Goal: Task Accomplishment & Management: Use online tool/utility

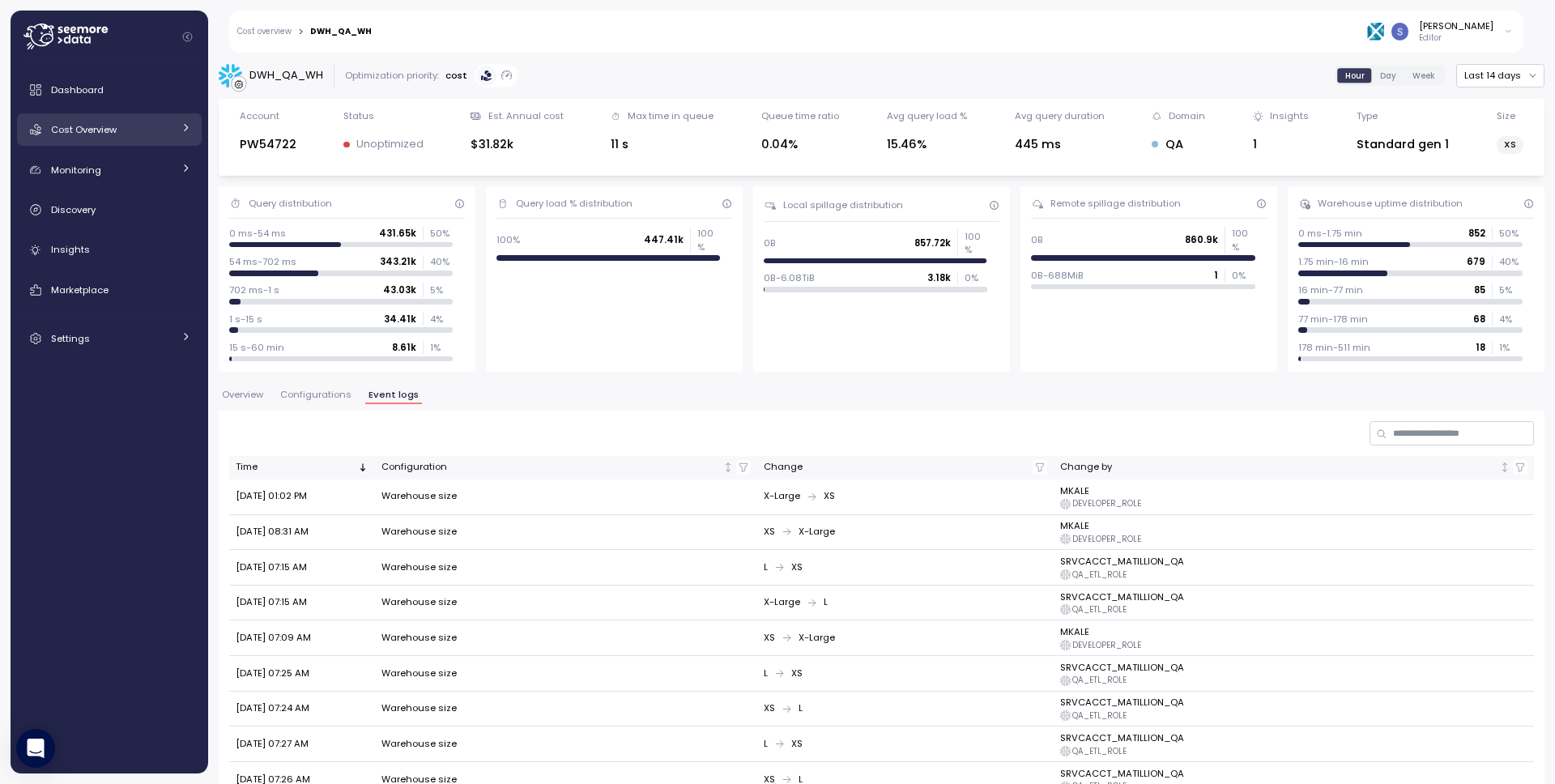
click at [80, 127] on span "Cost Overview" at bounding box center [84, 129] width 66 height 13
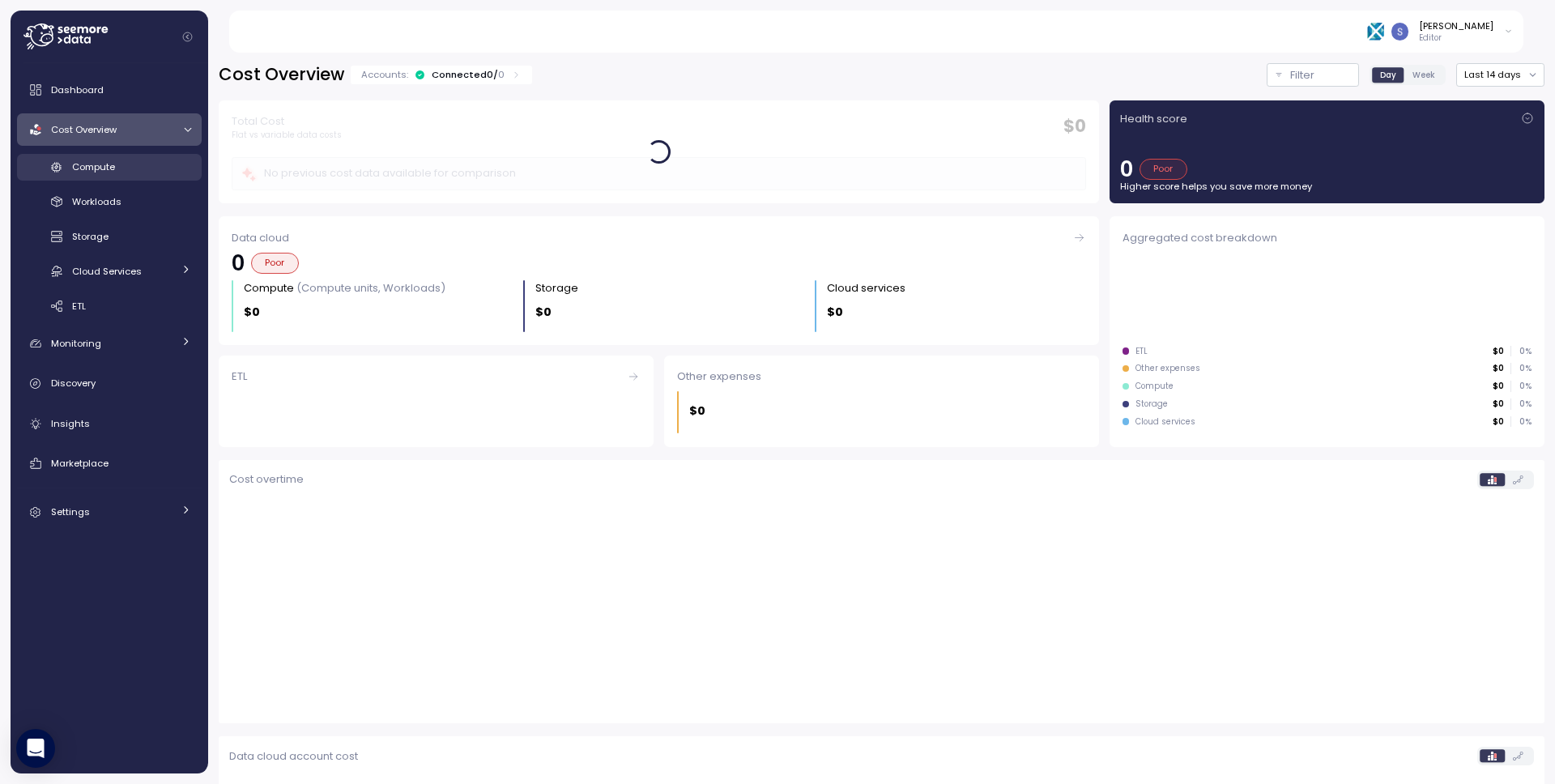
click at [132, 169] on div "Compute" at bounding box center [131, 167] width 119 height 16
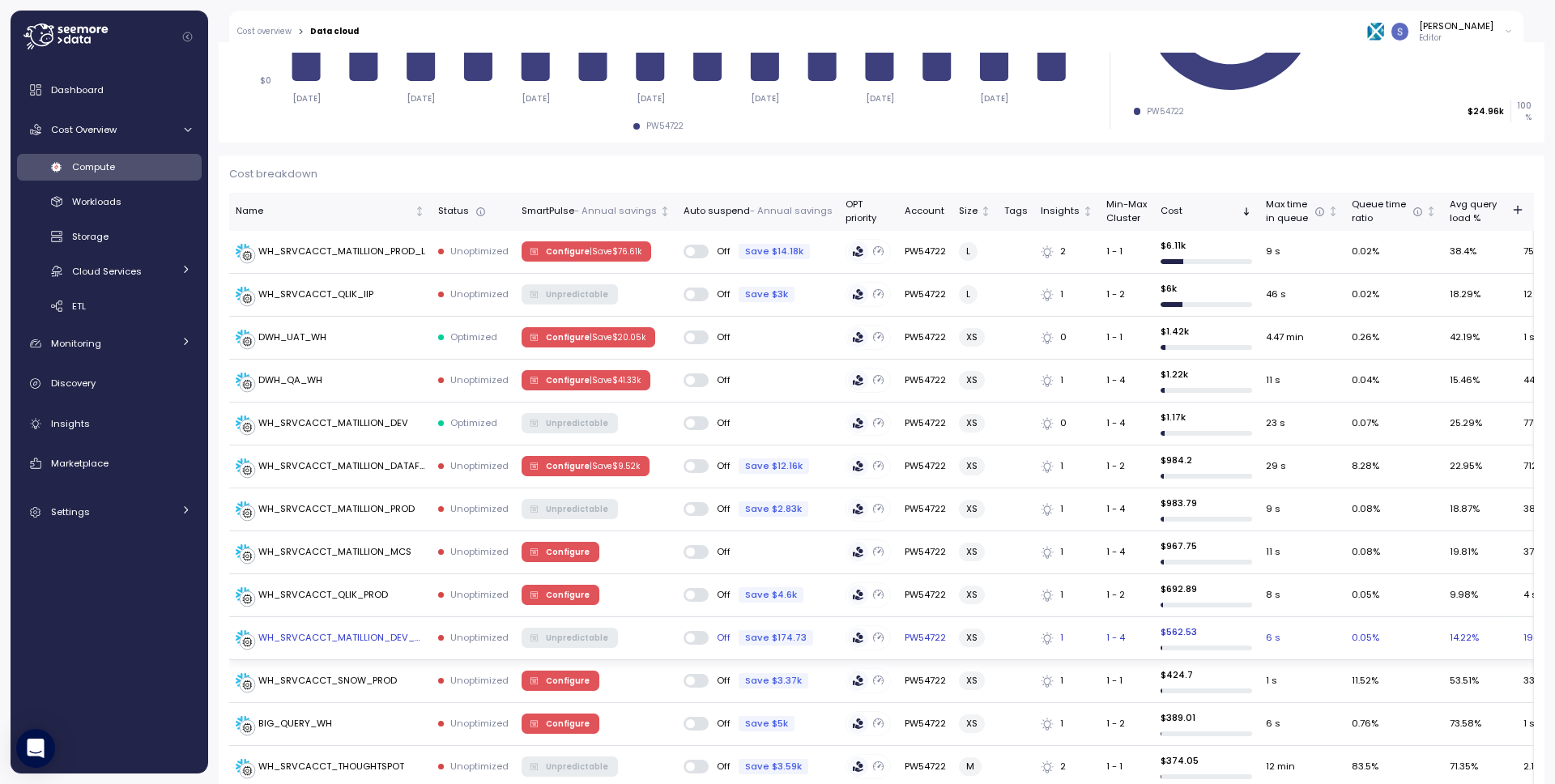
scroll to position [404, 0]
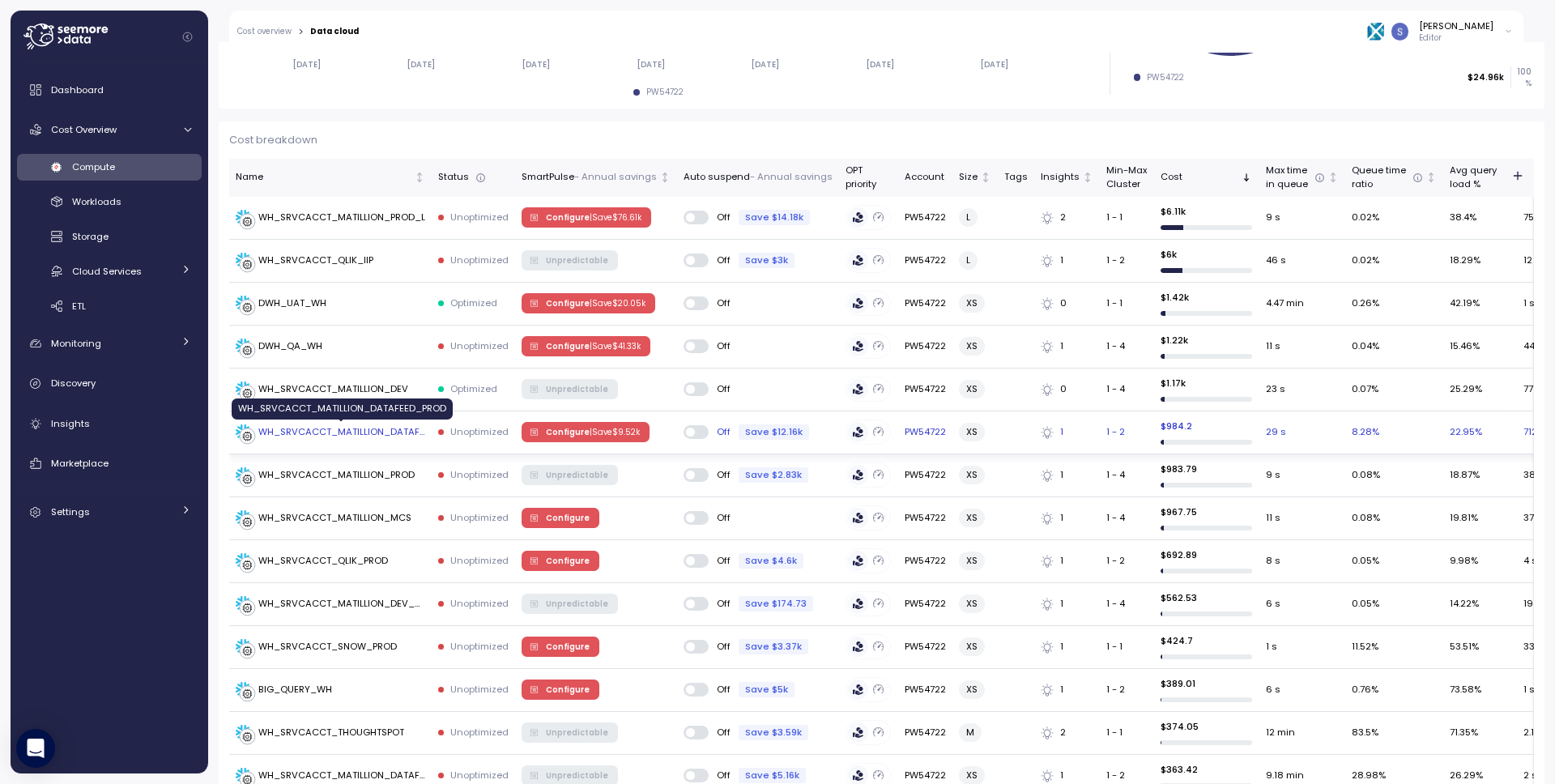
click at [358, 434] on div "WH_SRVCACCT_MATILLION_DATAFEED_PROD" at bounding box center [342, 433] width 167 height 15
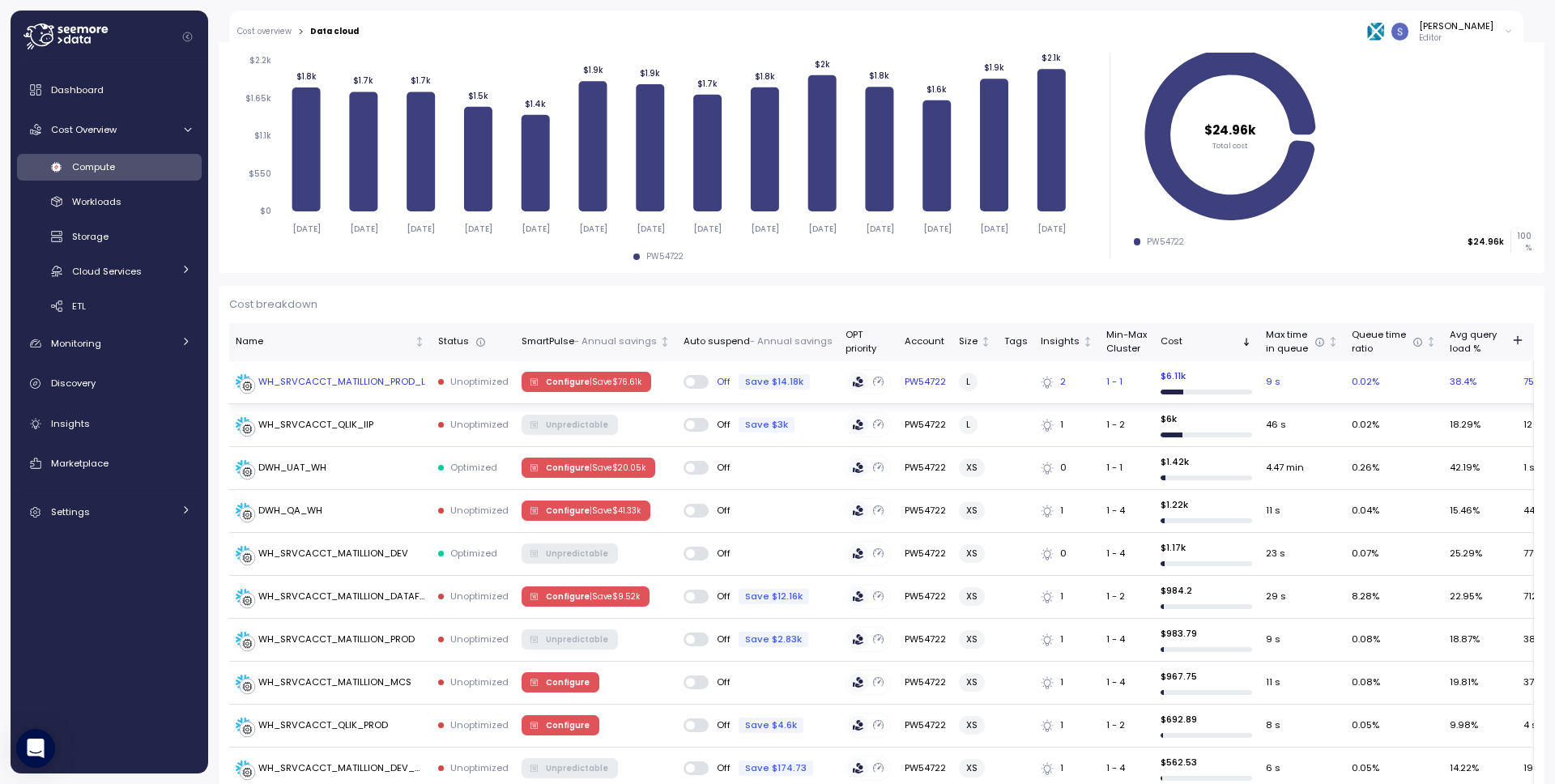
scroll to position [256, 0]
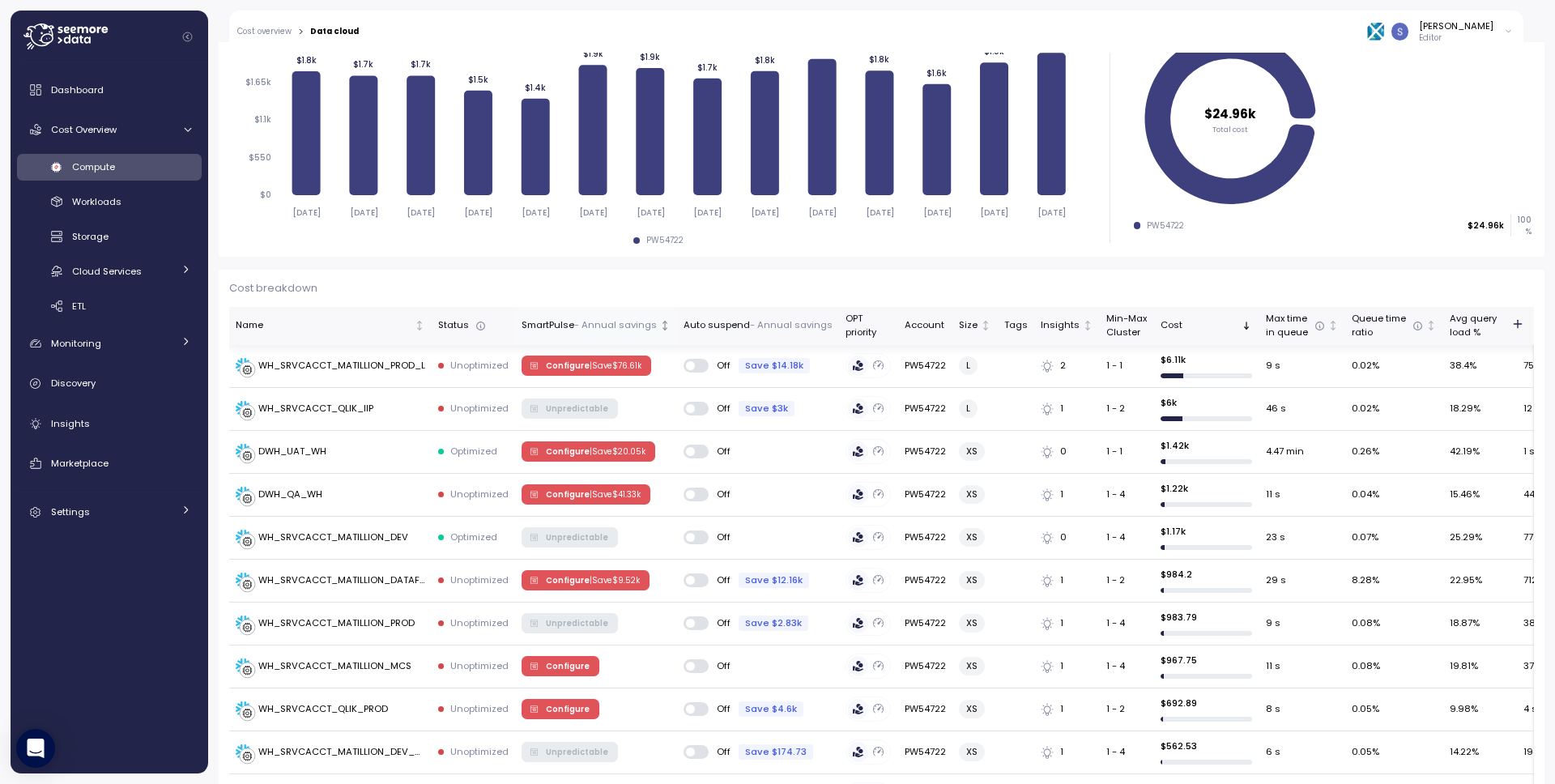
click at [569, 329] on div "SmartPulse - Annual savings" at bounding box center [589, 325] width 135 height 15
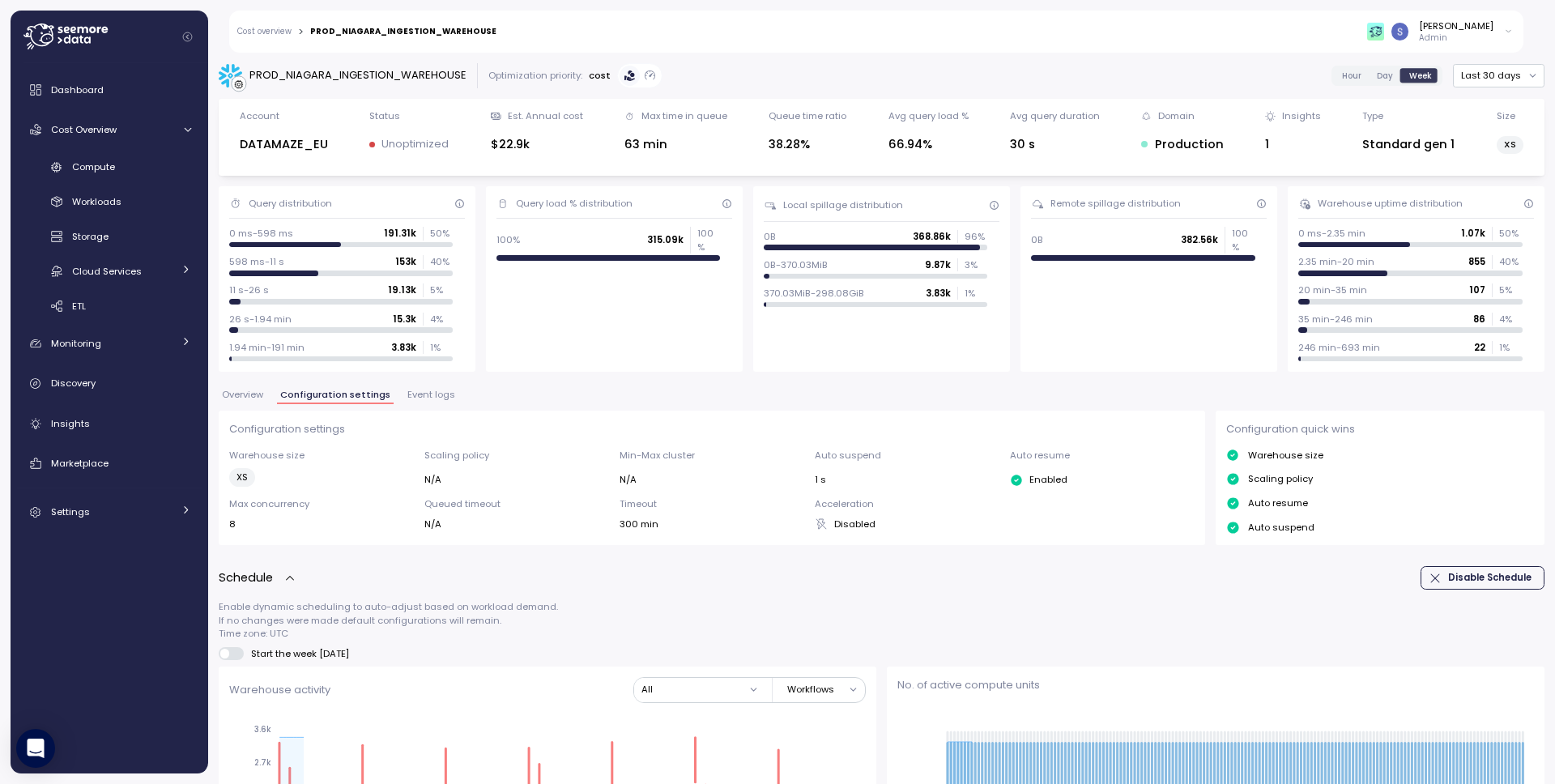
click at [393, 72] on div "PROD_NIAGARA_INGESTION_WAREHOUSE" at bounding box center [357, 75] width 217 height 16
copy div "PROD_NIAGARA_INGESTION_WAREHOUSE"
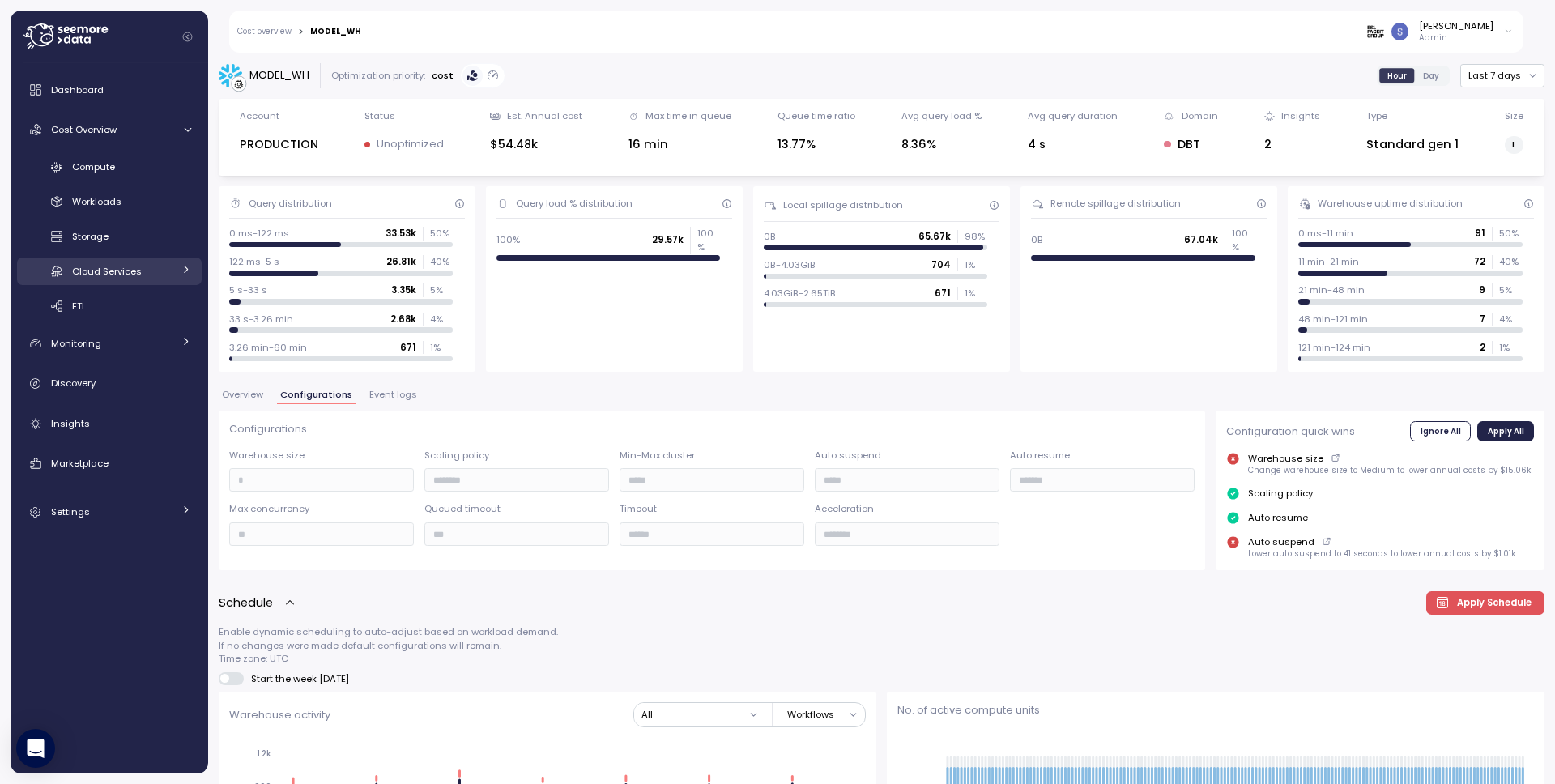
scroll to position [96, 0]
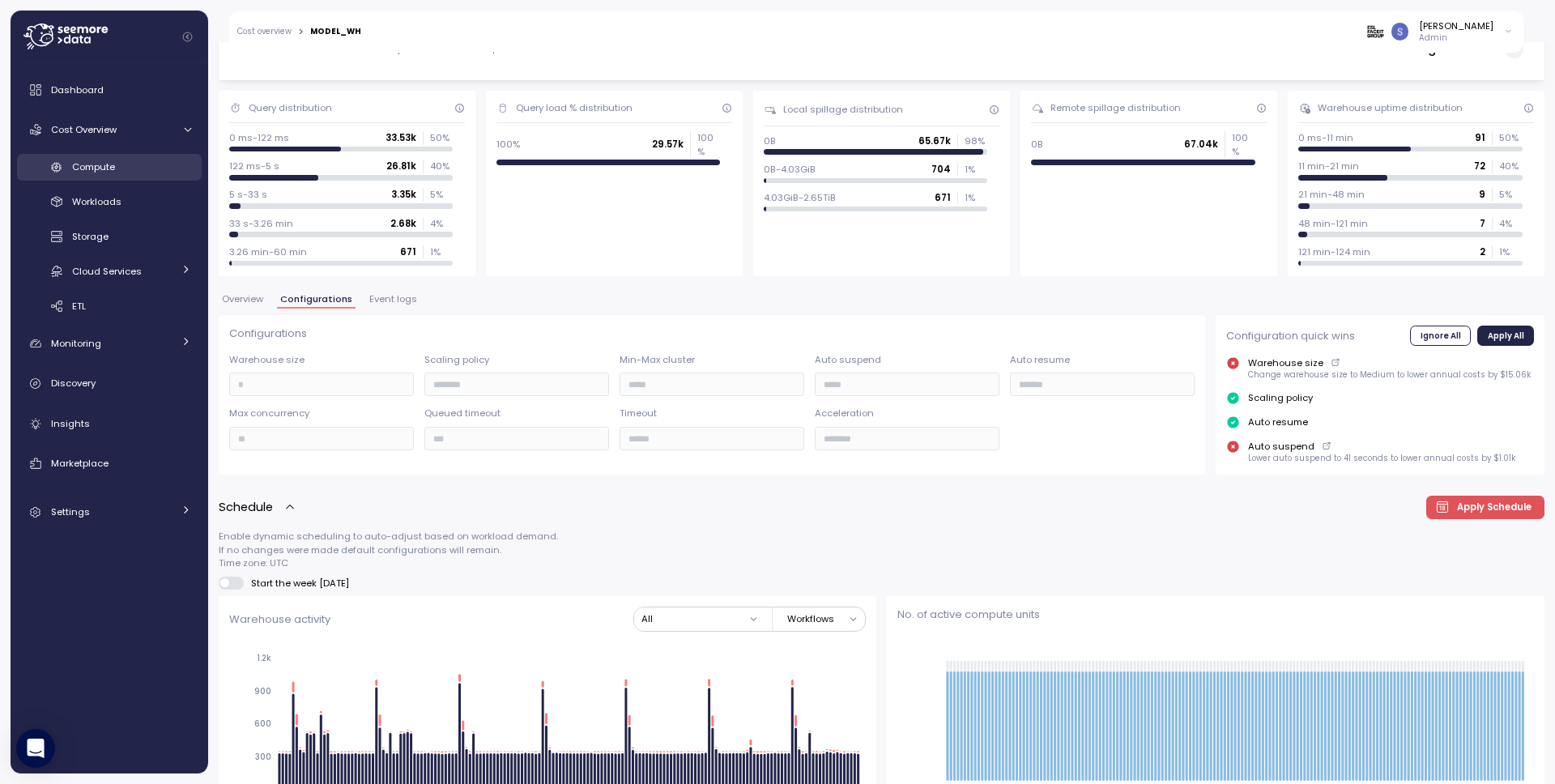
click at [111, 164] on span "Compute" at bounding box center [93, 167] width 43 height 13
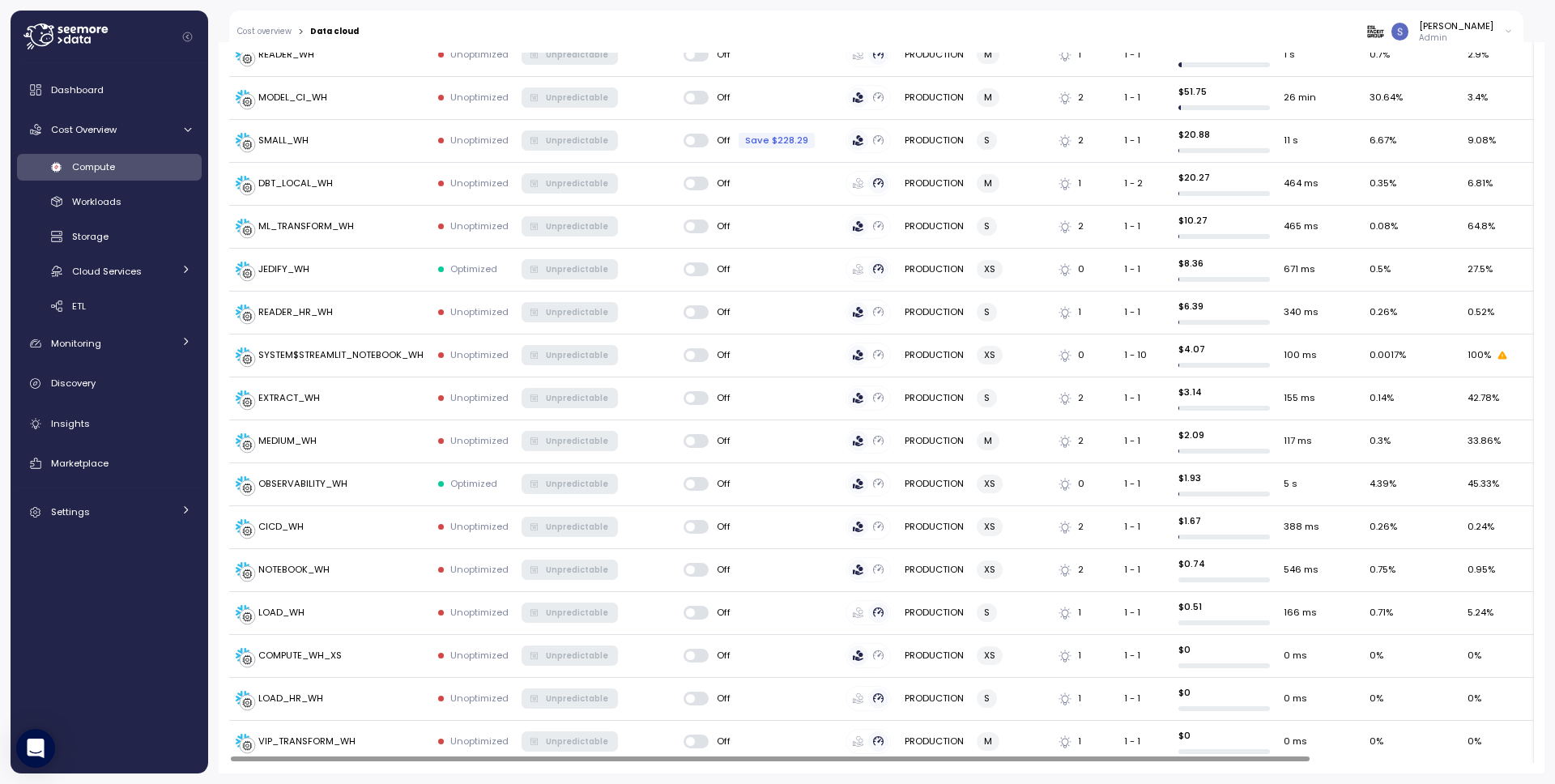
scroll to position [188, 0]
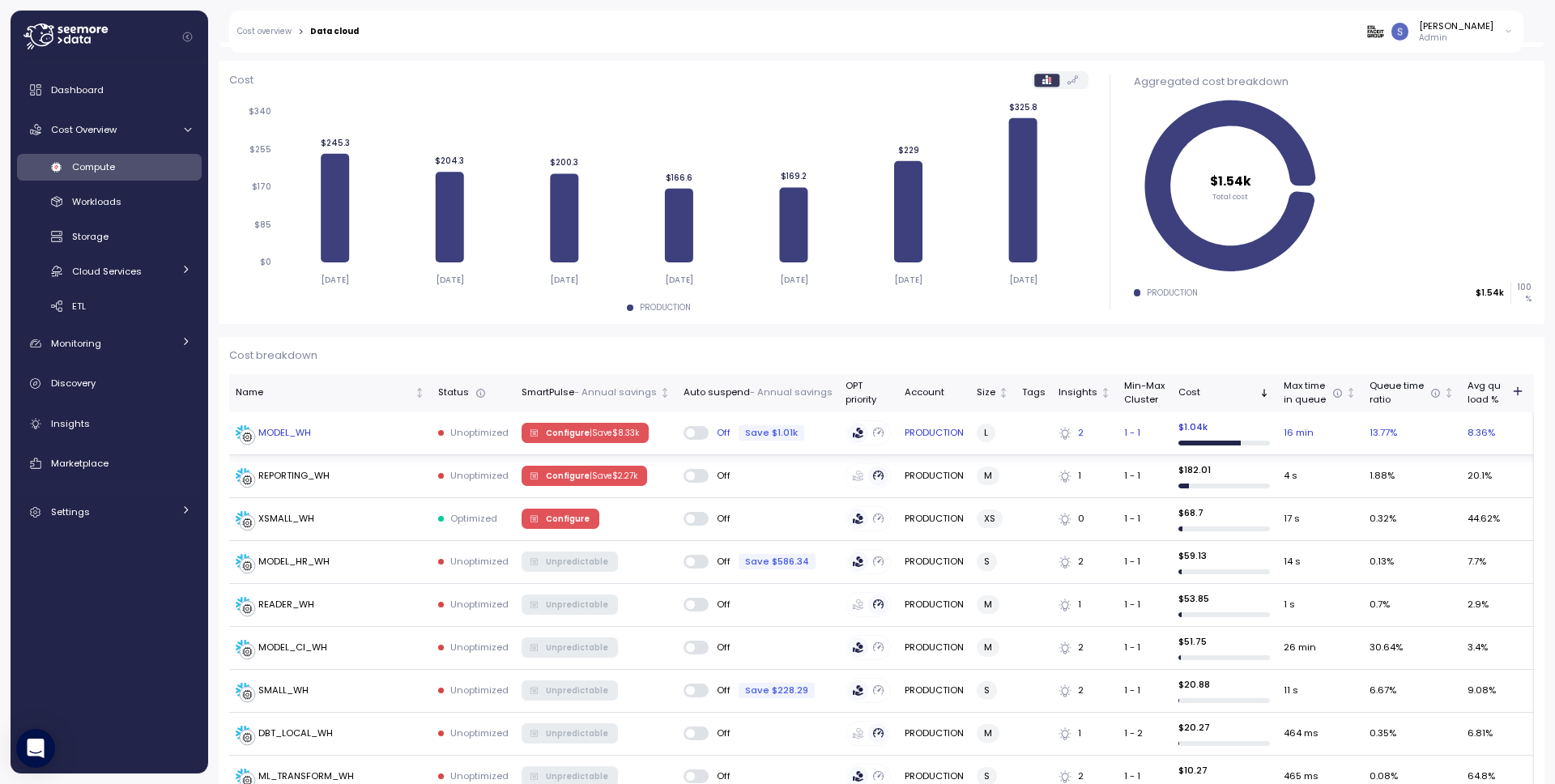
click at [298, 427] on div "MODEL_WH" at bounding box center [284, 433] width 52 height 15
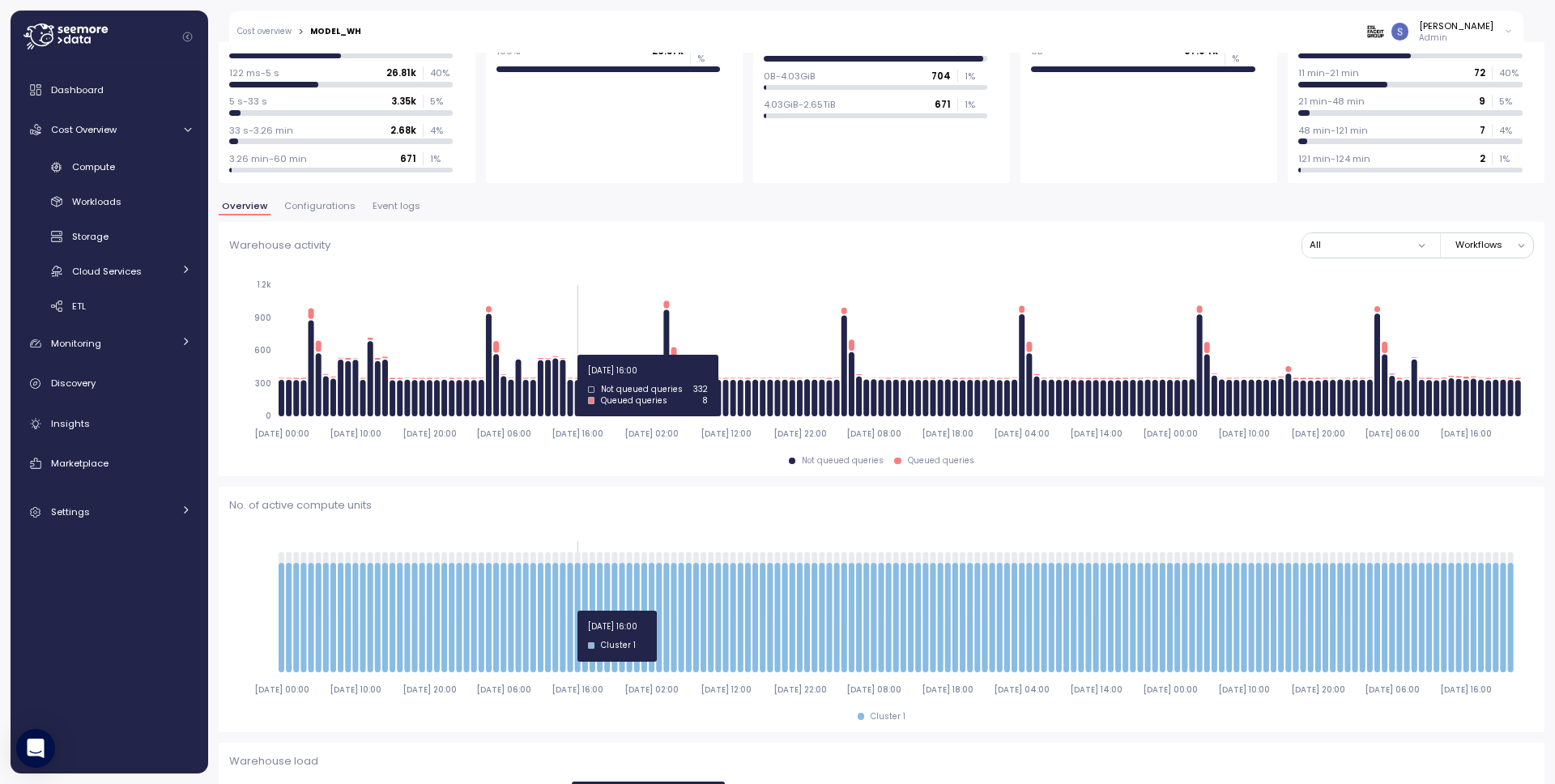
scroll to position [192, 0]
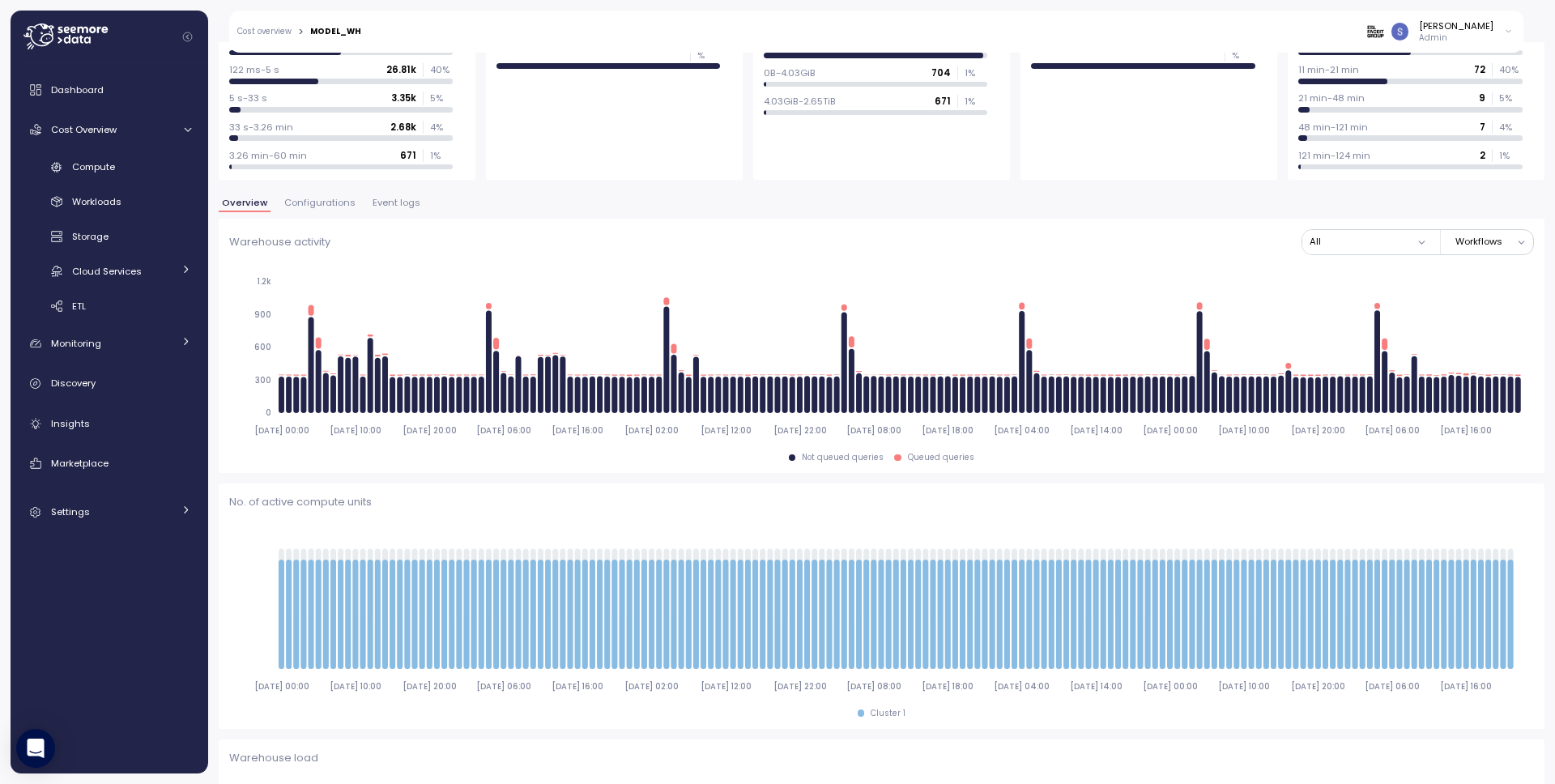
click at [324, 202] on span "Configurations" at bounding box center [320, 202] width 71 height 9
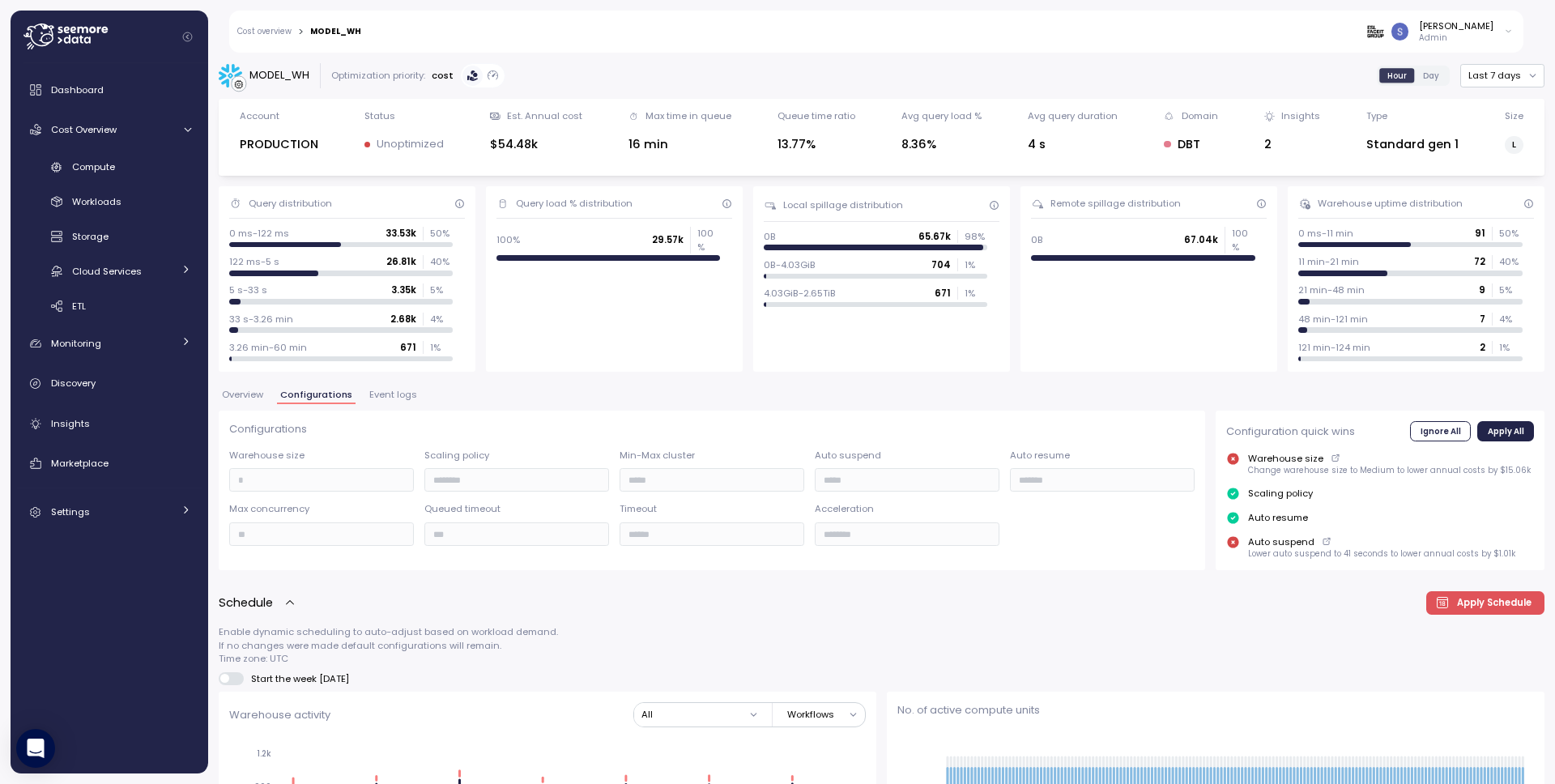
click at [338, 31] on div "MODEL_WH" at bounding box center [336, 32] width 51 height 8
copy div "MODEL_WH"
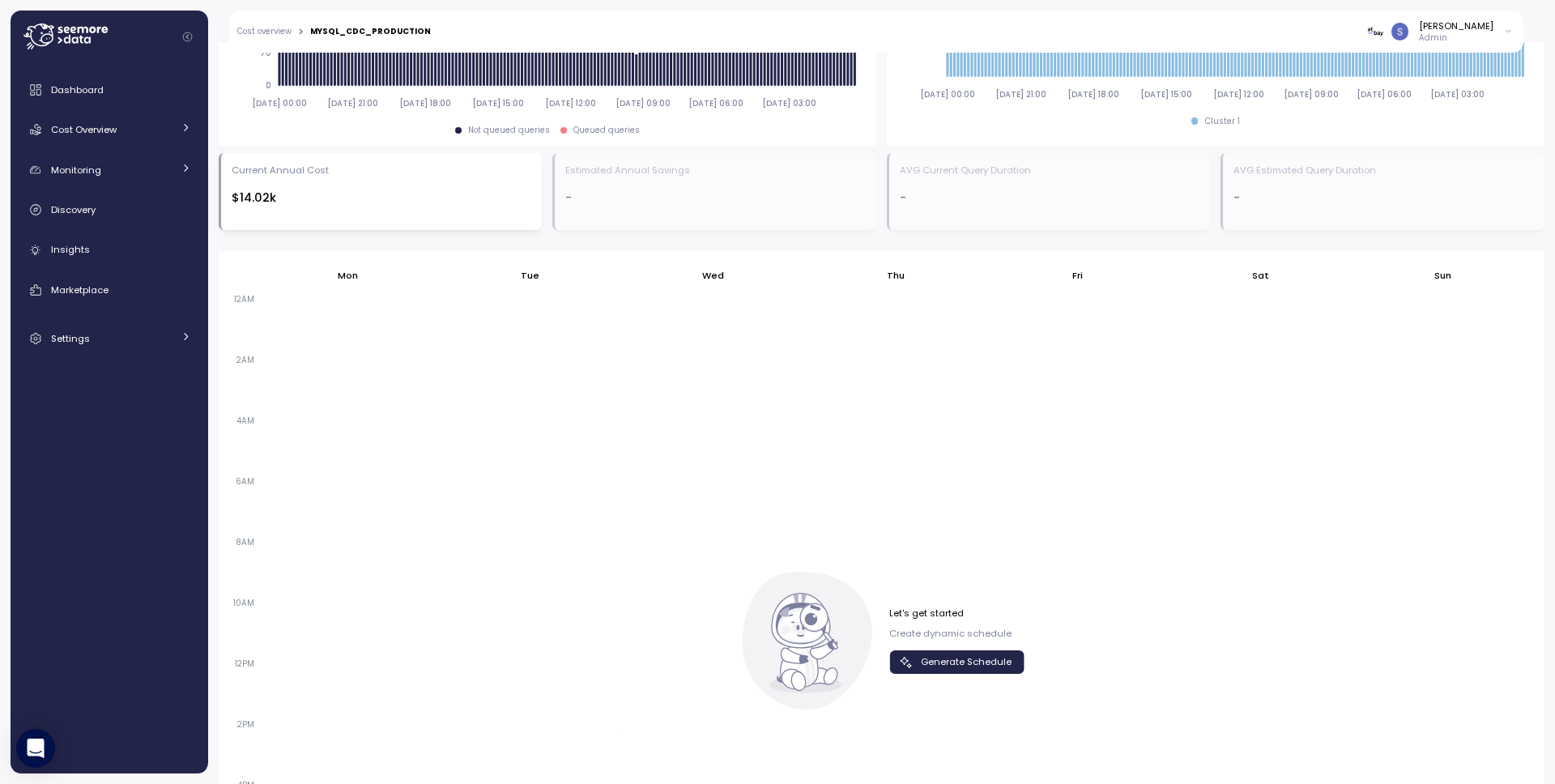
scroll to position [818, 0]
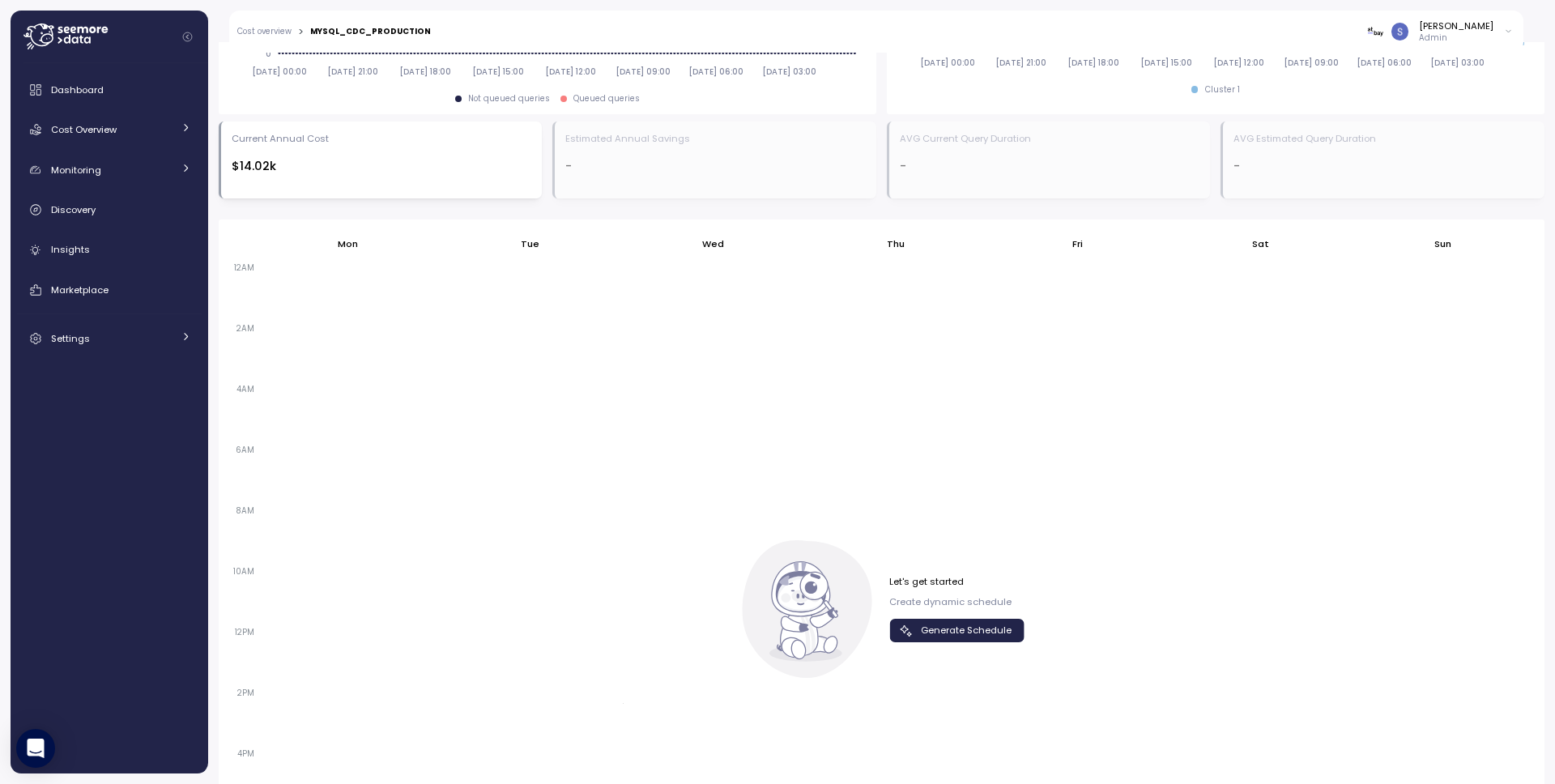
click at [985, 637] on span "Generate Schedule" at bounding box center [966, 630] width 91 height 22
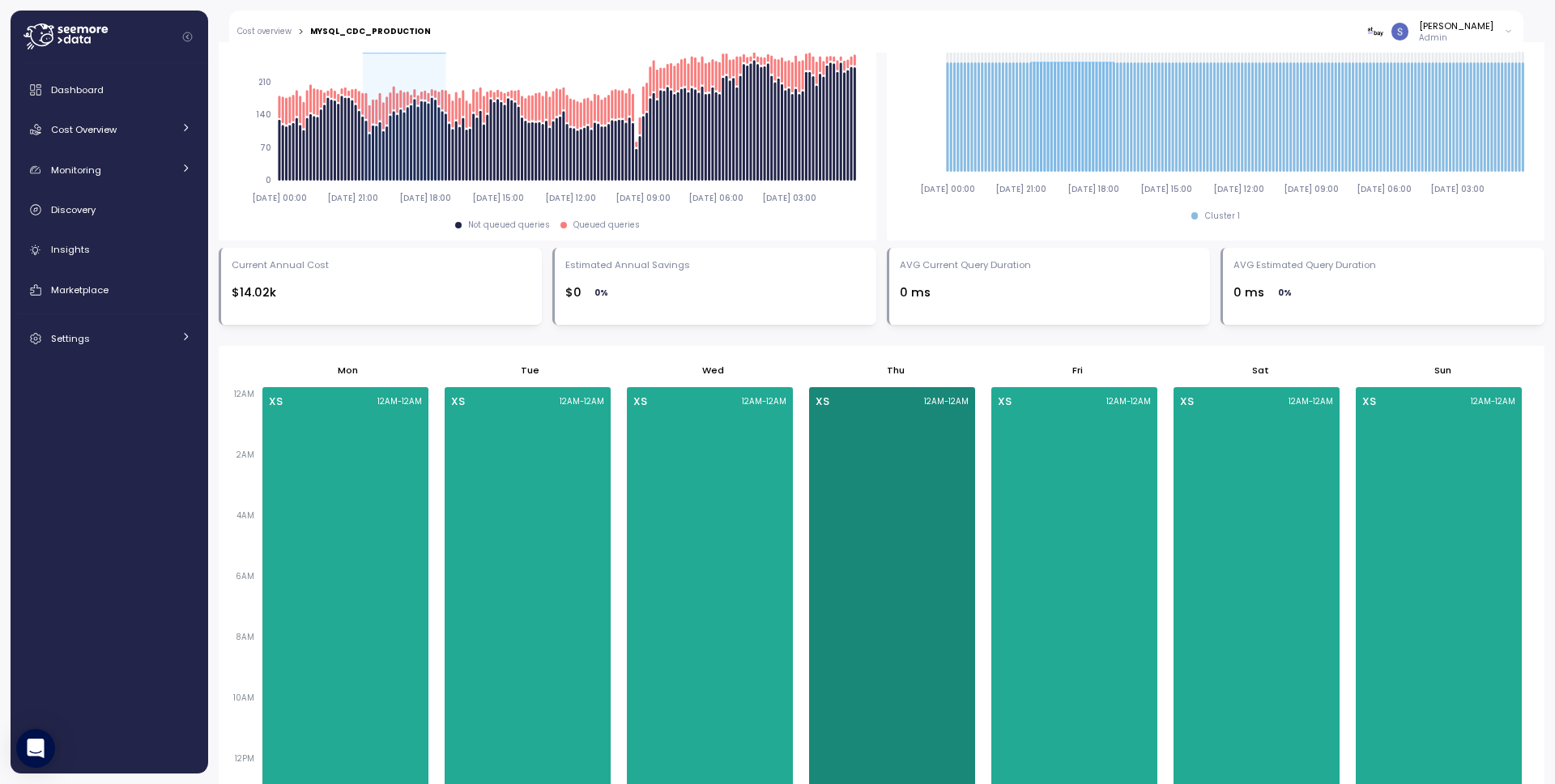
scroll to position [573, 0]
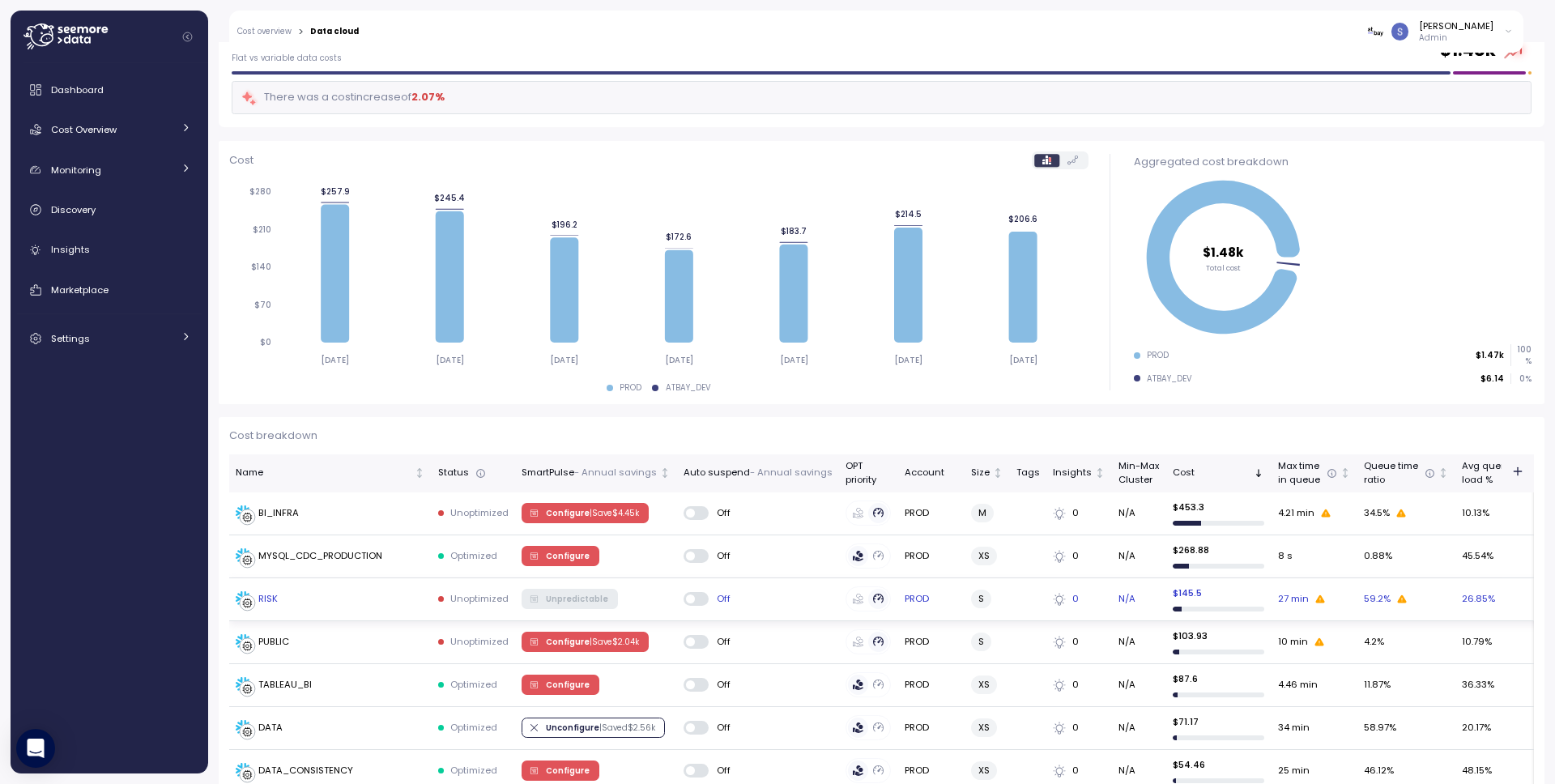
scroll to position [193, 0]
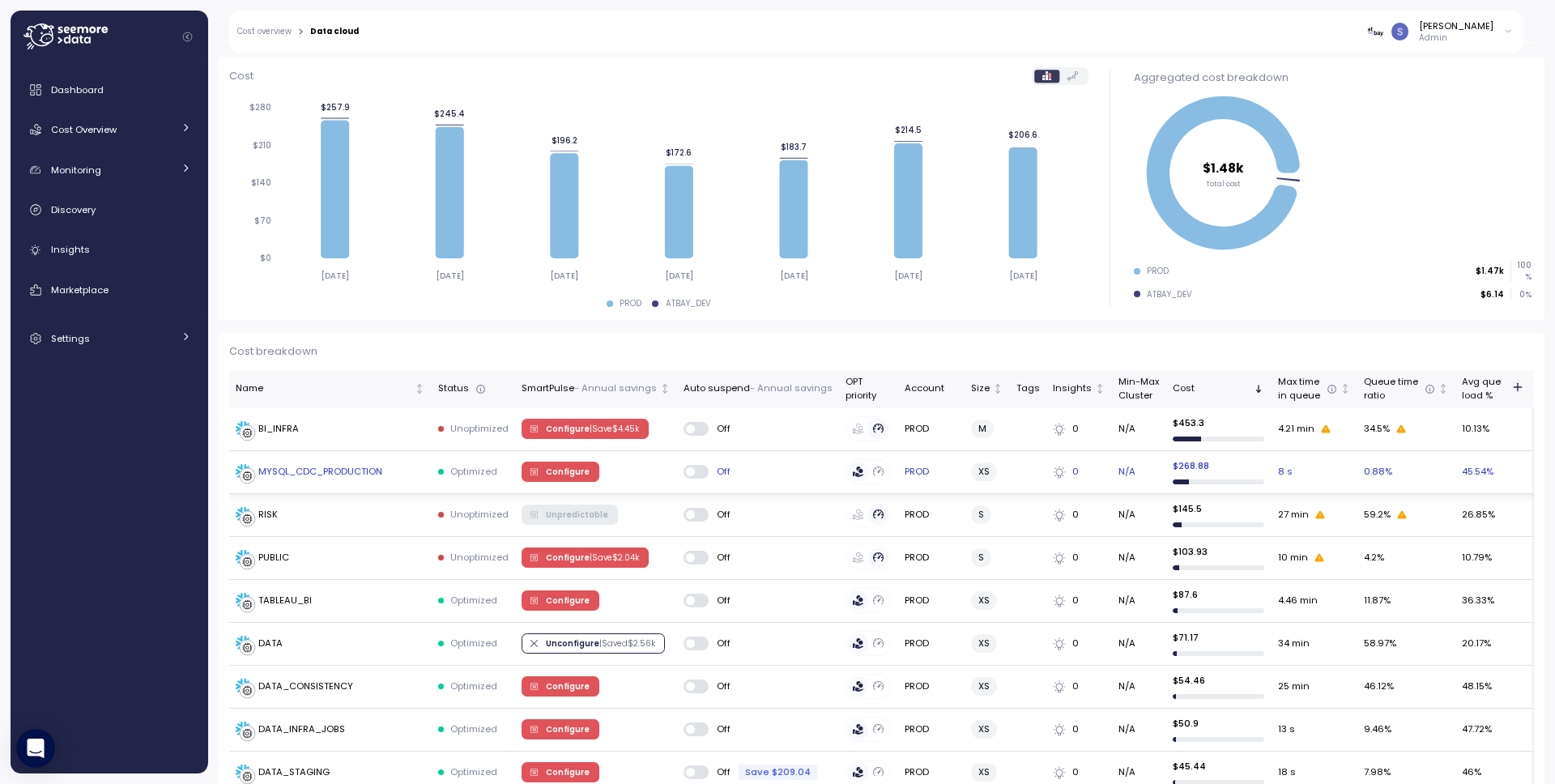
click at [338, 470] on div "MYSQL_CDC_PRODUCTION" at bounding box center [320, 472] width 124 height 15
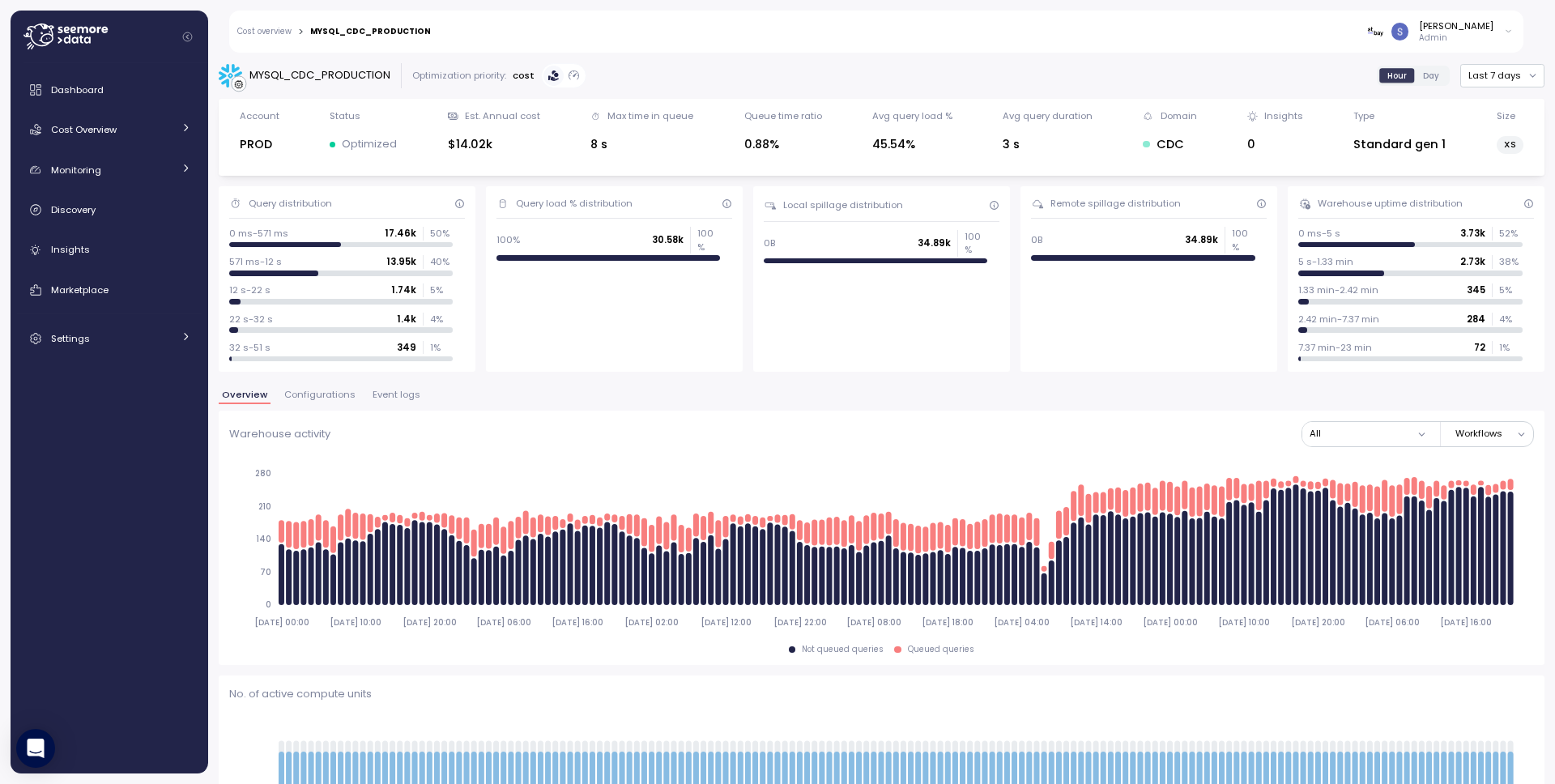
click at [313, 399] on span "Configurations" at bounding box center [320, 394] width 71 height 9
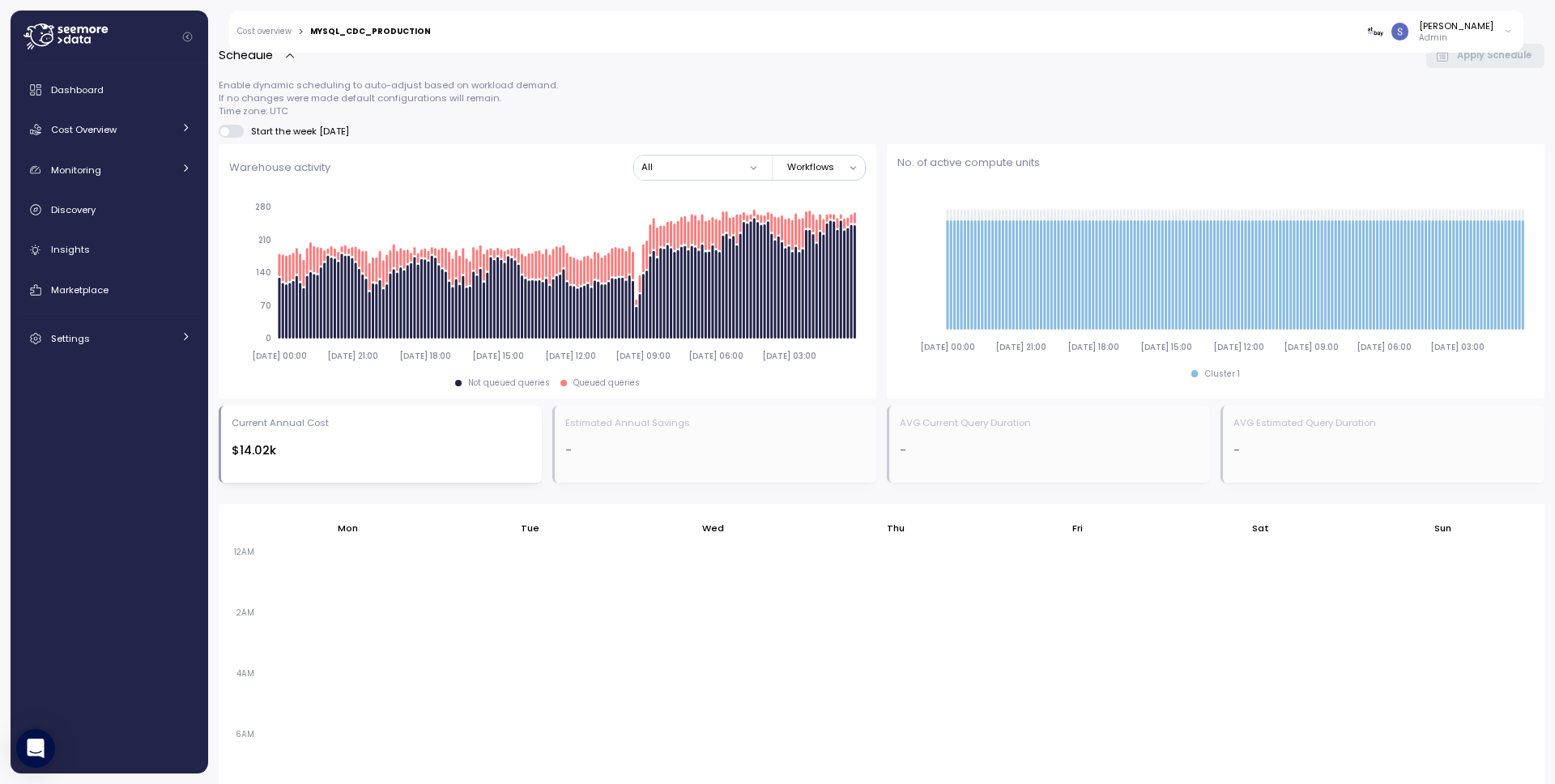
scroll to position [1043, 0]
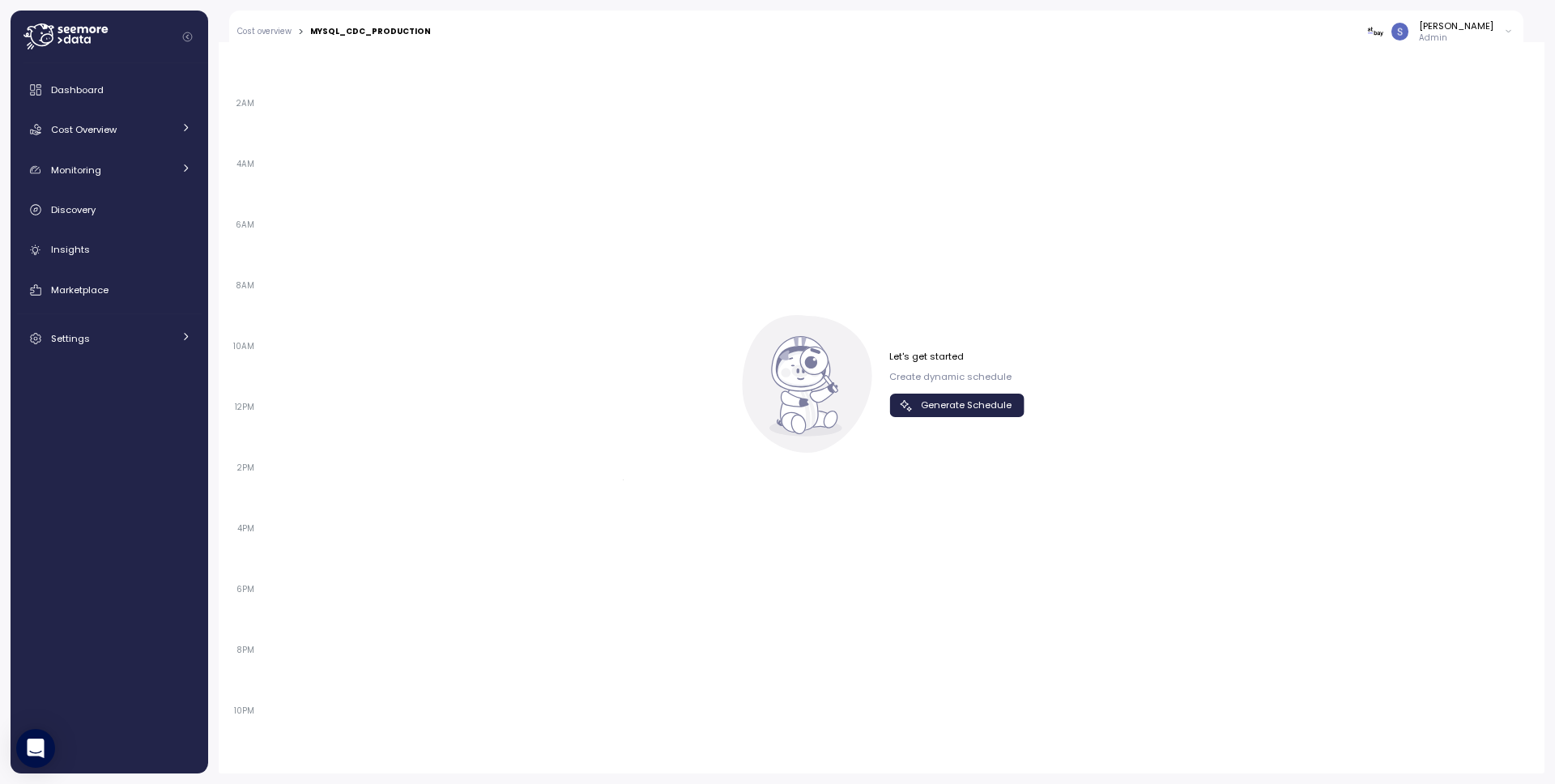
click at [948, 396] on span "Generate Schedule" at bounding box center [966, 405] width 91 height 22
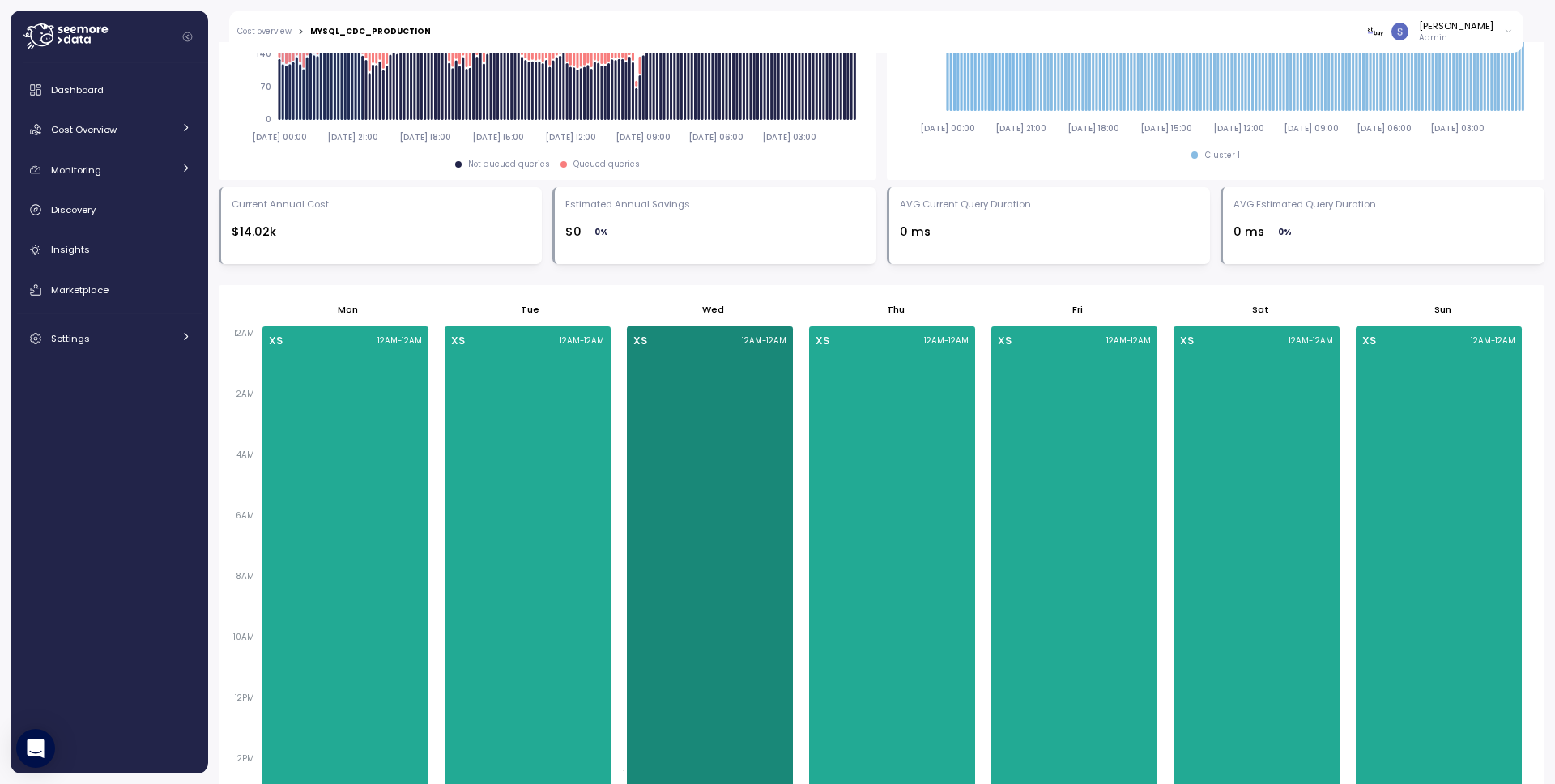
scroll to position [729, 0]
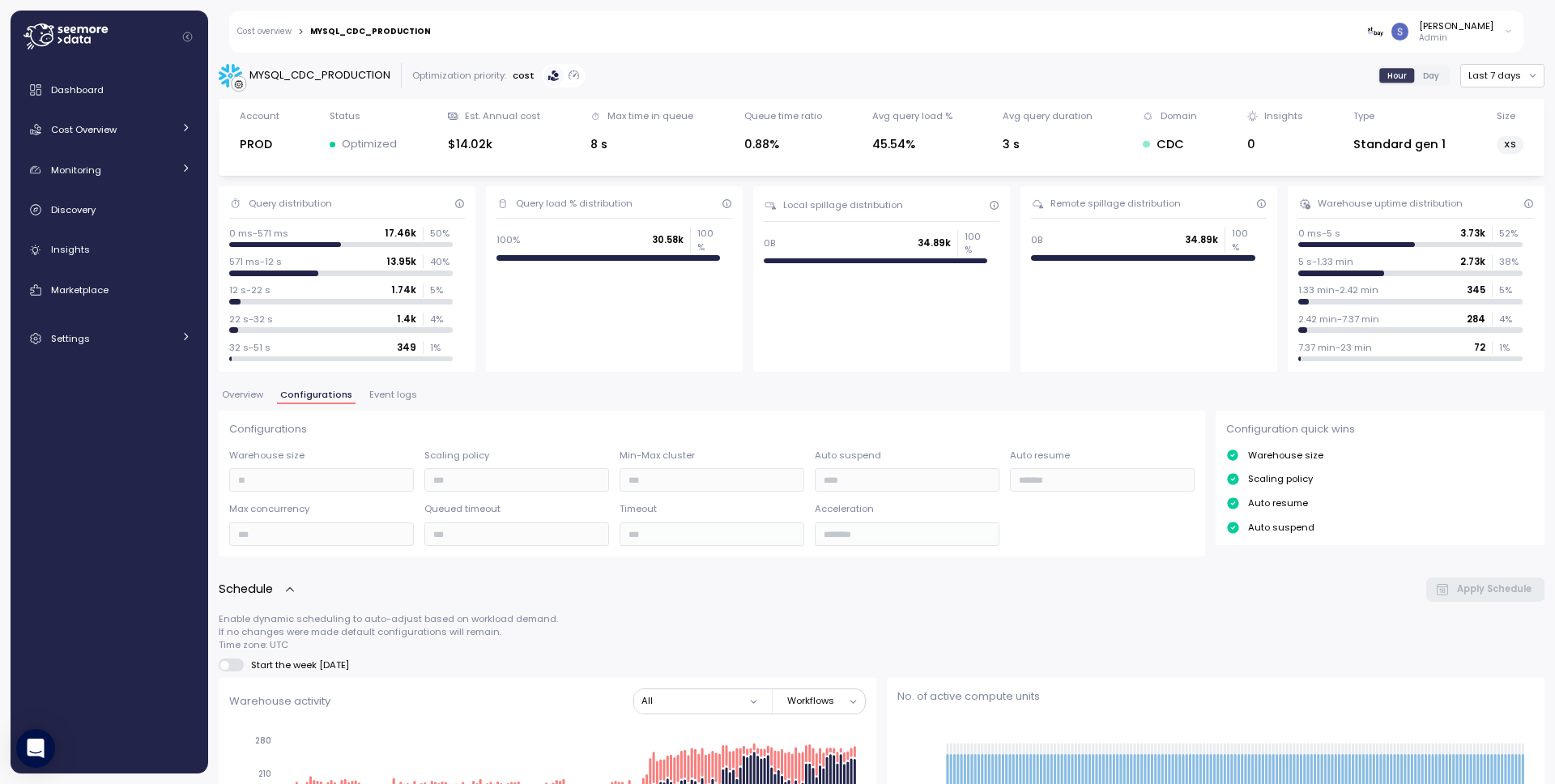
click at [315, 73] on div "MYSQL_CDC_PRODUCTION" at bounding box center [320, 75] width 141 height 16
copy div "MYSQL_CDC_PRODUCTION"
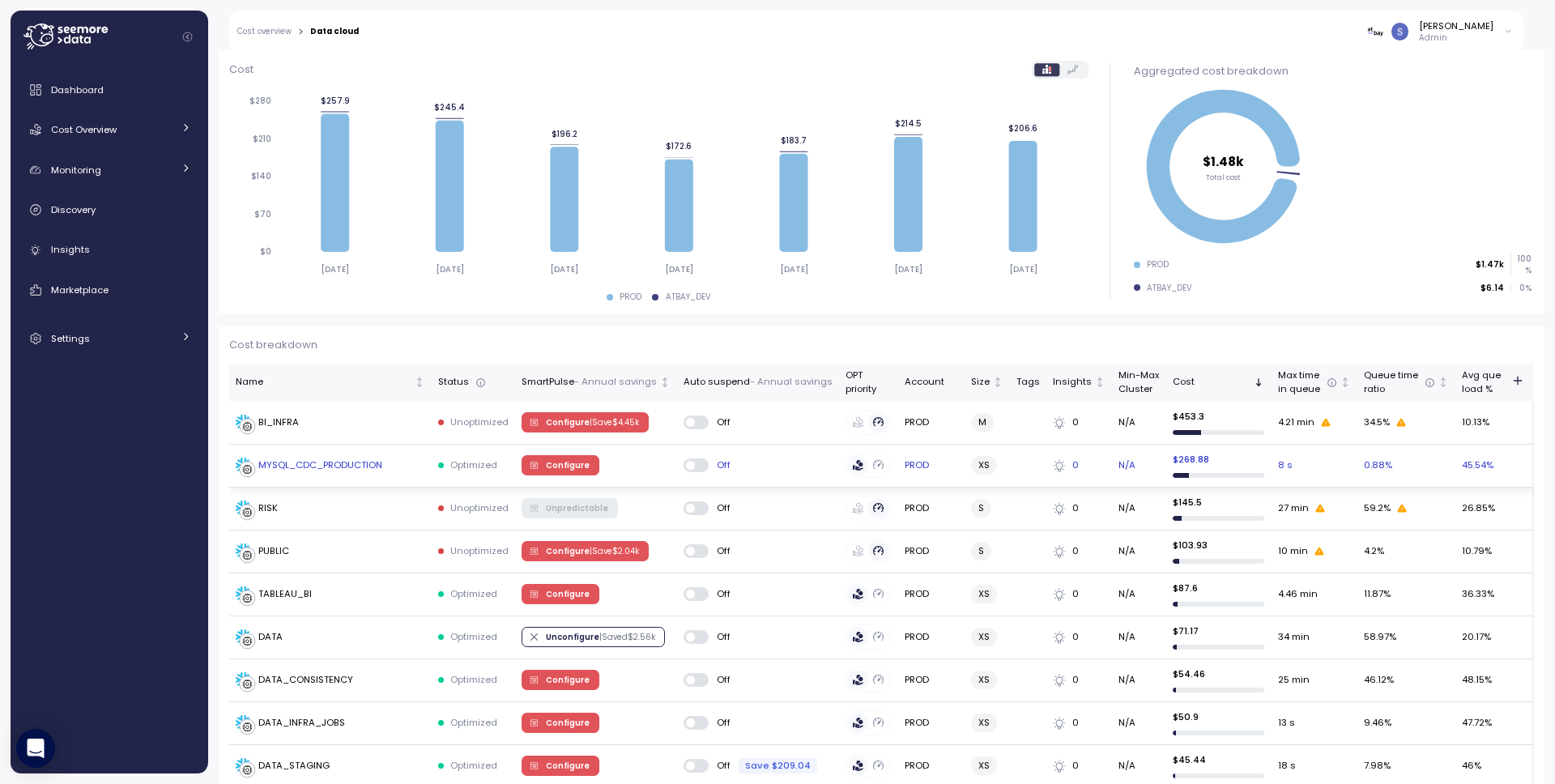
scroll to position [195, 0]
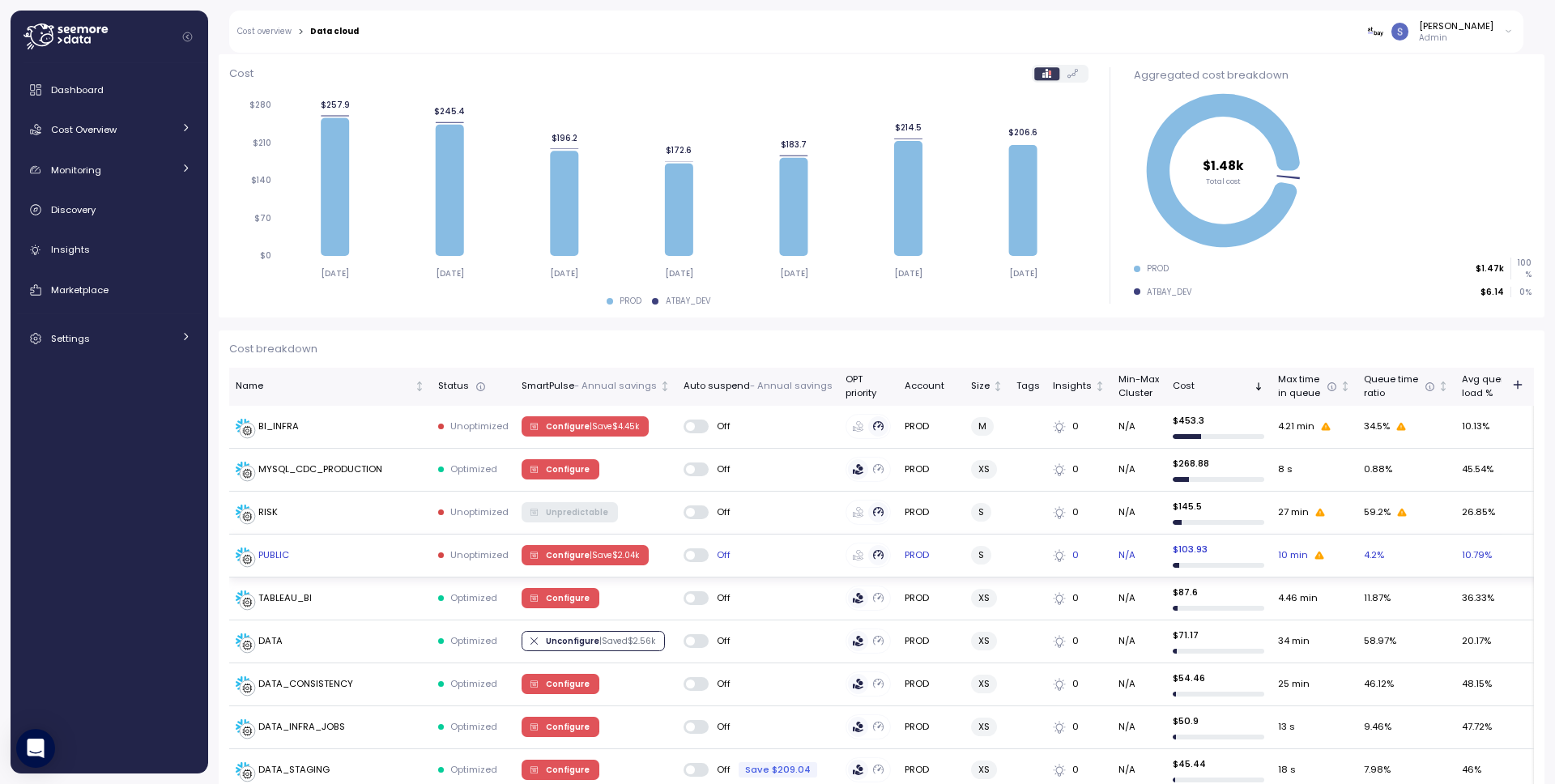
click at [592, 552] on p "| Save $ 2.04k" at bounding box center [614, 555] width 49 height 11
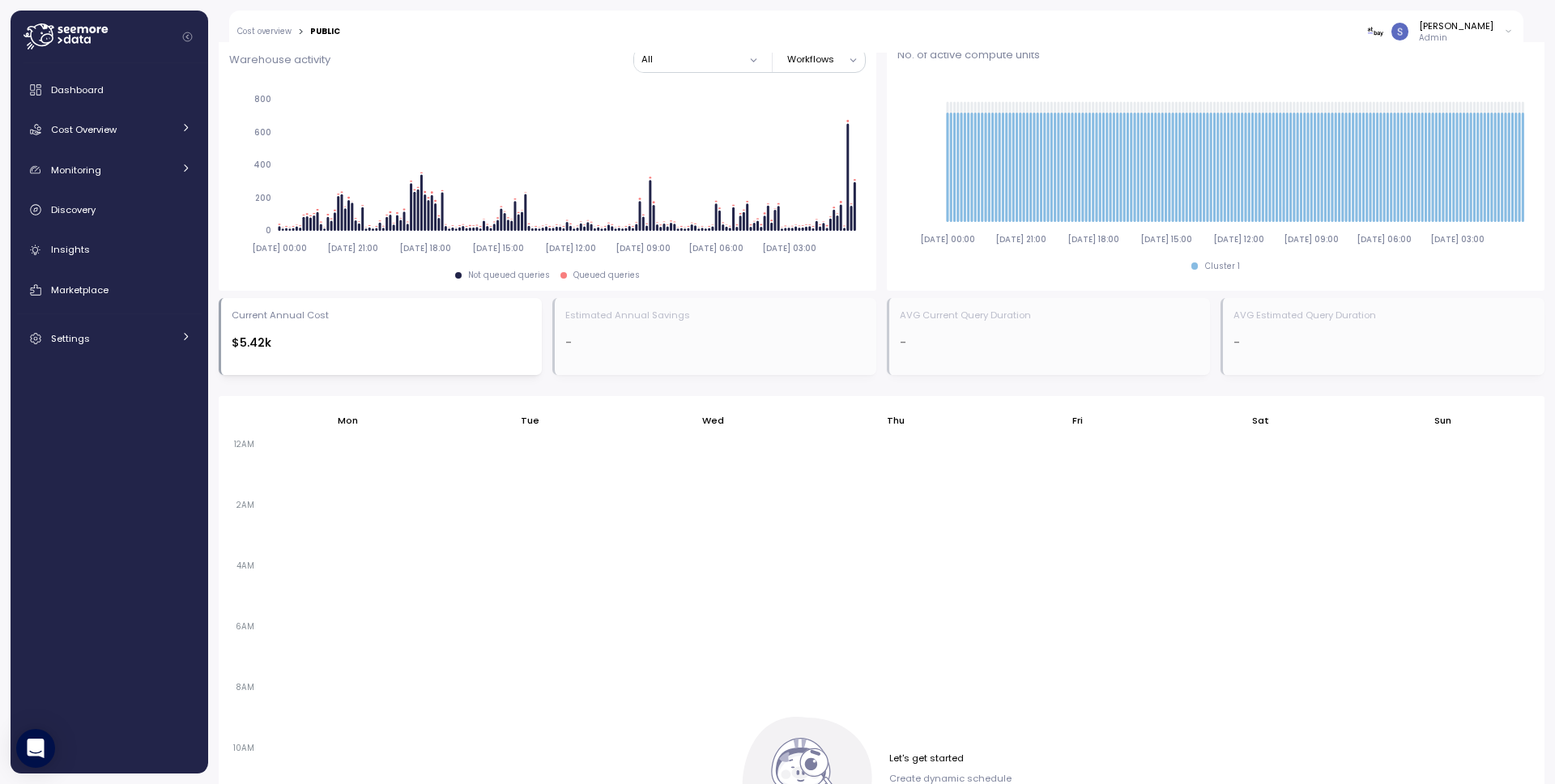
scroll to position [1004, 0]
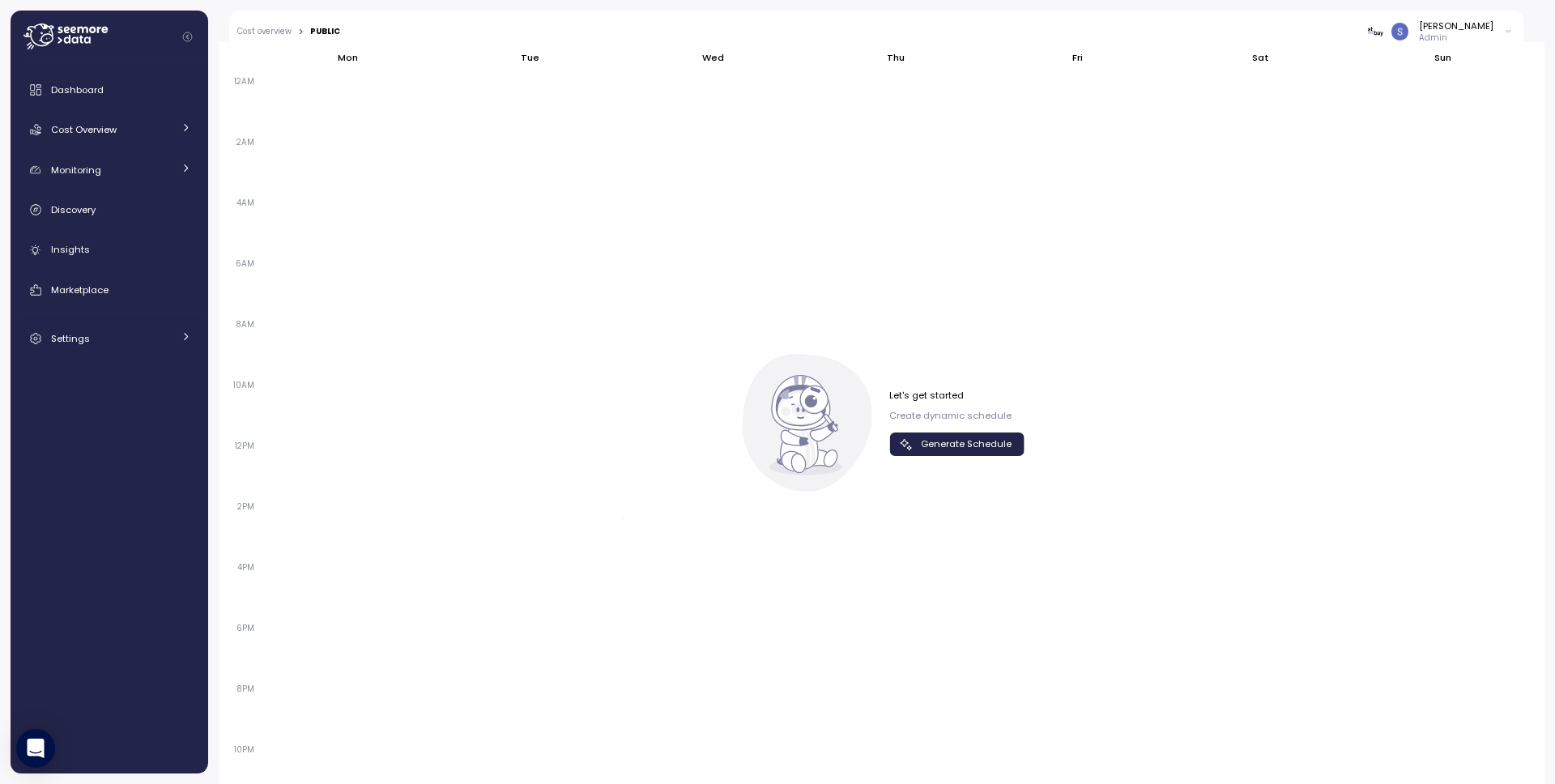
click at [983, 445] on span "Generate Schedule" at bounding box center [966, 444] width 91 height 22
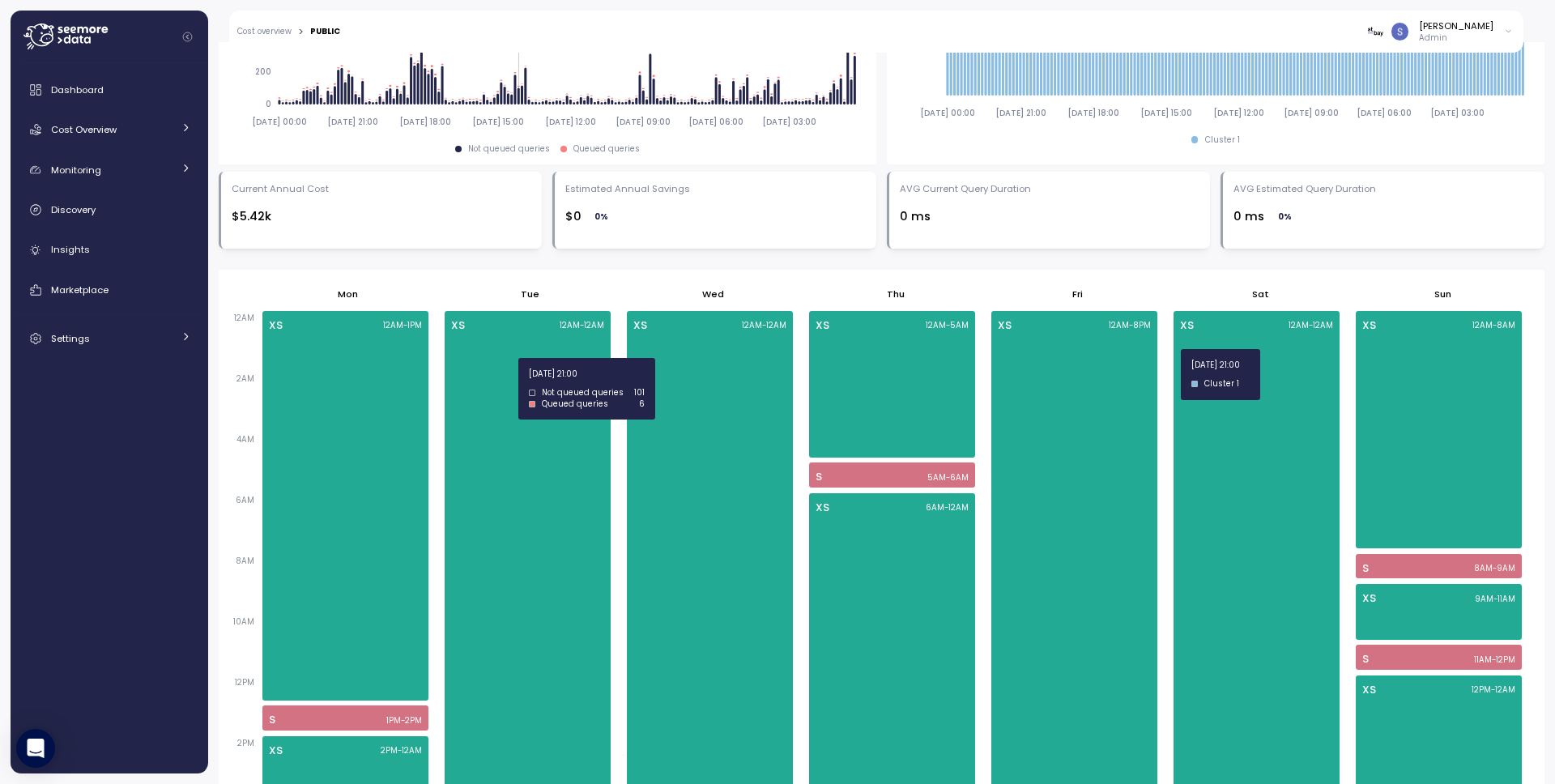
scroll to position [0, 0]
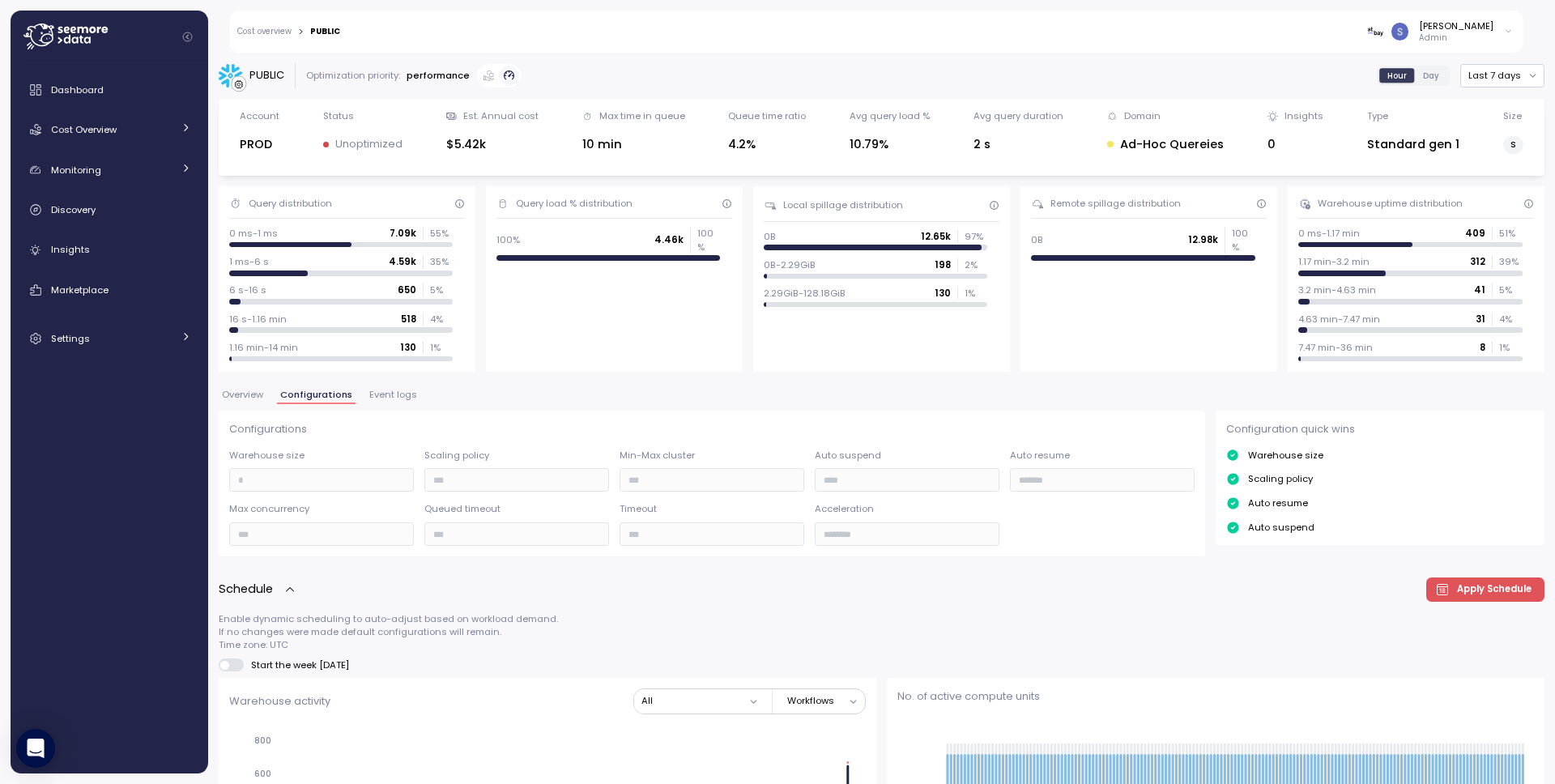
click at [324, 33] on div "PUBLIC" at bounding box center [325, 32] width 30 height 8
copy div "PUBLIC"
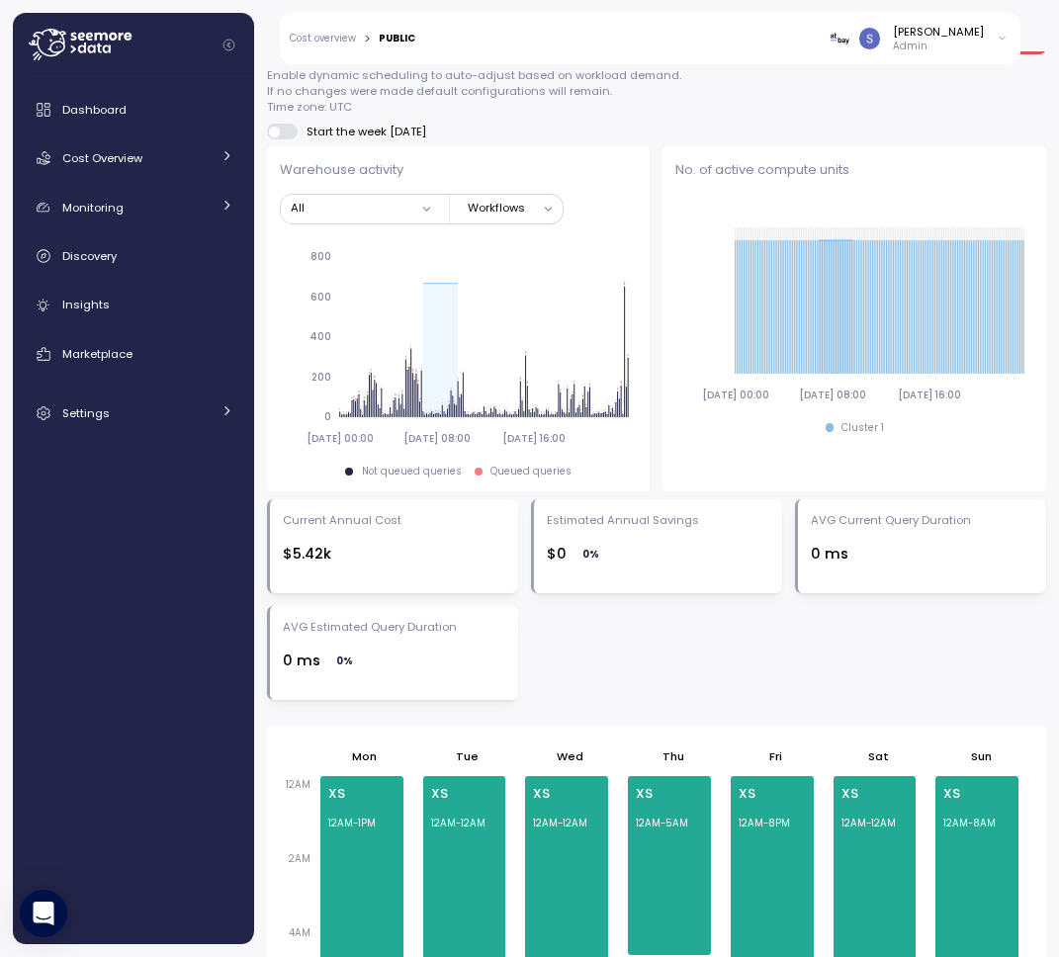
scroll to position [1372, 0]
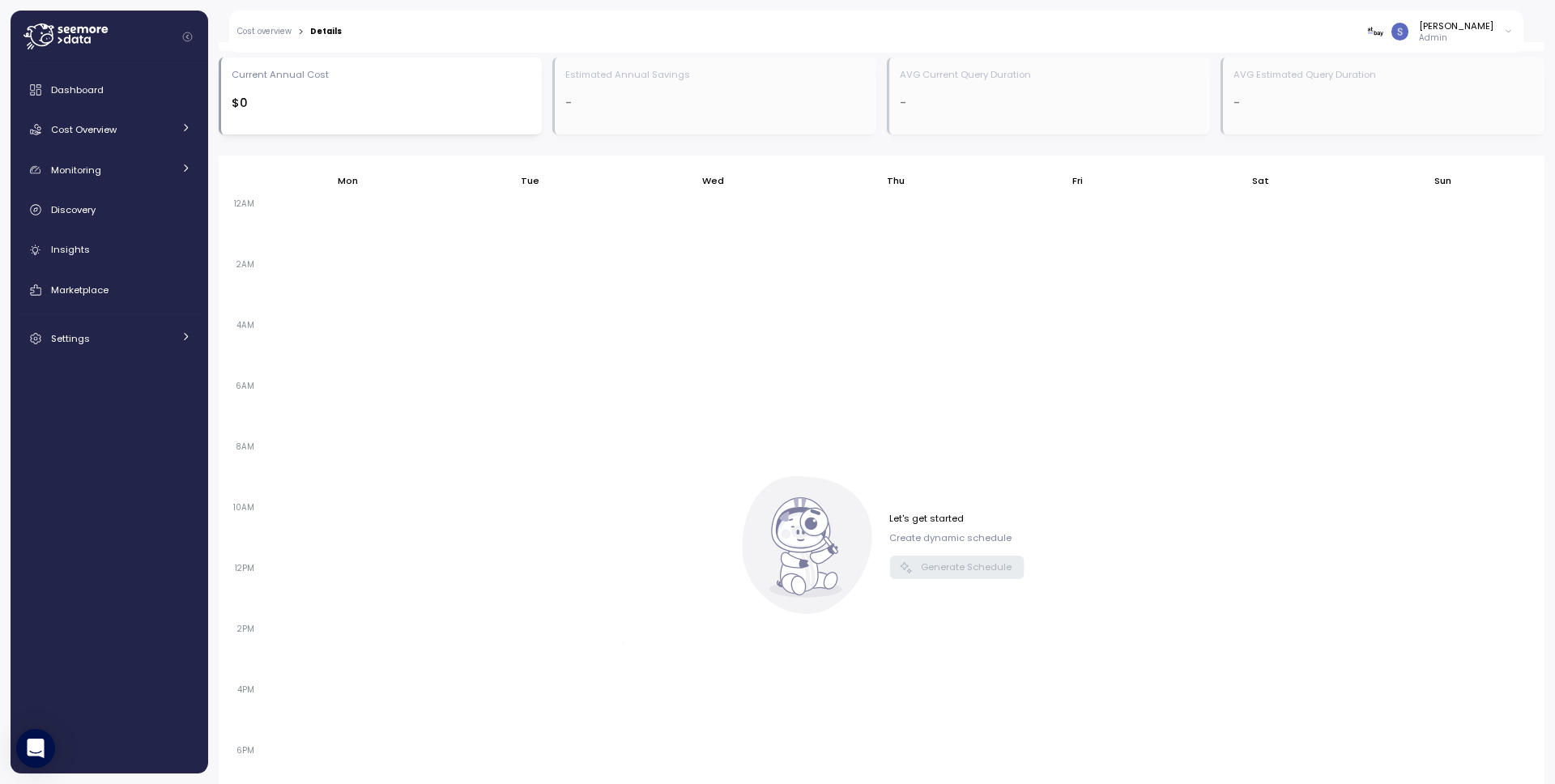
scroll to position [10, 0]
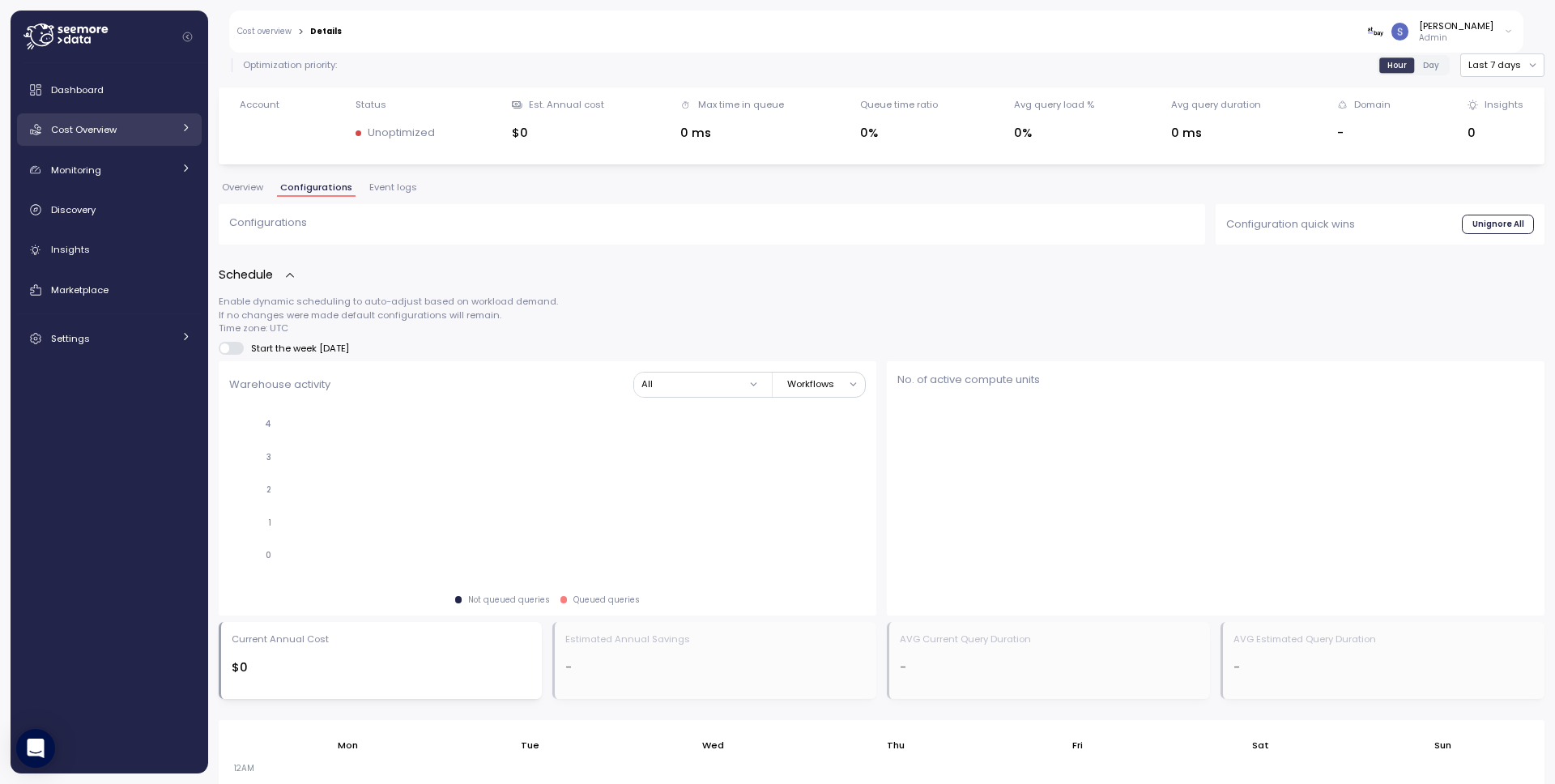
click at [107, 134] on span "Cost Overview" at bounding box center [84, 129] width 66 height 13
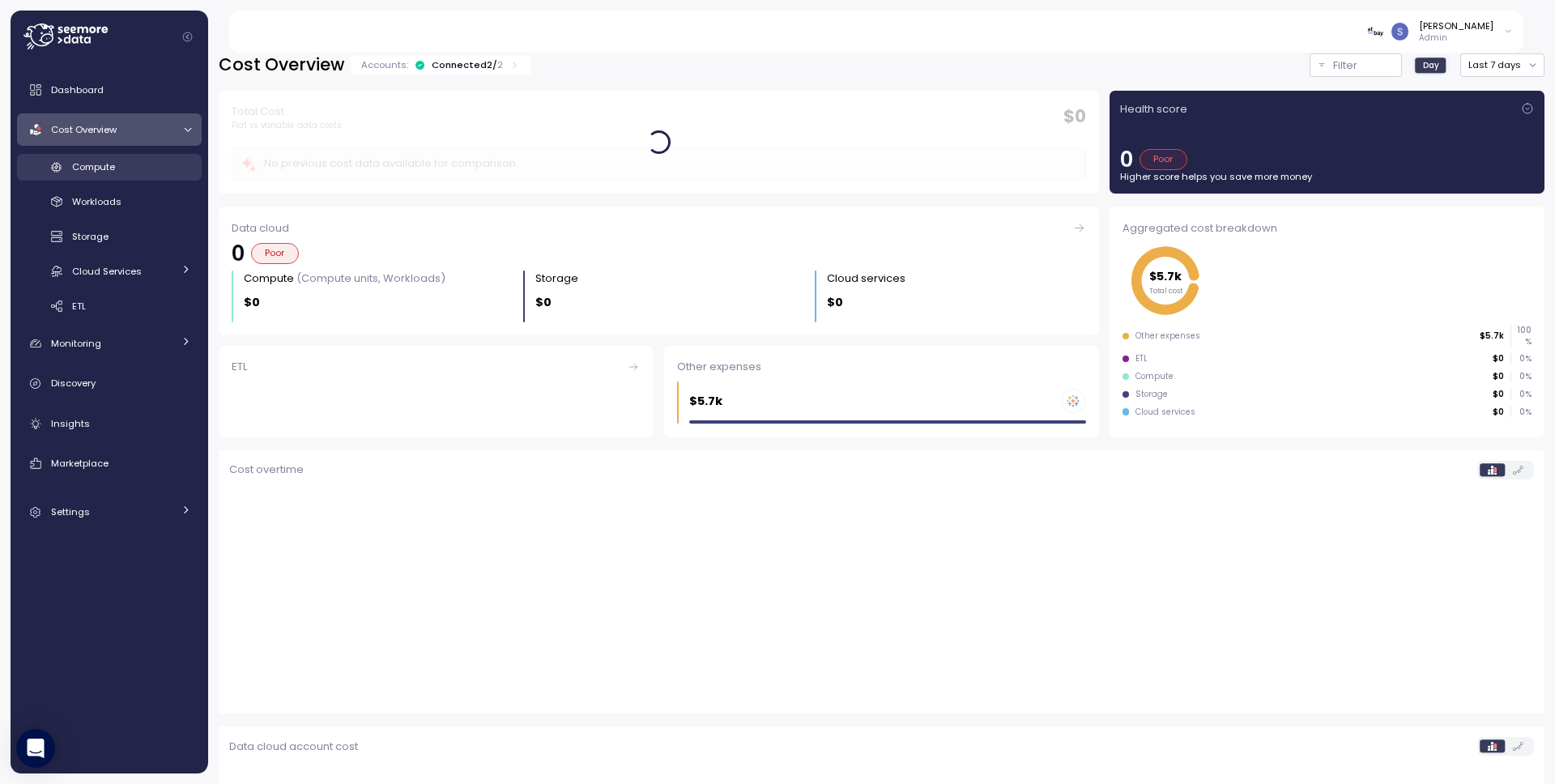
click at [122, 165] on div "Compute" at bounding box center [131, 167] width 119 height 16
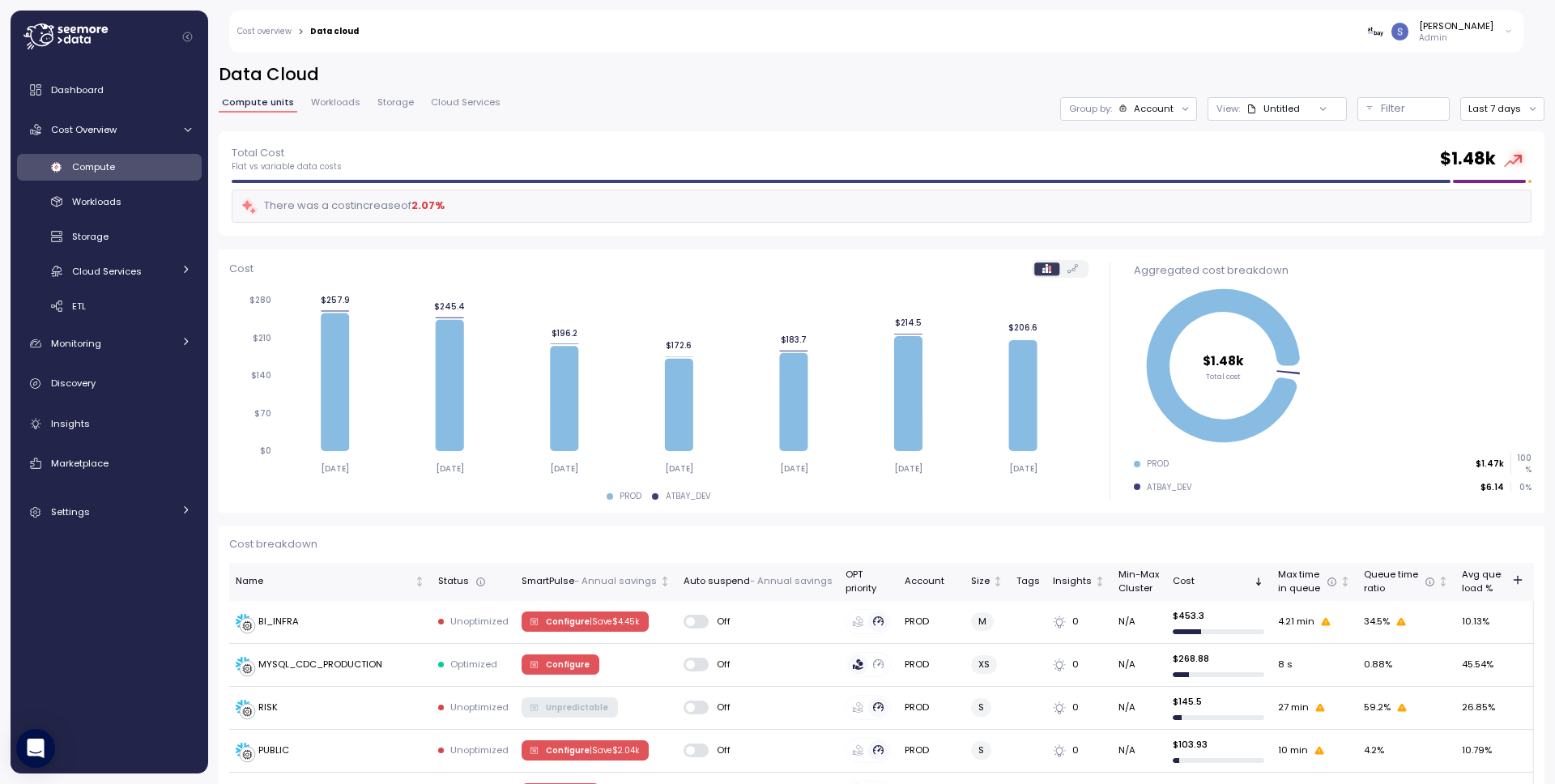
click at [90, 37] on icon at bounding box center [88, 39] width 7 height 7
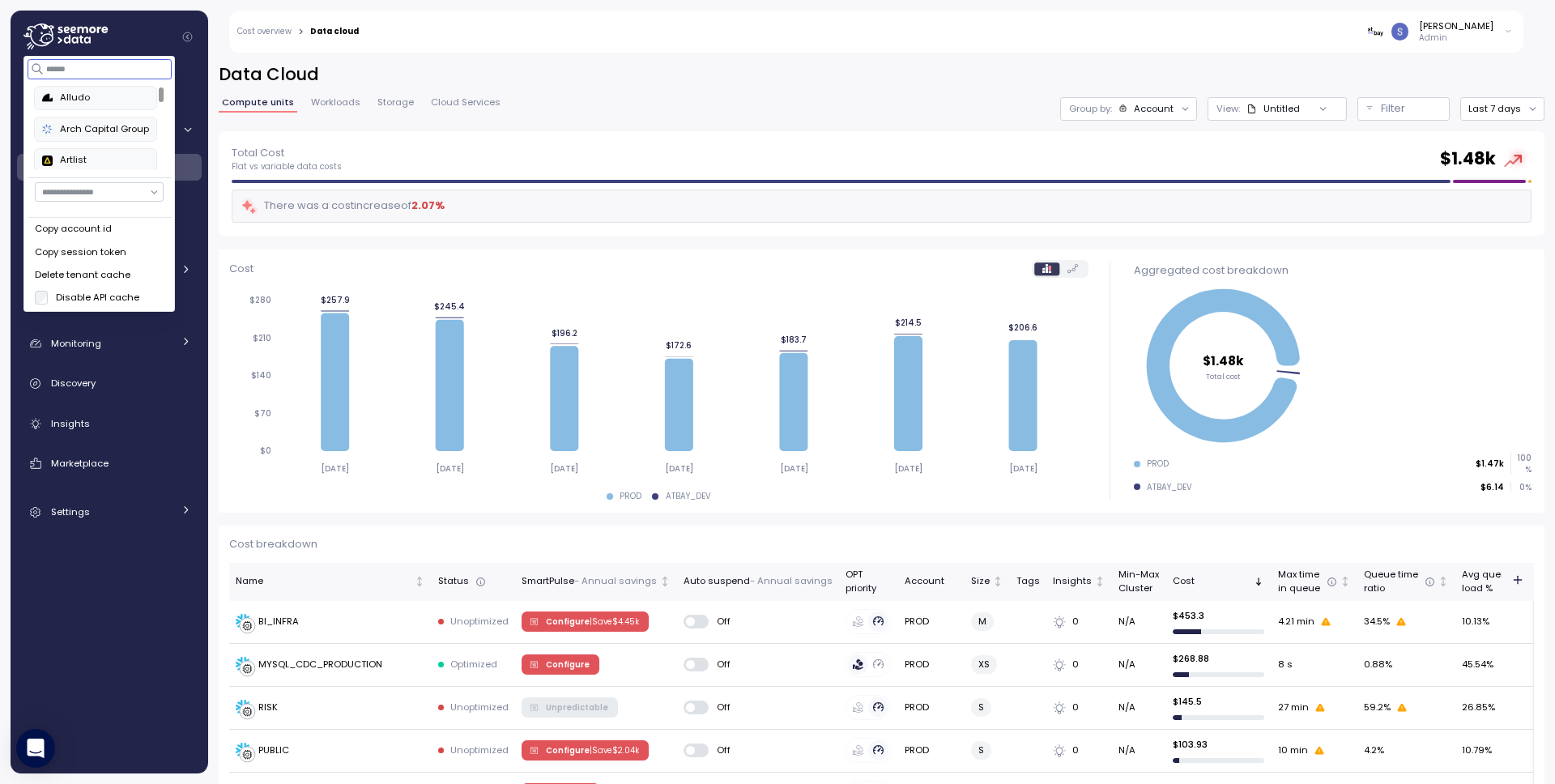
click at [62, 70] on input at bounding box center [100, 69] width 145 height 20
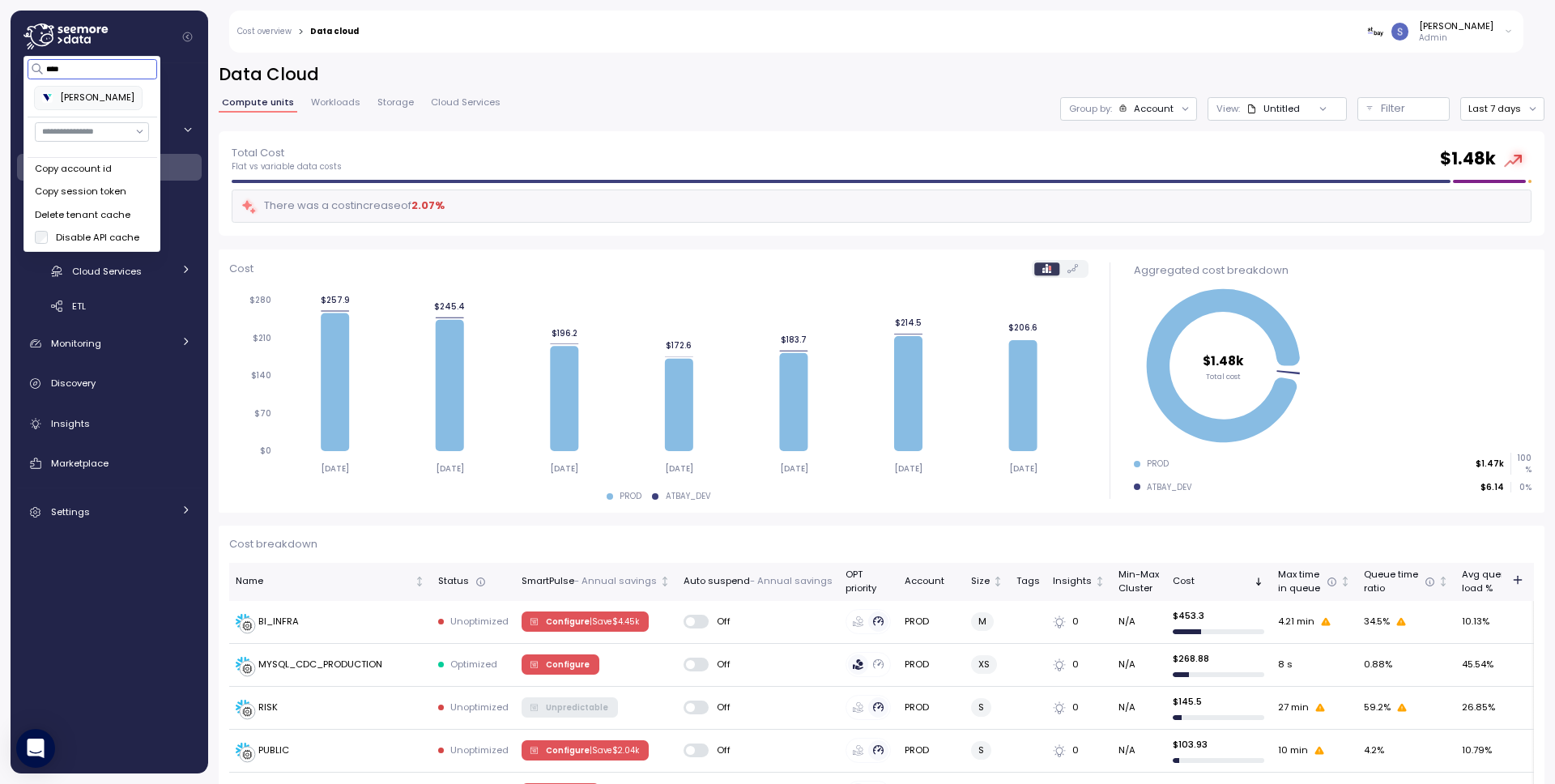
click at [95, 97] on div "Verbit" at bounding box center [88, 98] width 92 height 15
type input "****"
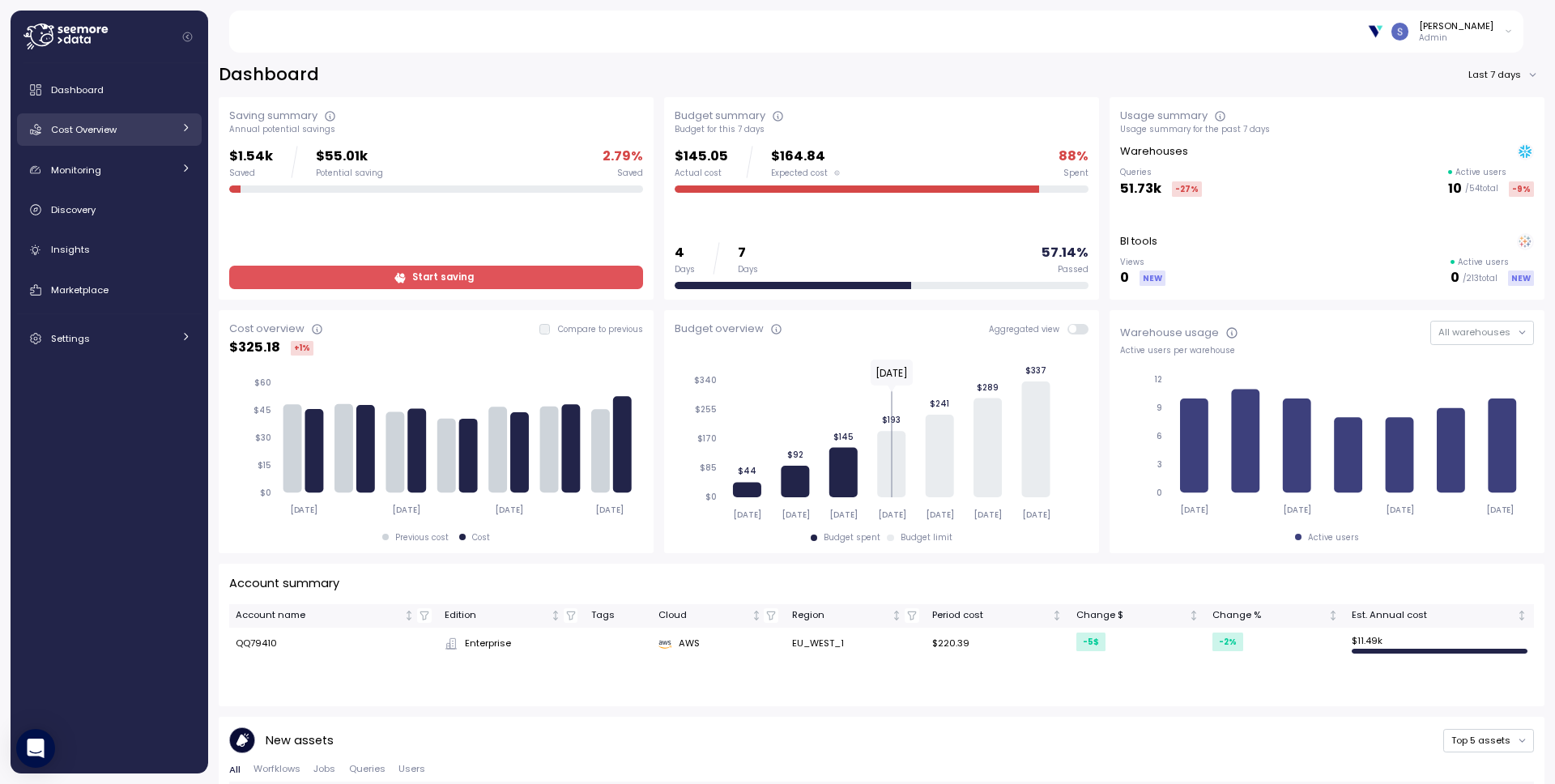
click at [78, 126] on span "Cost Overview" at bounding box center [84, 129] width 66 height 13
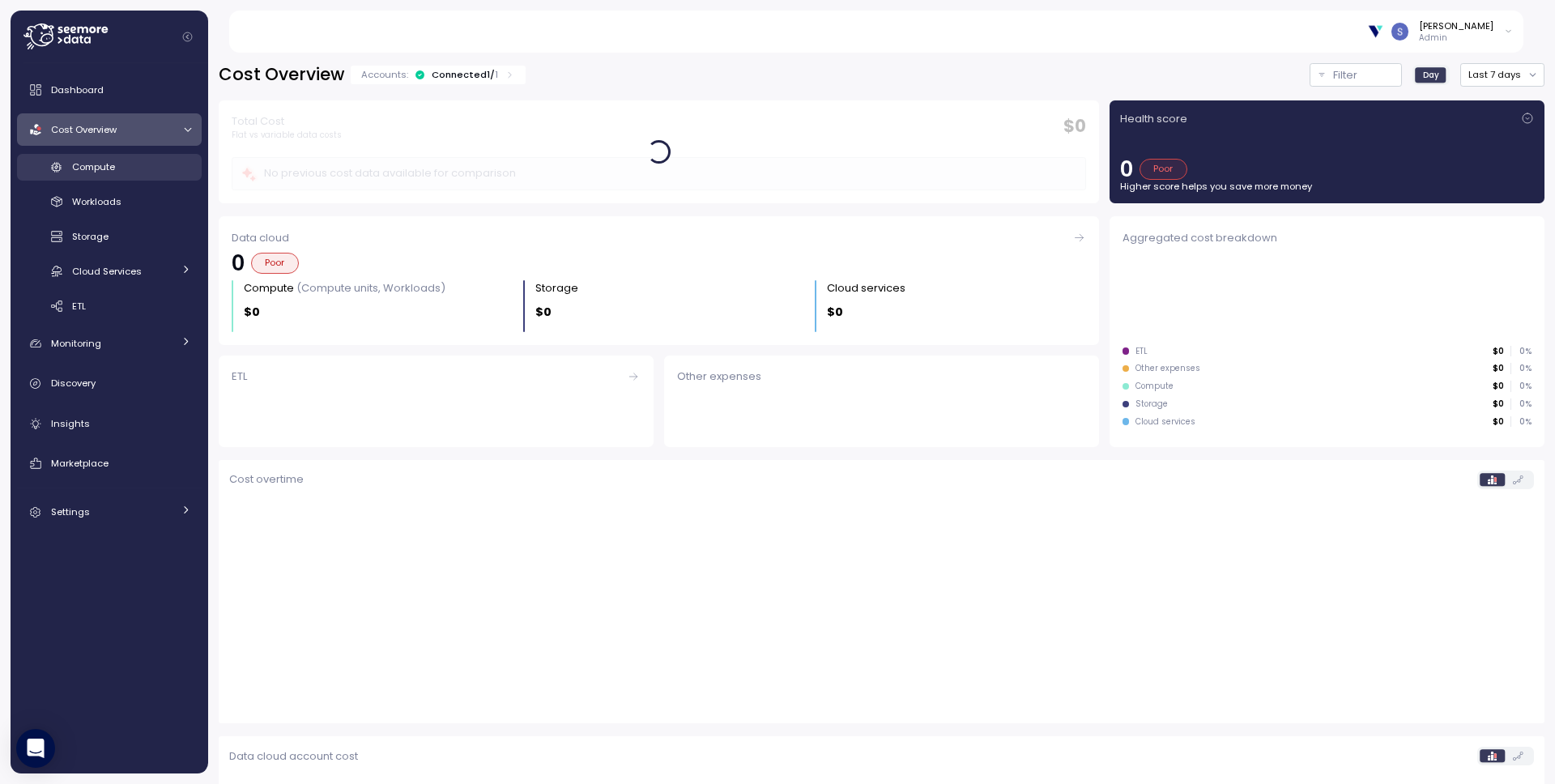
click at [90, 161] on span "Compute" at bounding box center [93, 167] width 43 height 13
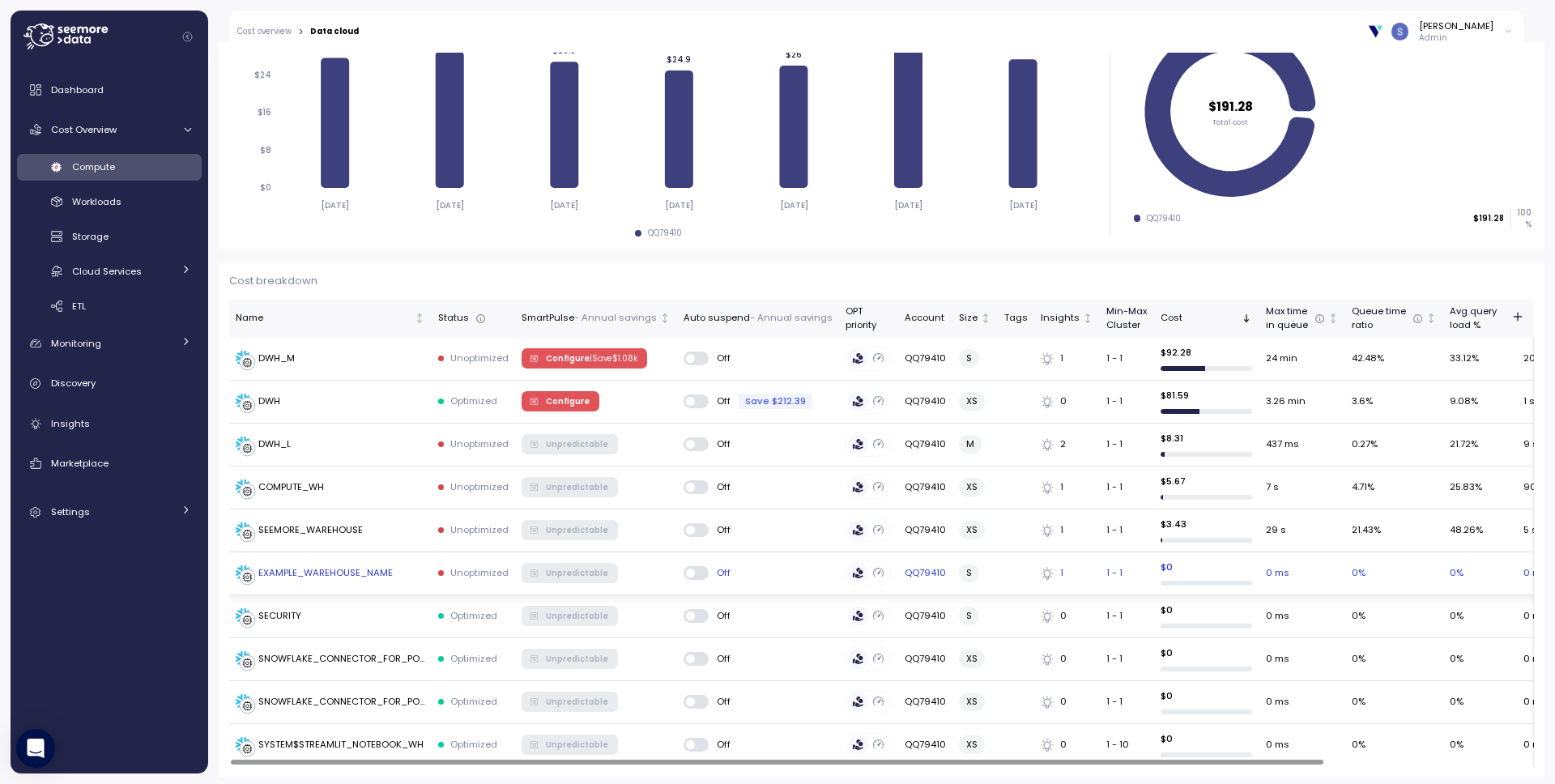
scroll to position [266, 0]
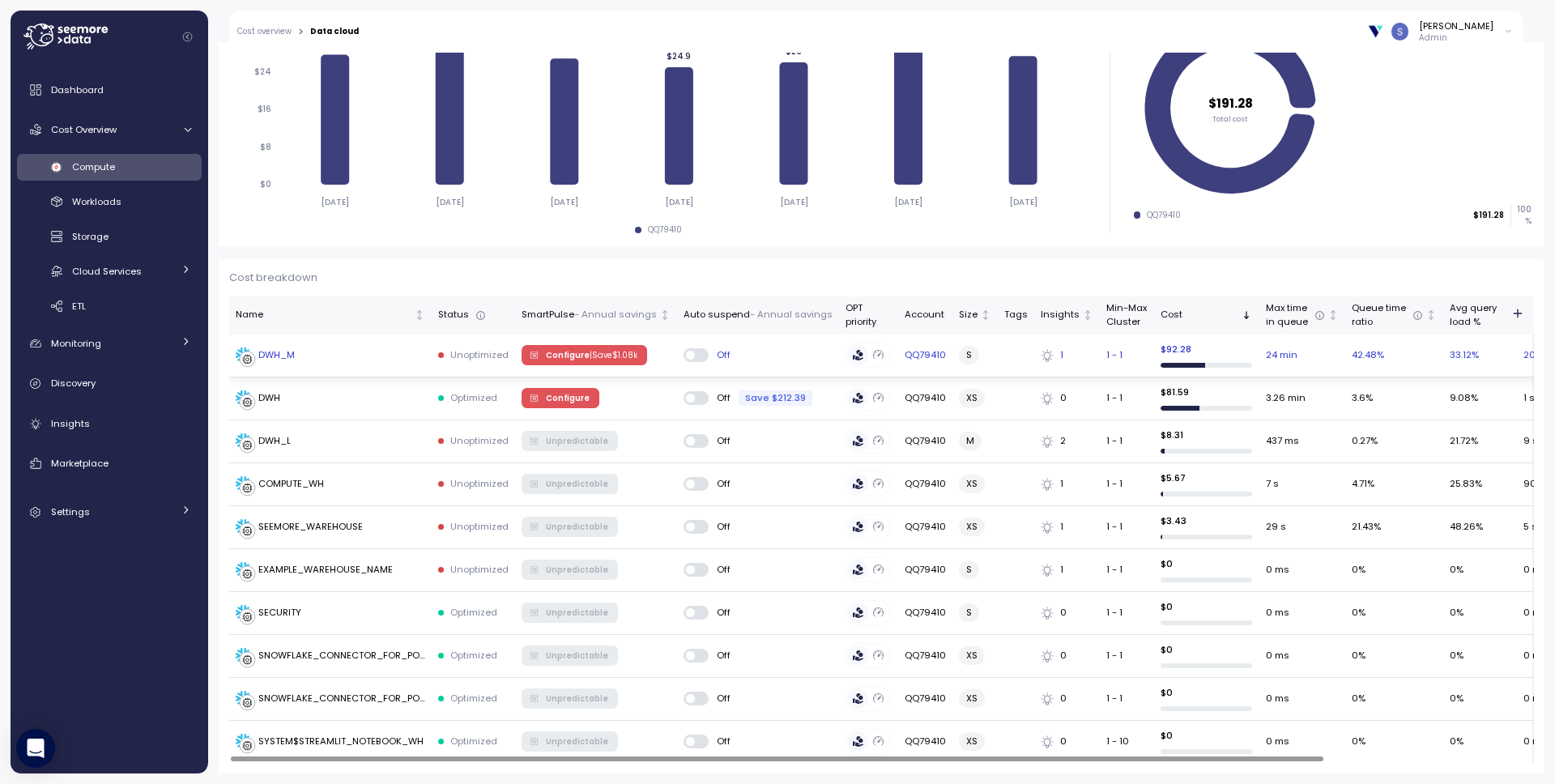
click at [285, 358] on div "DWH_M" at bounding box center [276, 356] width 36 height 15
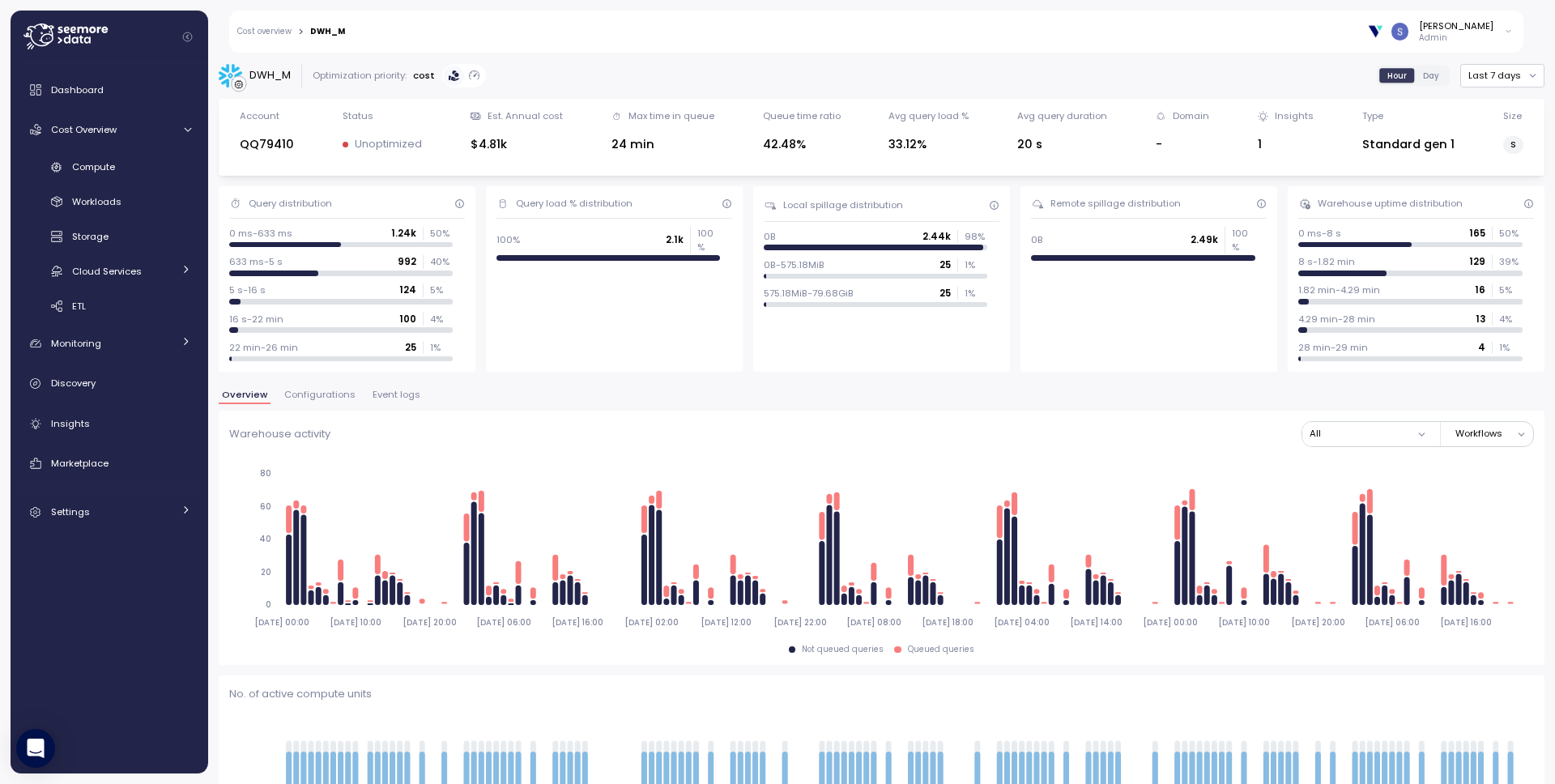
click at [309, 399] on span "Configurations" at bounding box center [320, 394] width 71 height 9
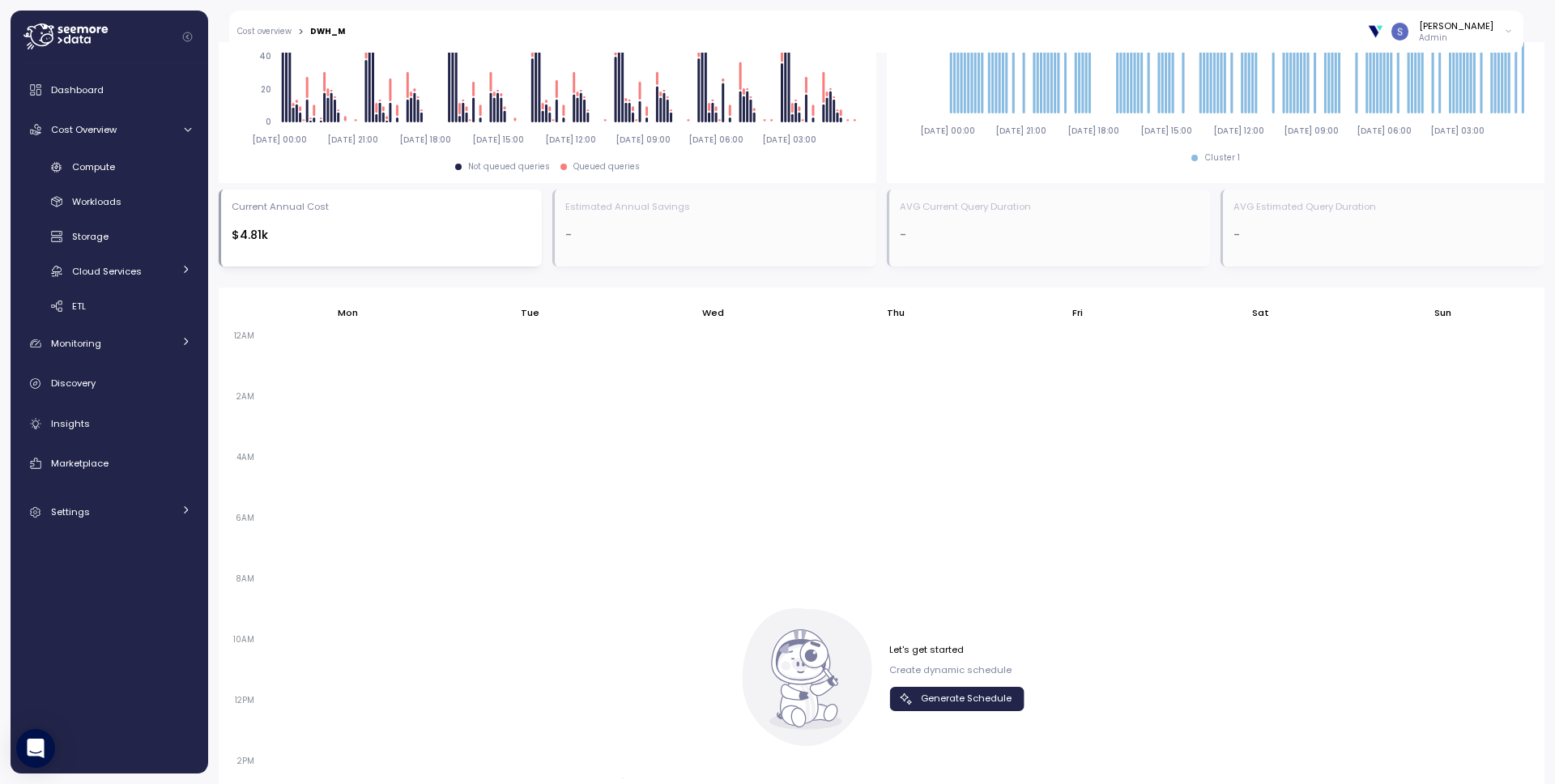
scroll to position [1045, 0]
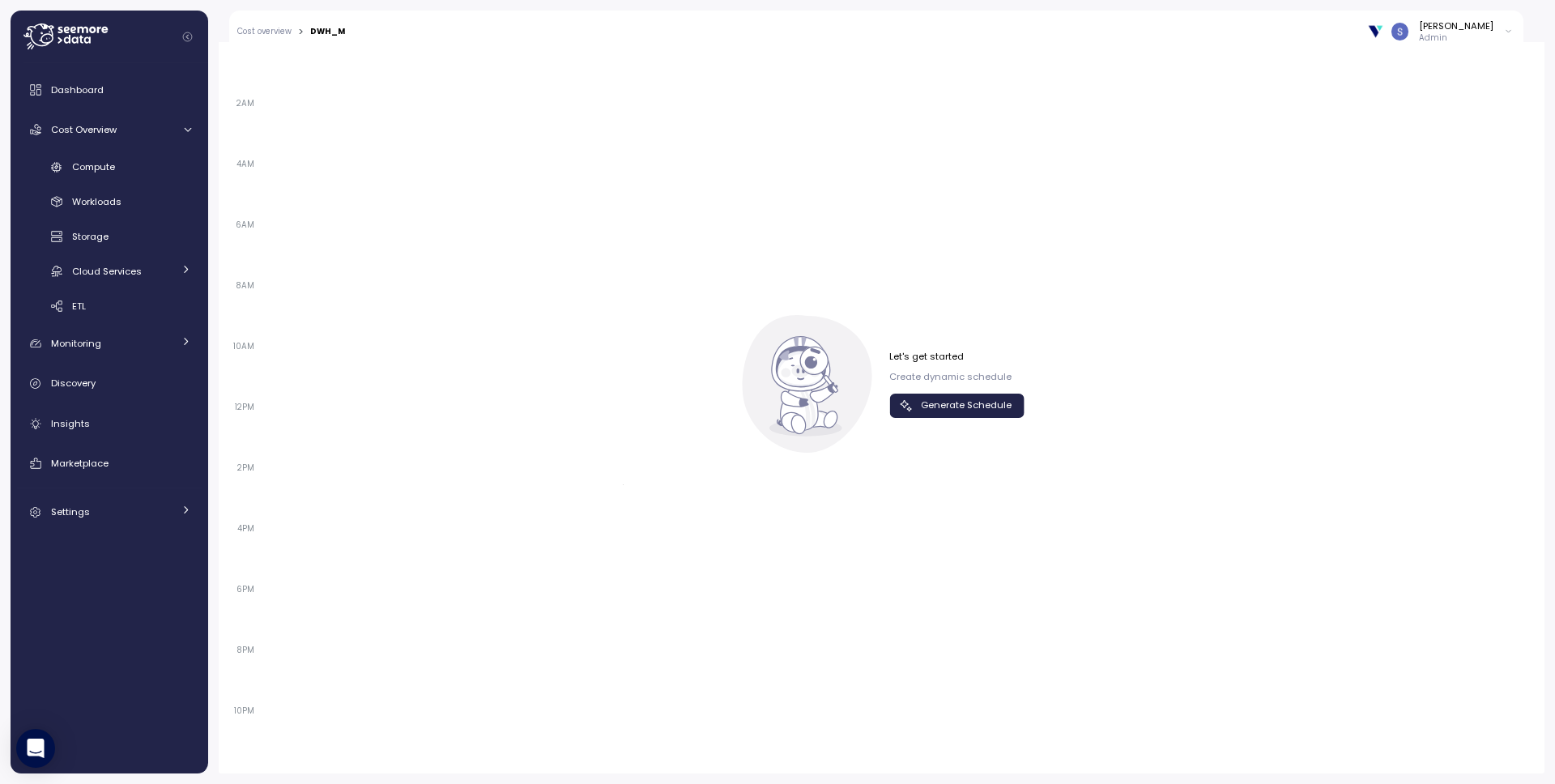
click at [972, 403] on span "Generate Schedule" at bounding box center [966, 405] width 91 height 22
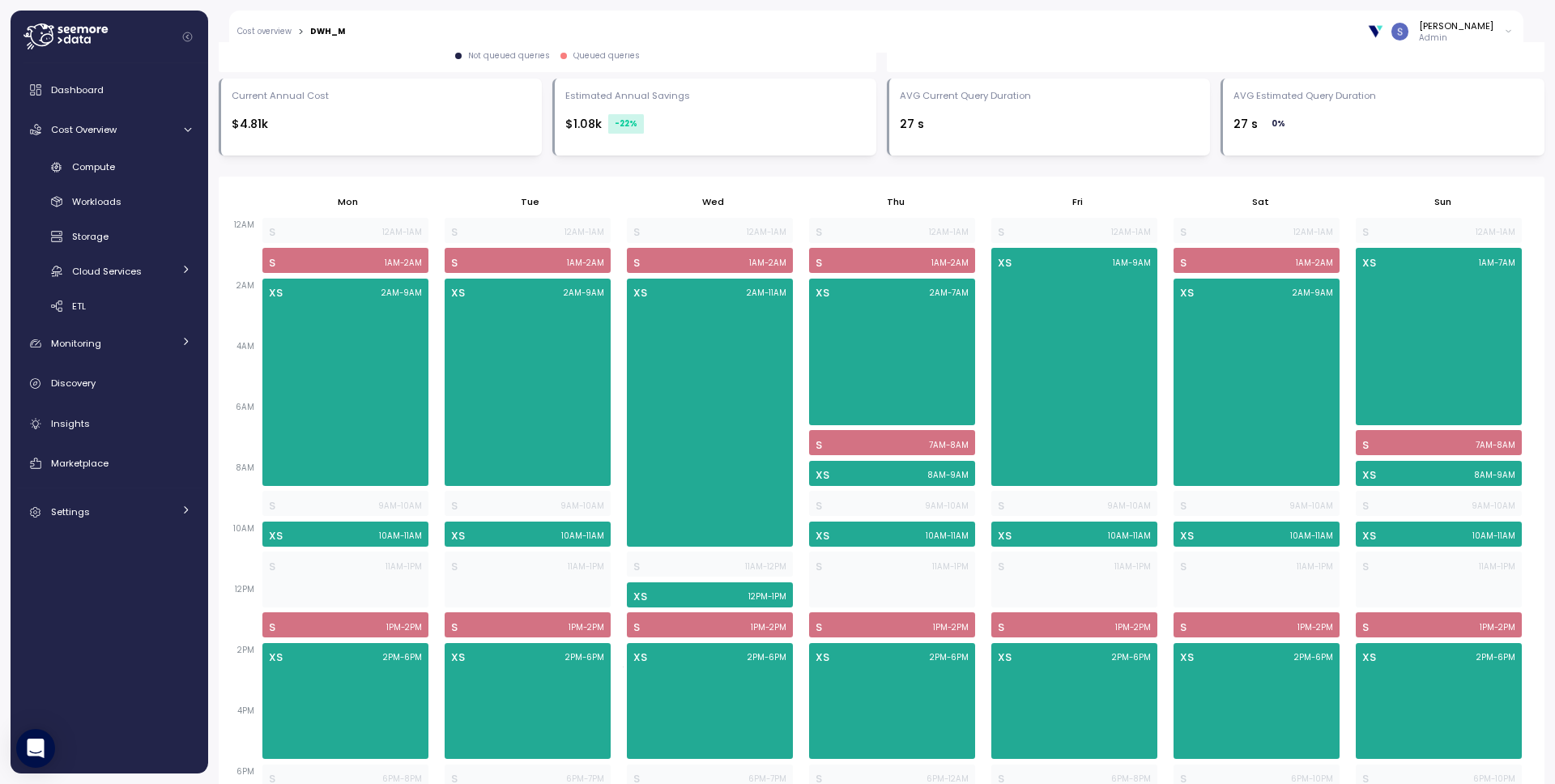
scroll to position [313, 0]
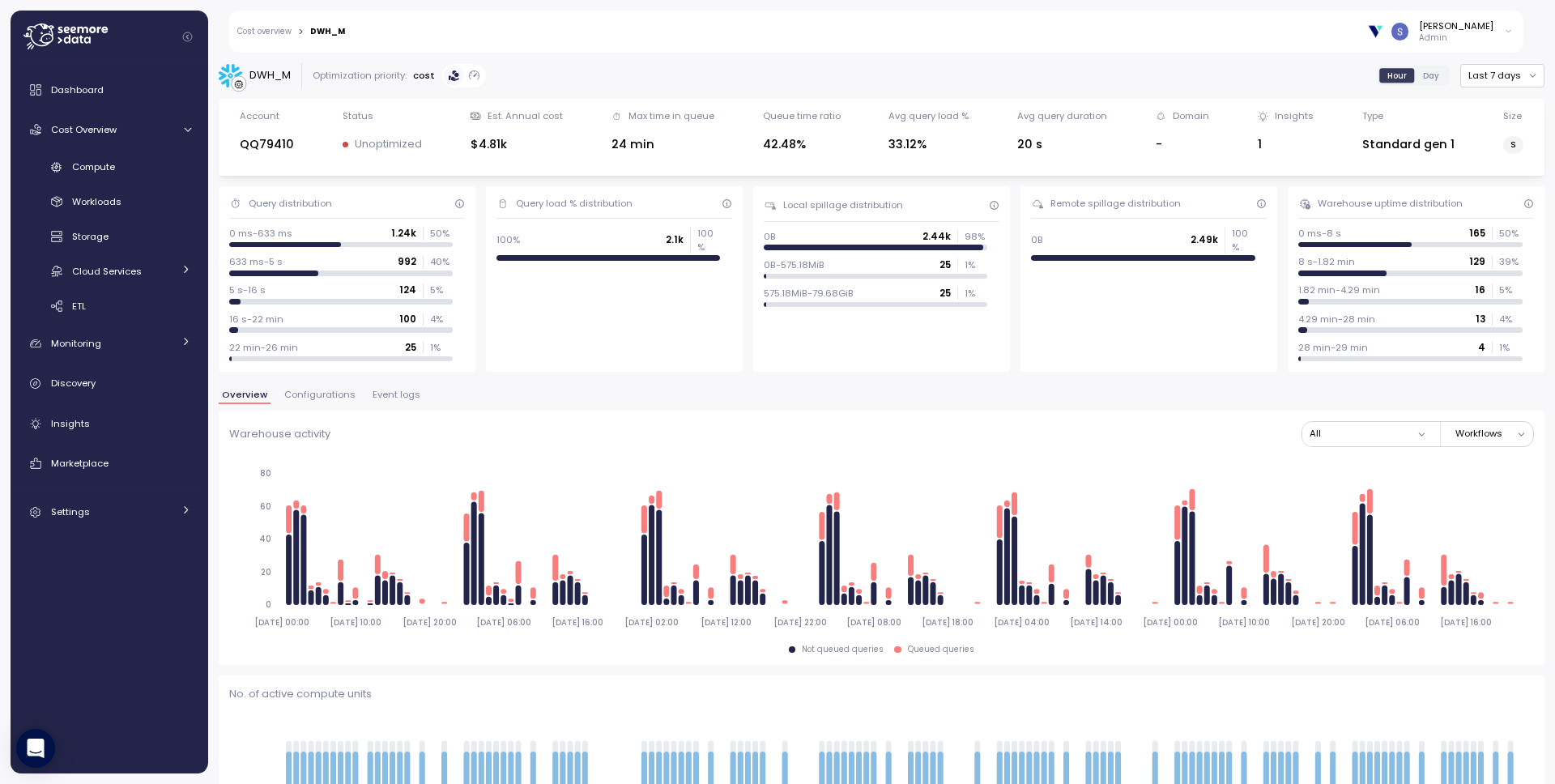
click at [320, 398] on span "Configurations" at bounding box center [320, 394] width 71 height 9
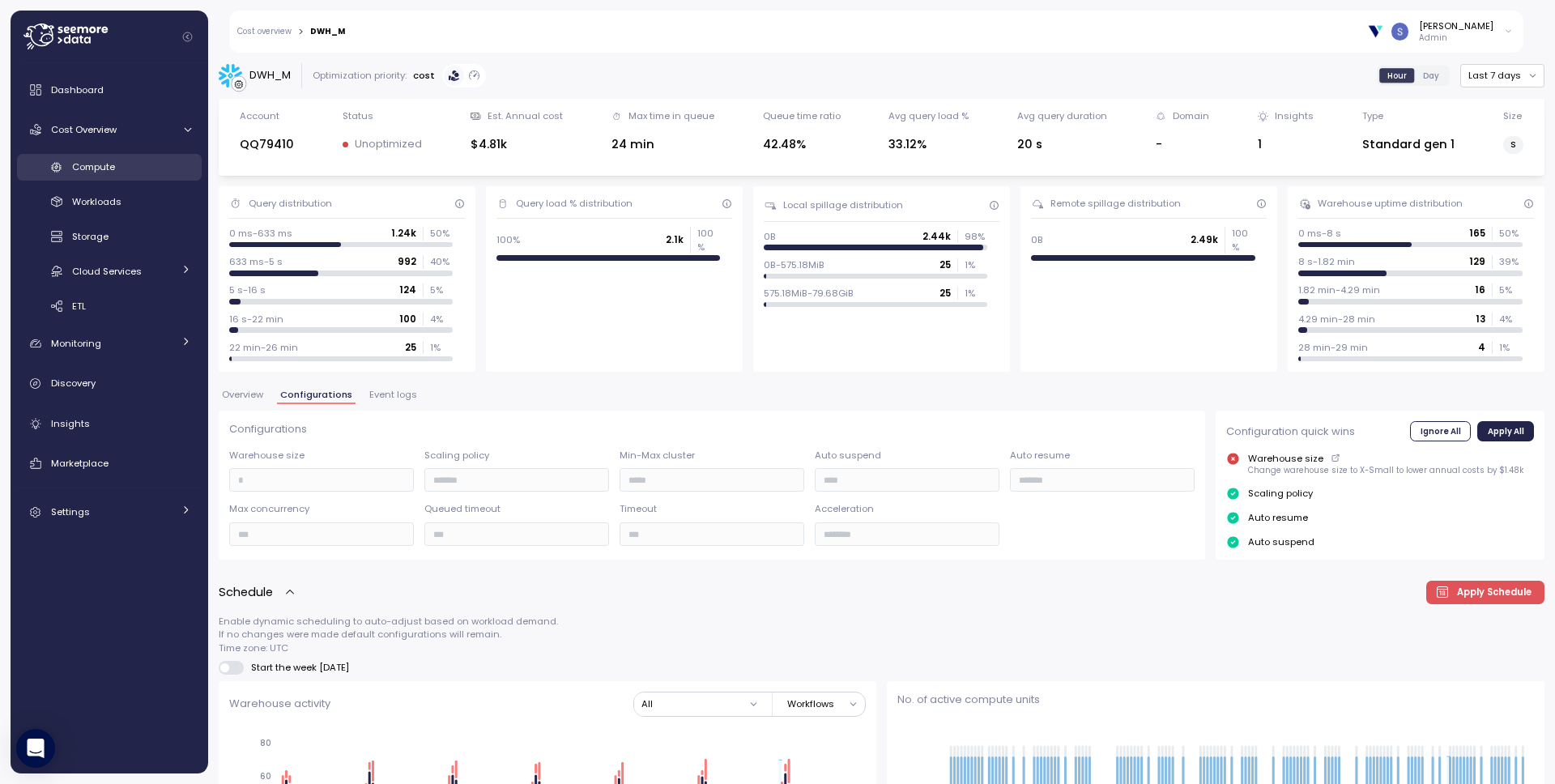
drag, startPoint x: 222, startPoint y: 222, endPoint x: 93, endPoint y: 166, distance: 140.6
click at [93, 161] on span "Compute" at bounding box center [93, 167] width 43 height 13
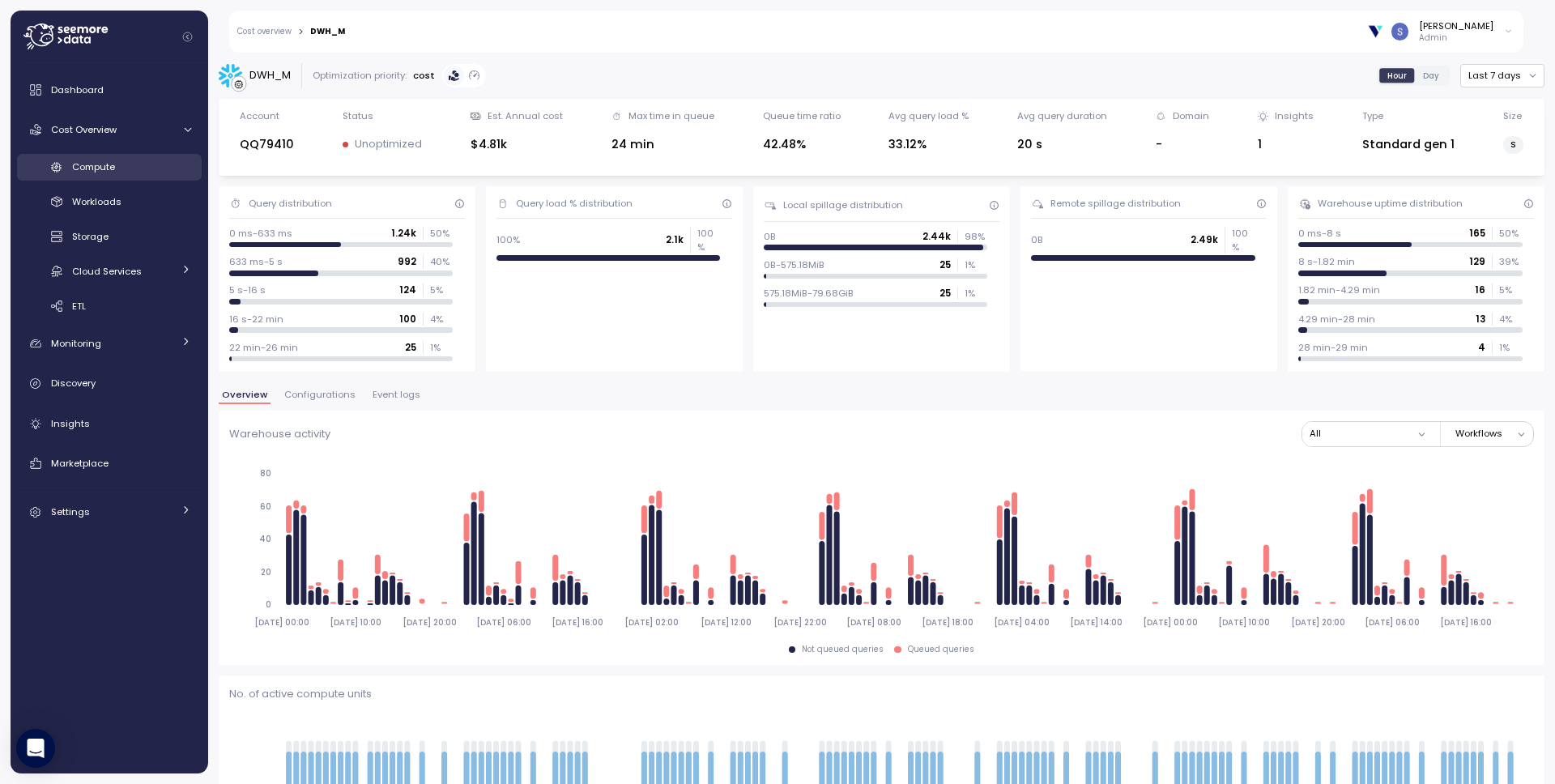
click at [93, 166] on span "Compute" at bounding box center [93, 167] width 43 height 13
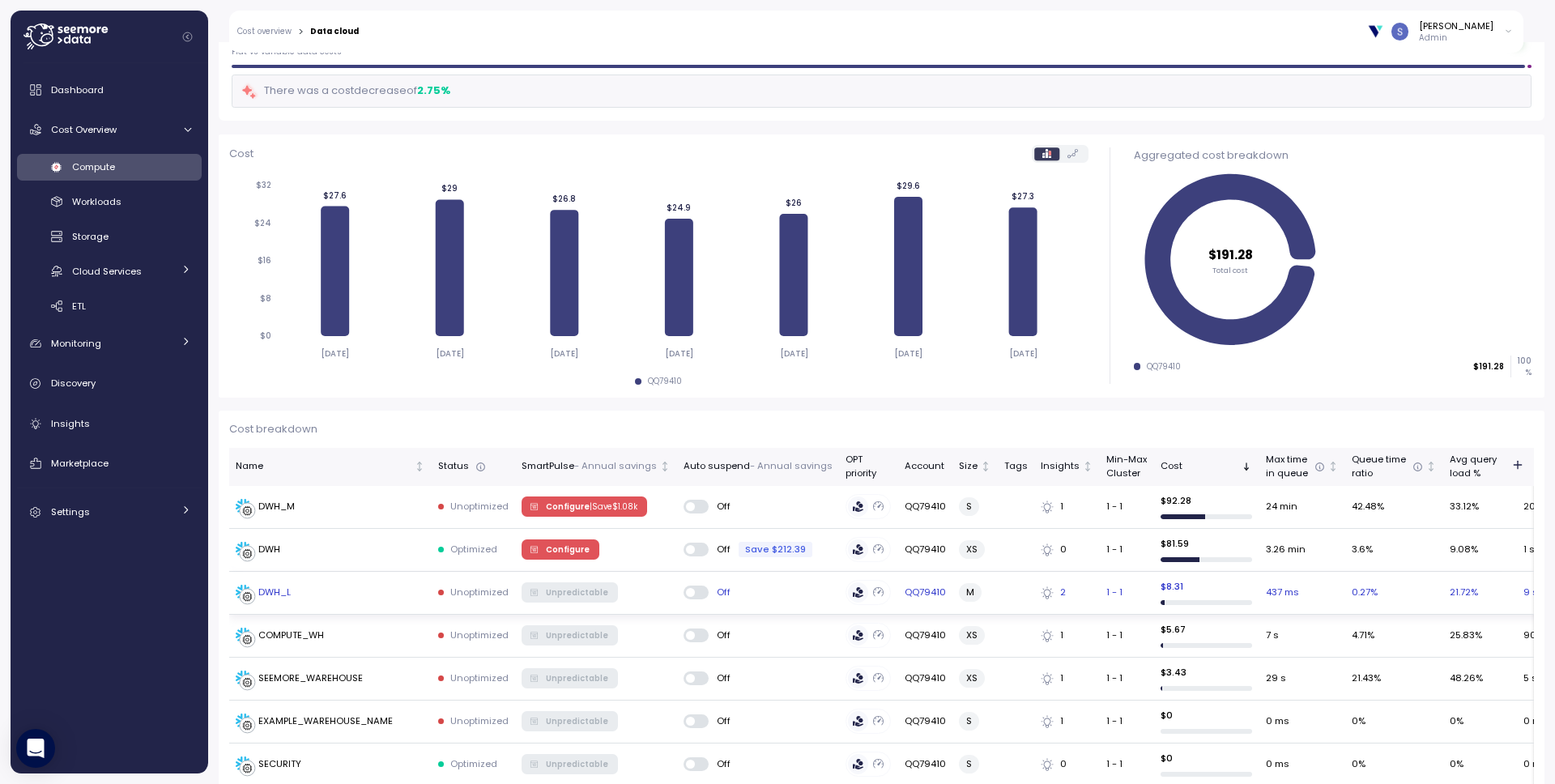
scroll to position [266, 0]
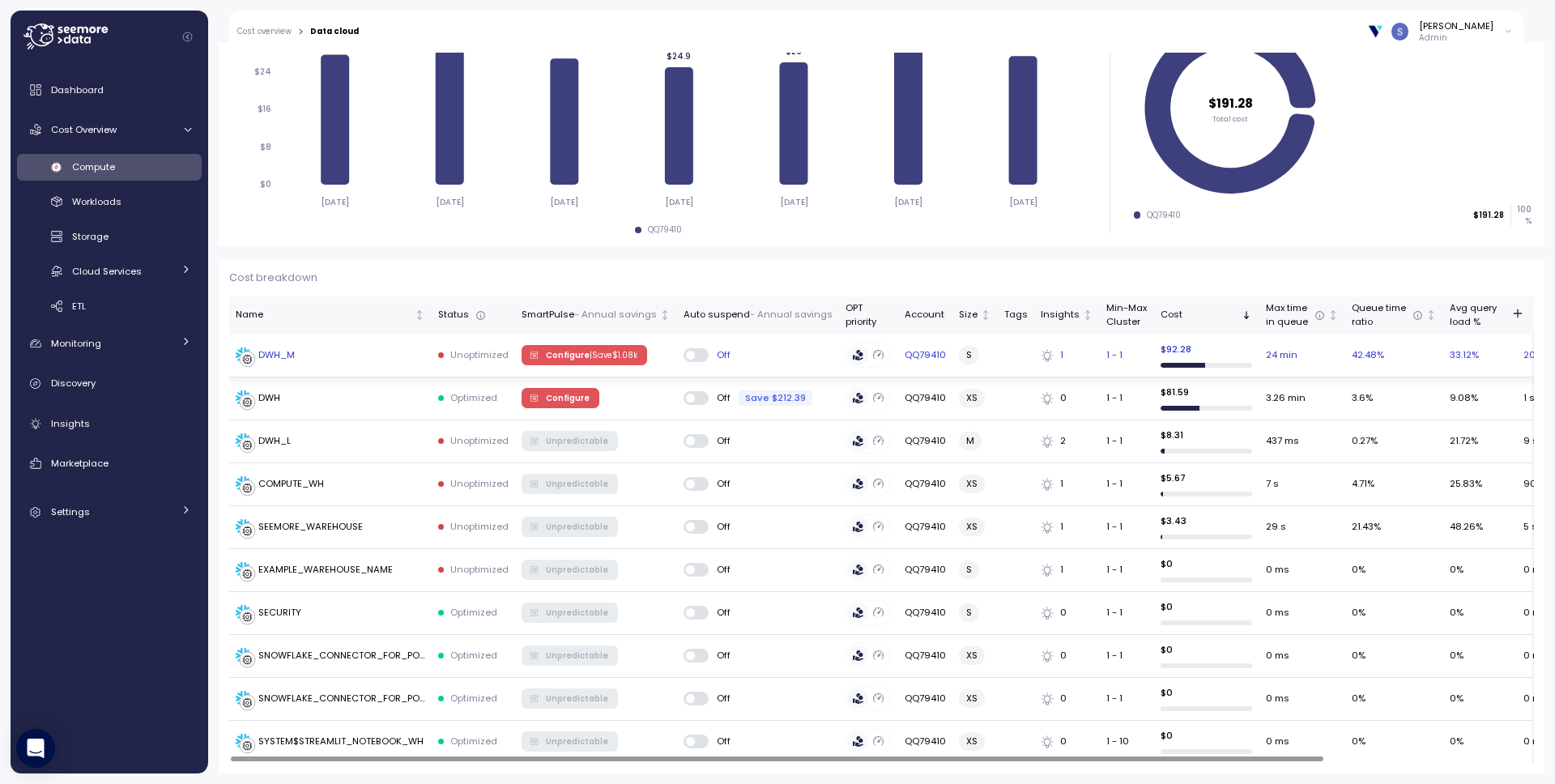
click at [573, 351] on span "Configure | Save $ 1.08k" at bounding box center [592, 355] width 92 height 18
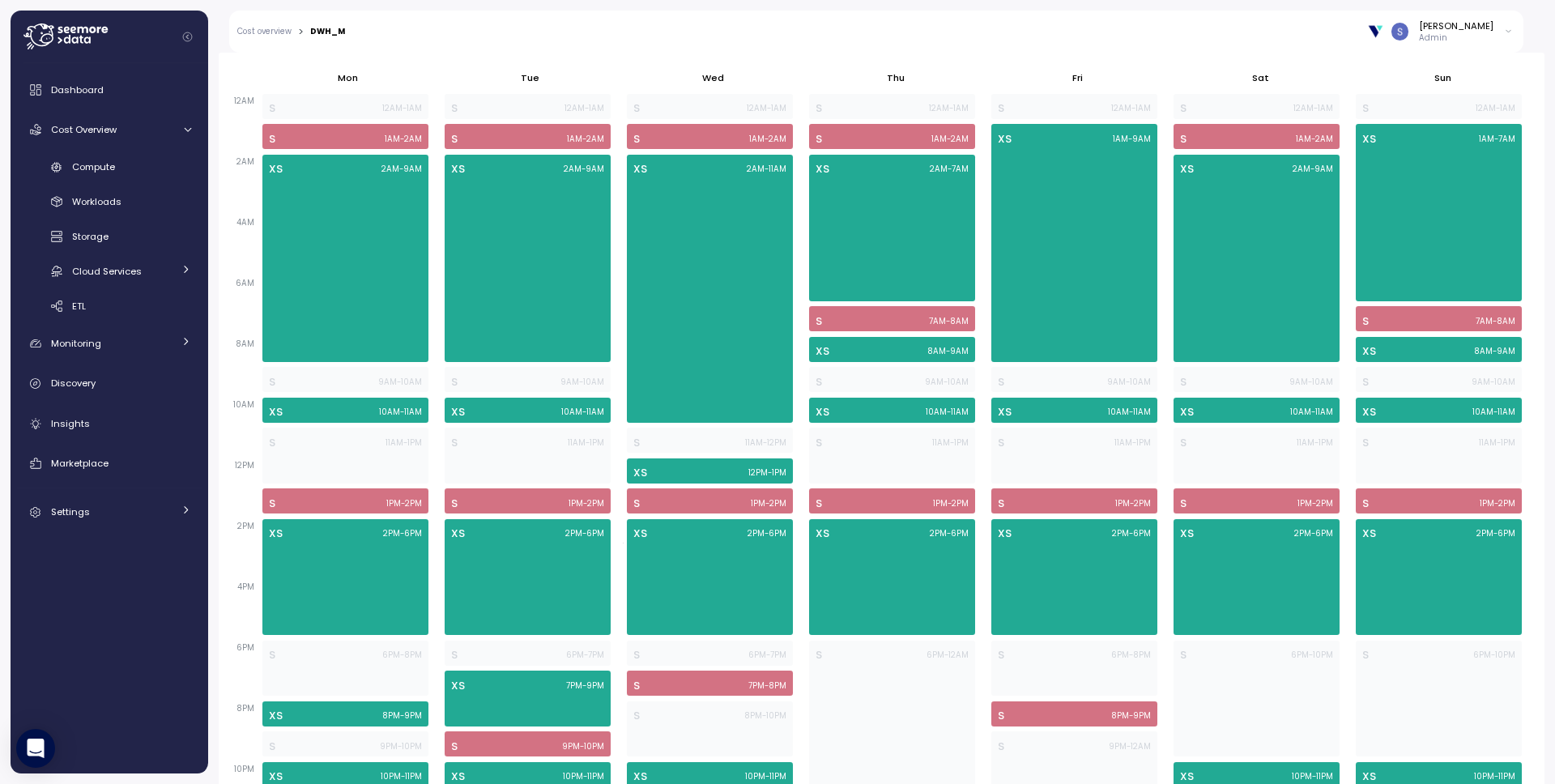
scroll to position [1045, 0]
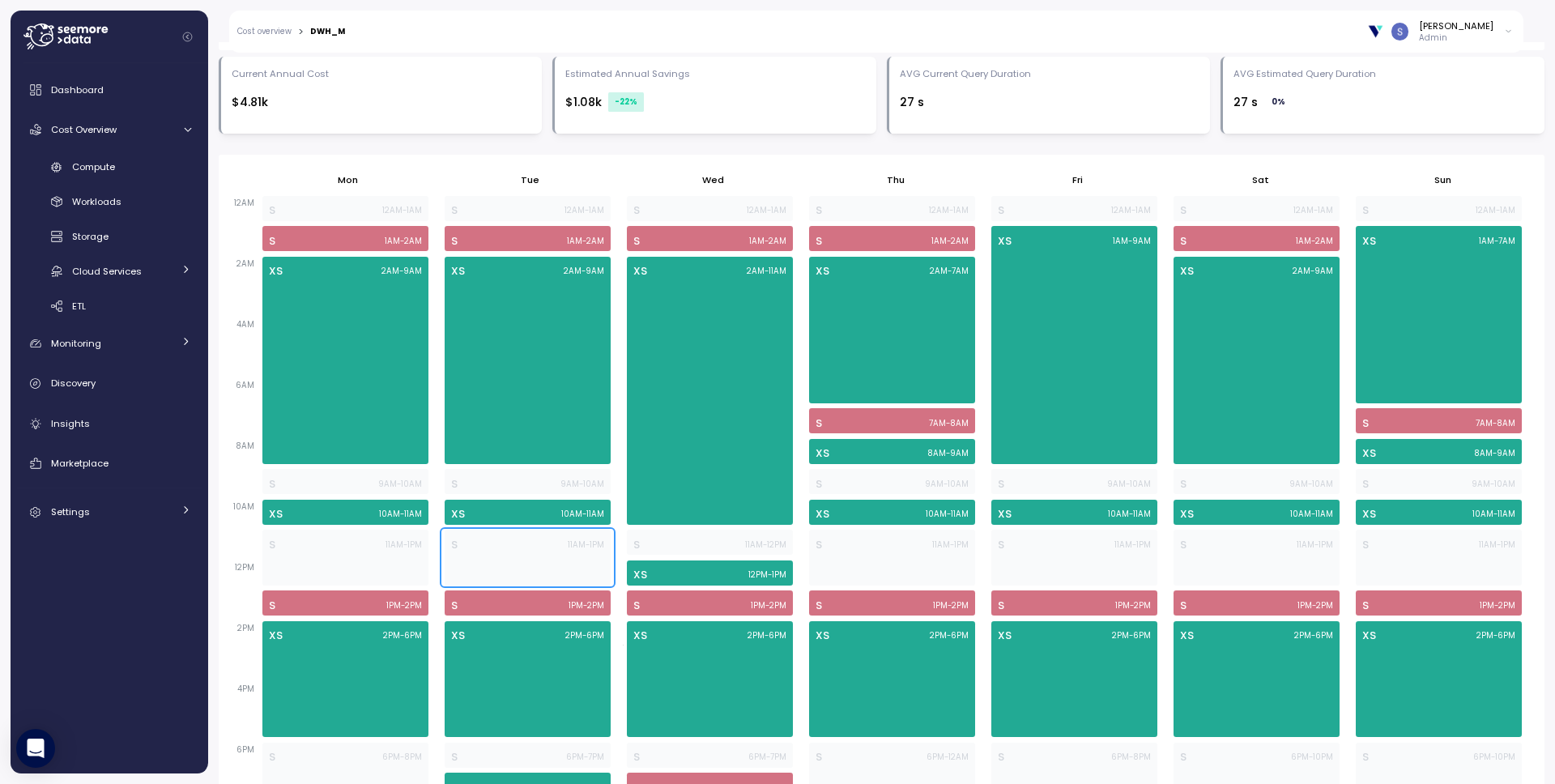
scroll to position [239, 0]
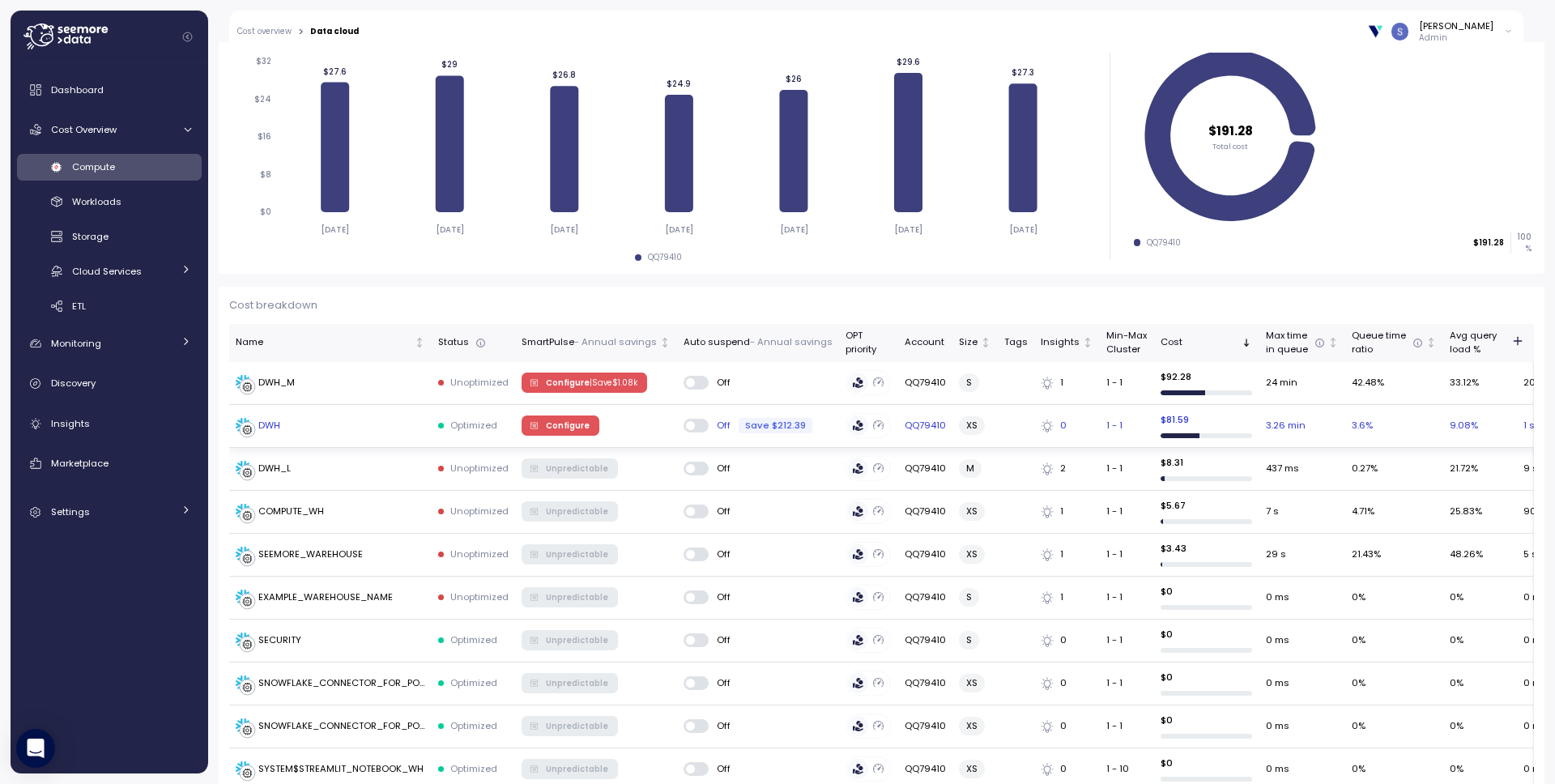
click at [552, 423] on span "Configure" at bounding box center [567, 425] width 43 height 18
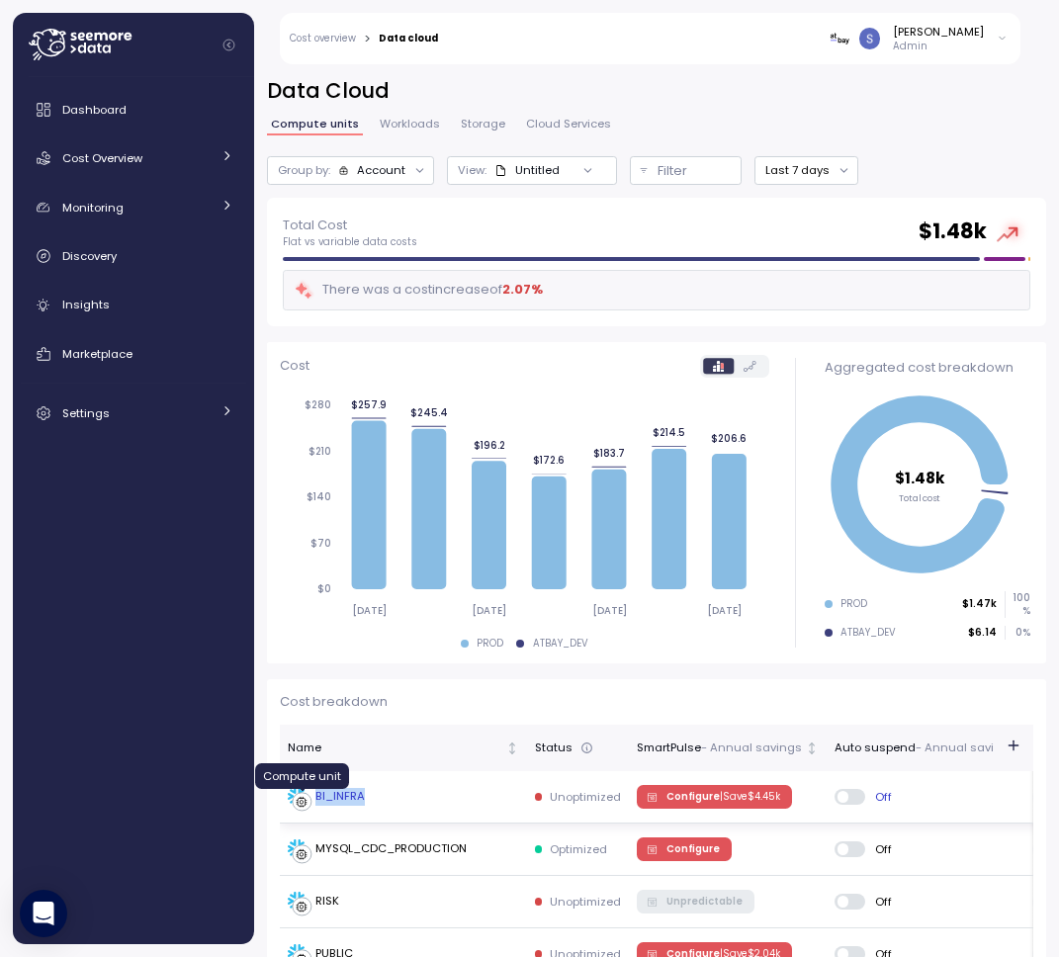
drag, startPoint x: 377, startPoint y: 790, endPoint x: 306, endPoint y: 801, distance: 71.0
click at [306, 801] on div "BI_INFRA" at bounding box center [403, 797] width 231 height 20
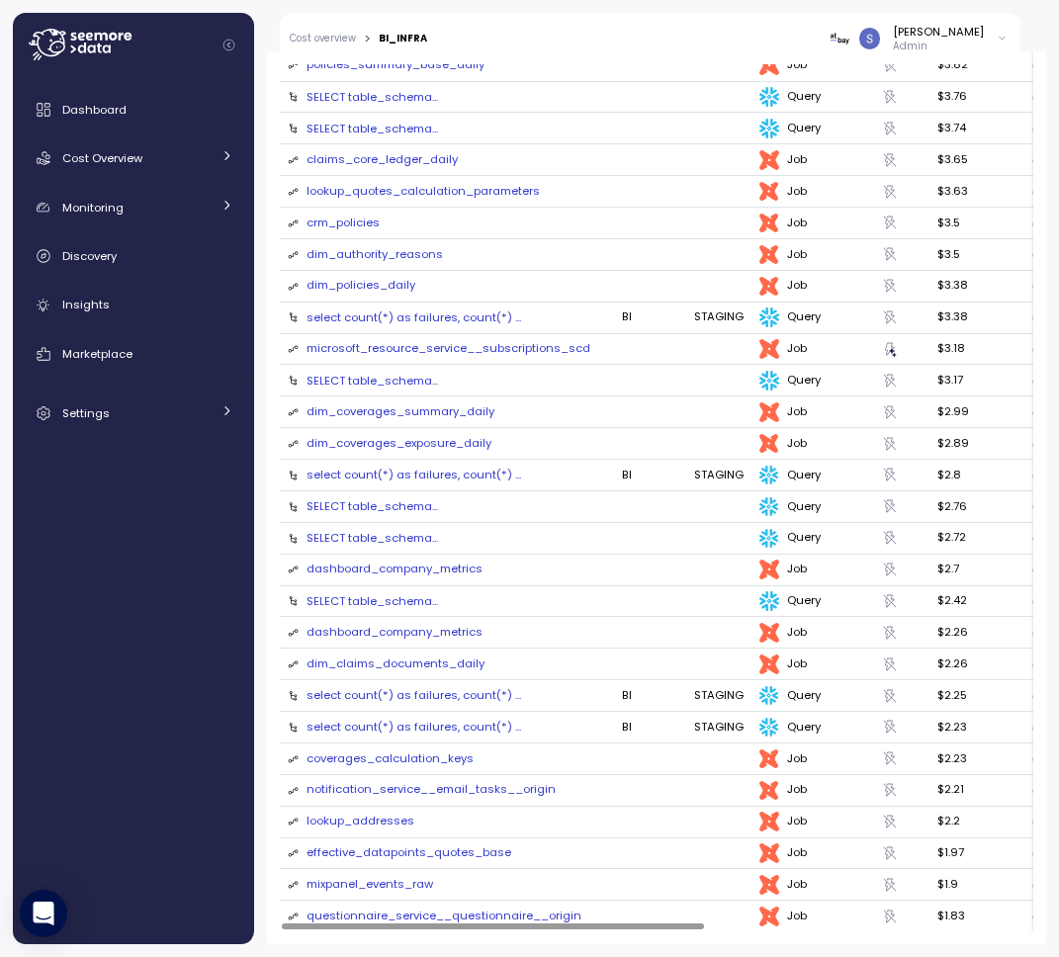
scroll to position [3481, 0]
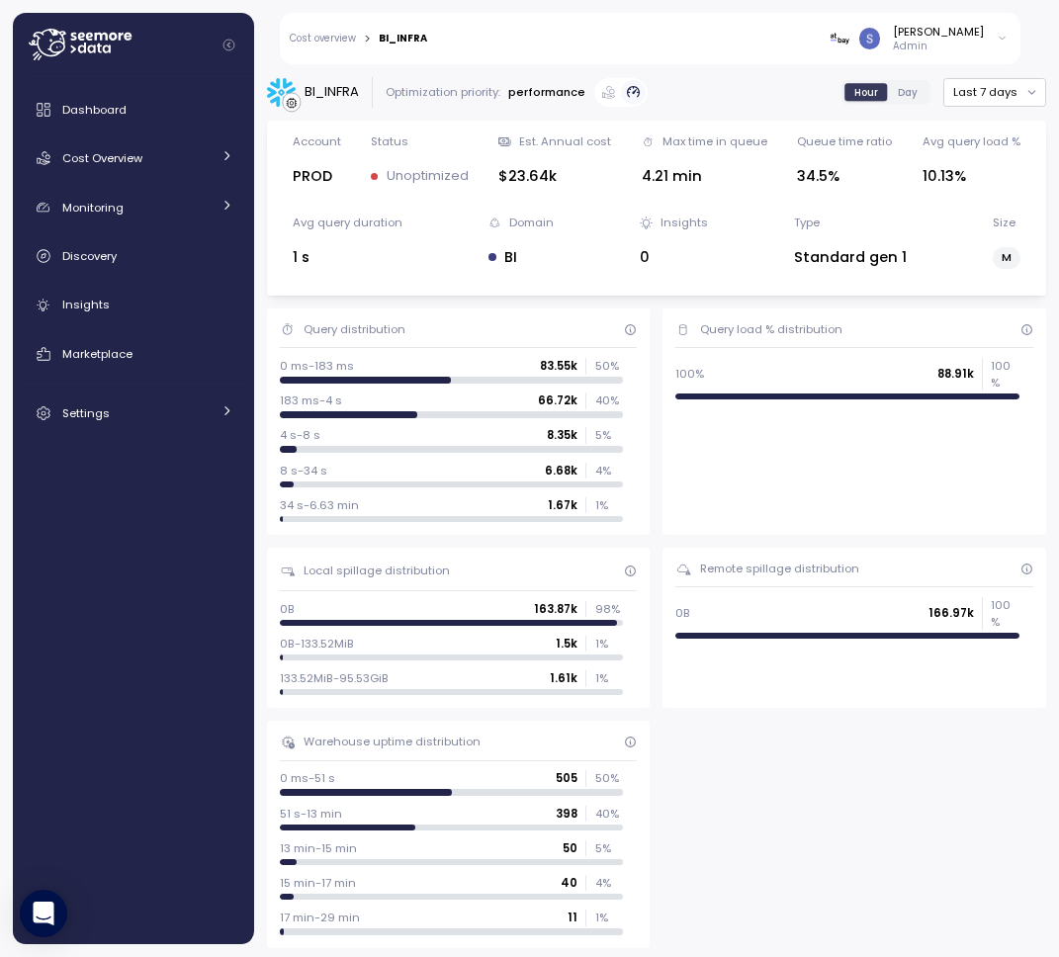
click at [343, 92] on div "BI_INFRA" at bounding box center [331, 92] width 54 height 20
copy div "BI_INFRA"
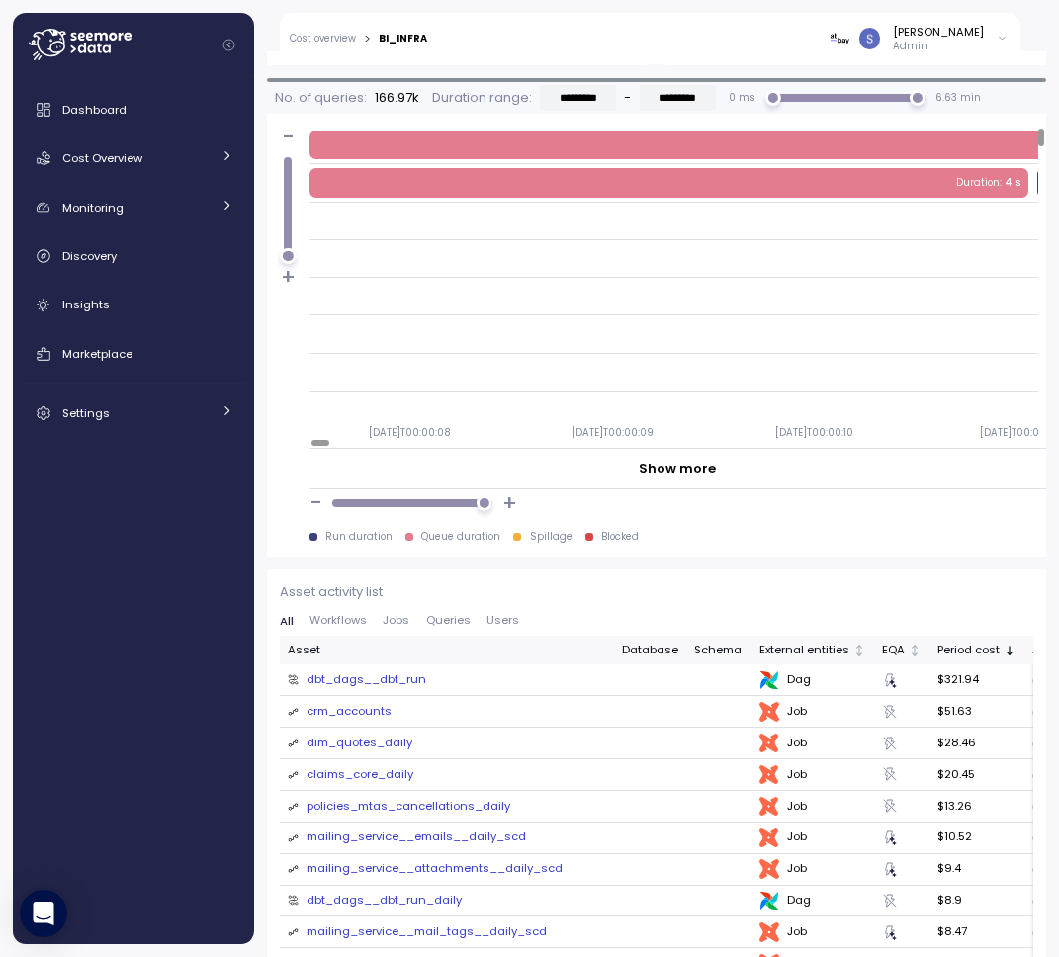
scroll to position [3485, 0]
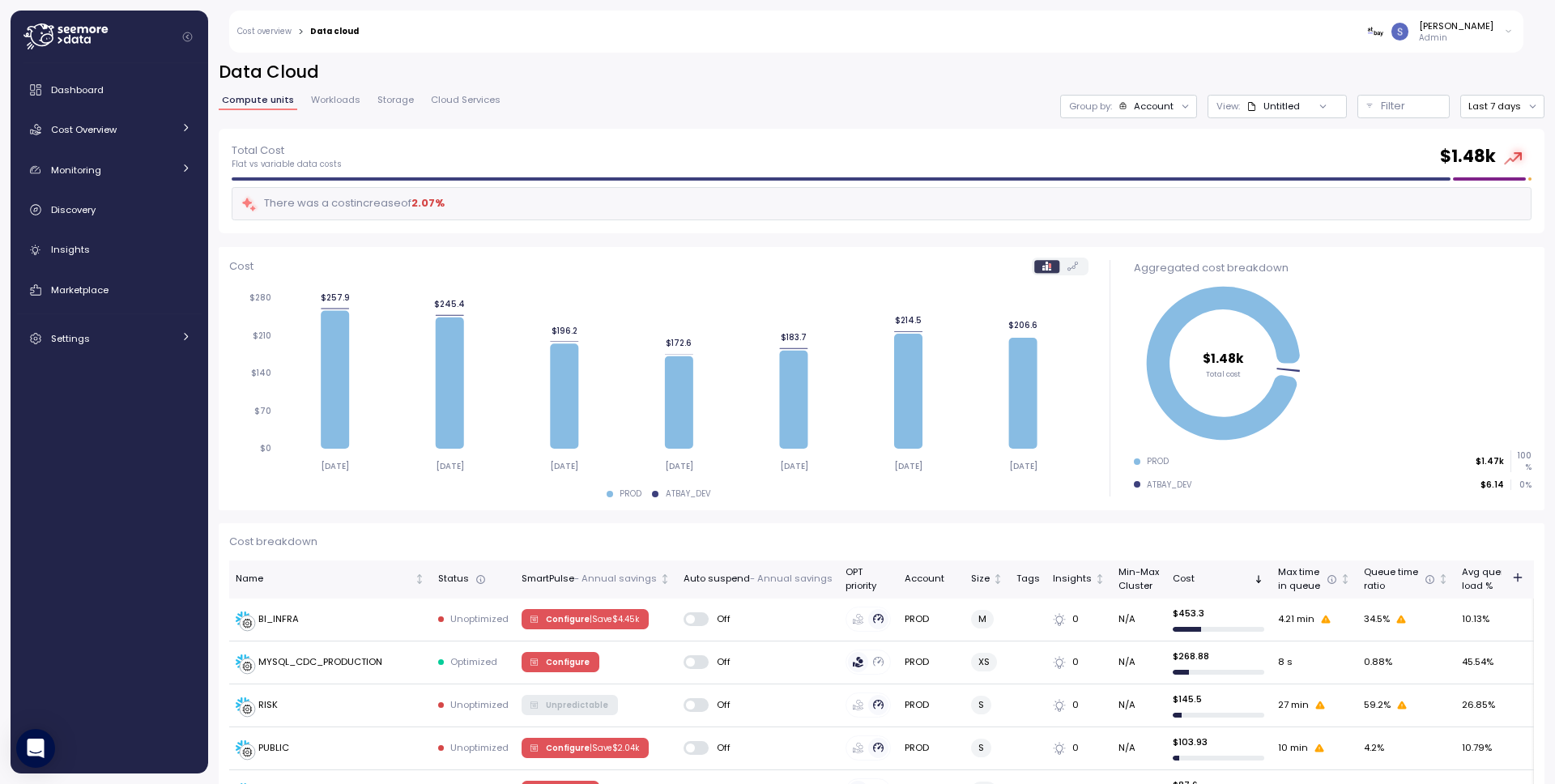
scroll to position [3, 0]
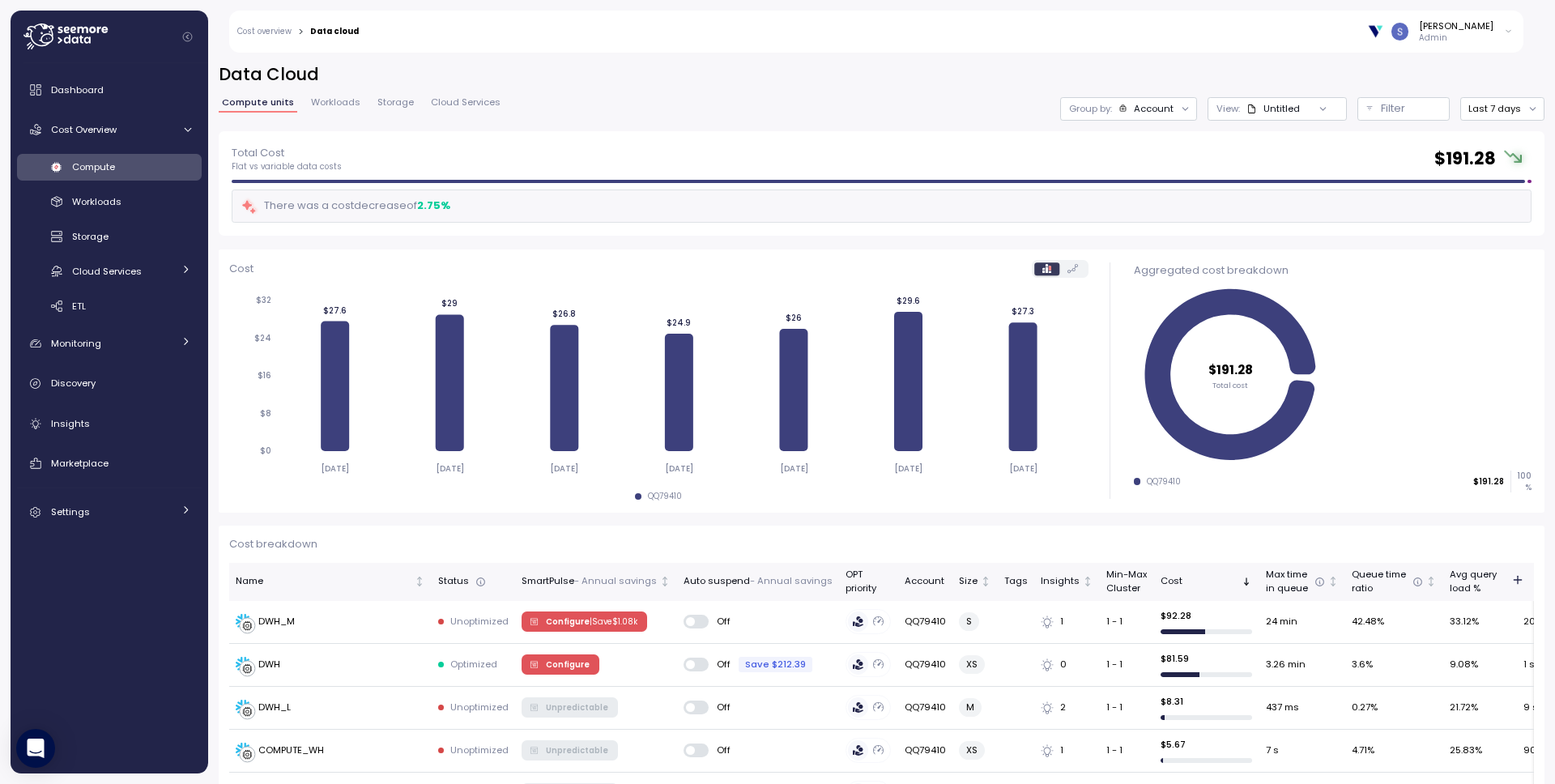
scroll to position [266, 0]
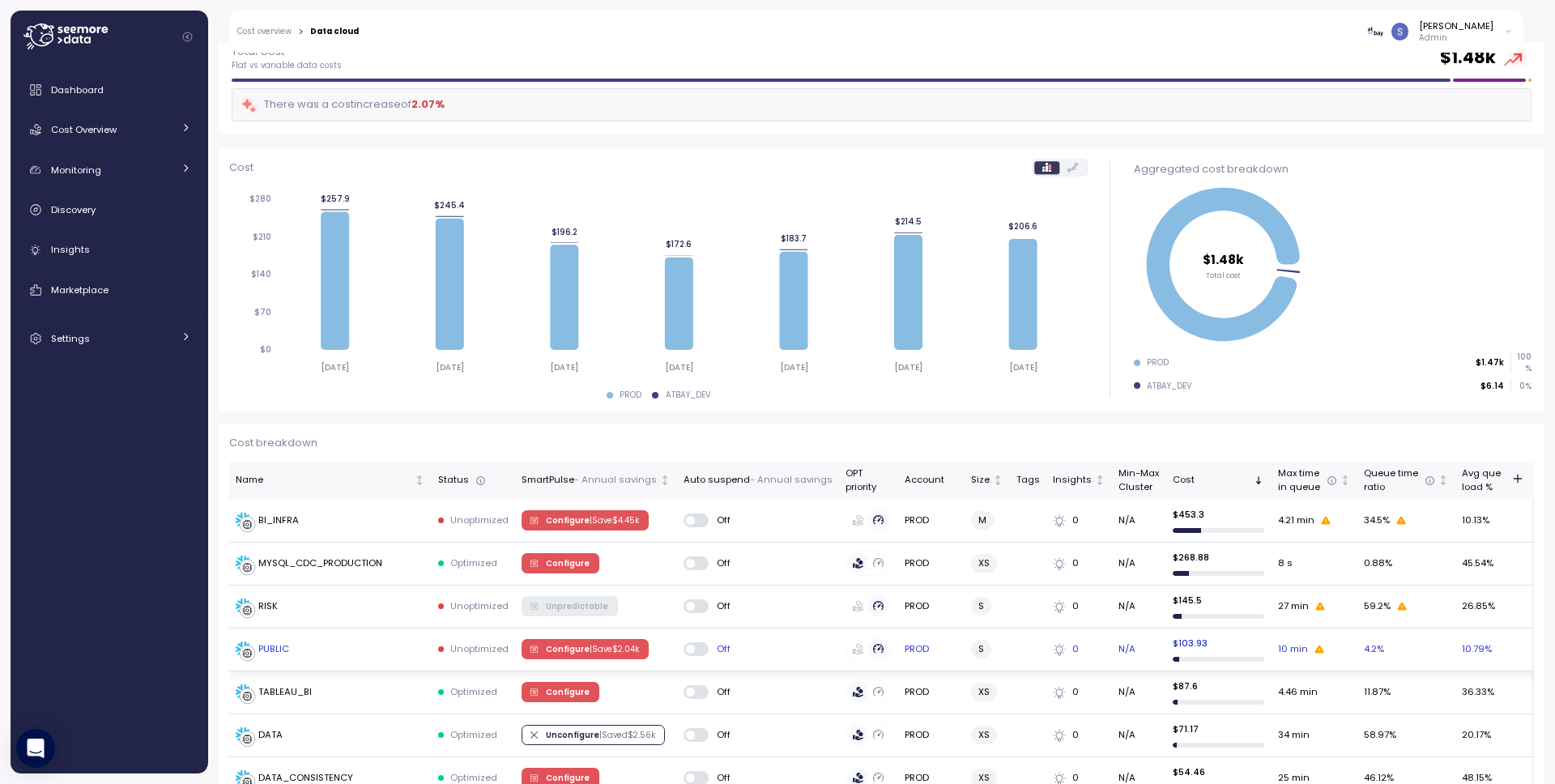
scroll to position [117, 0]
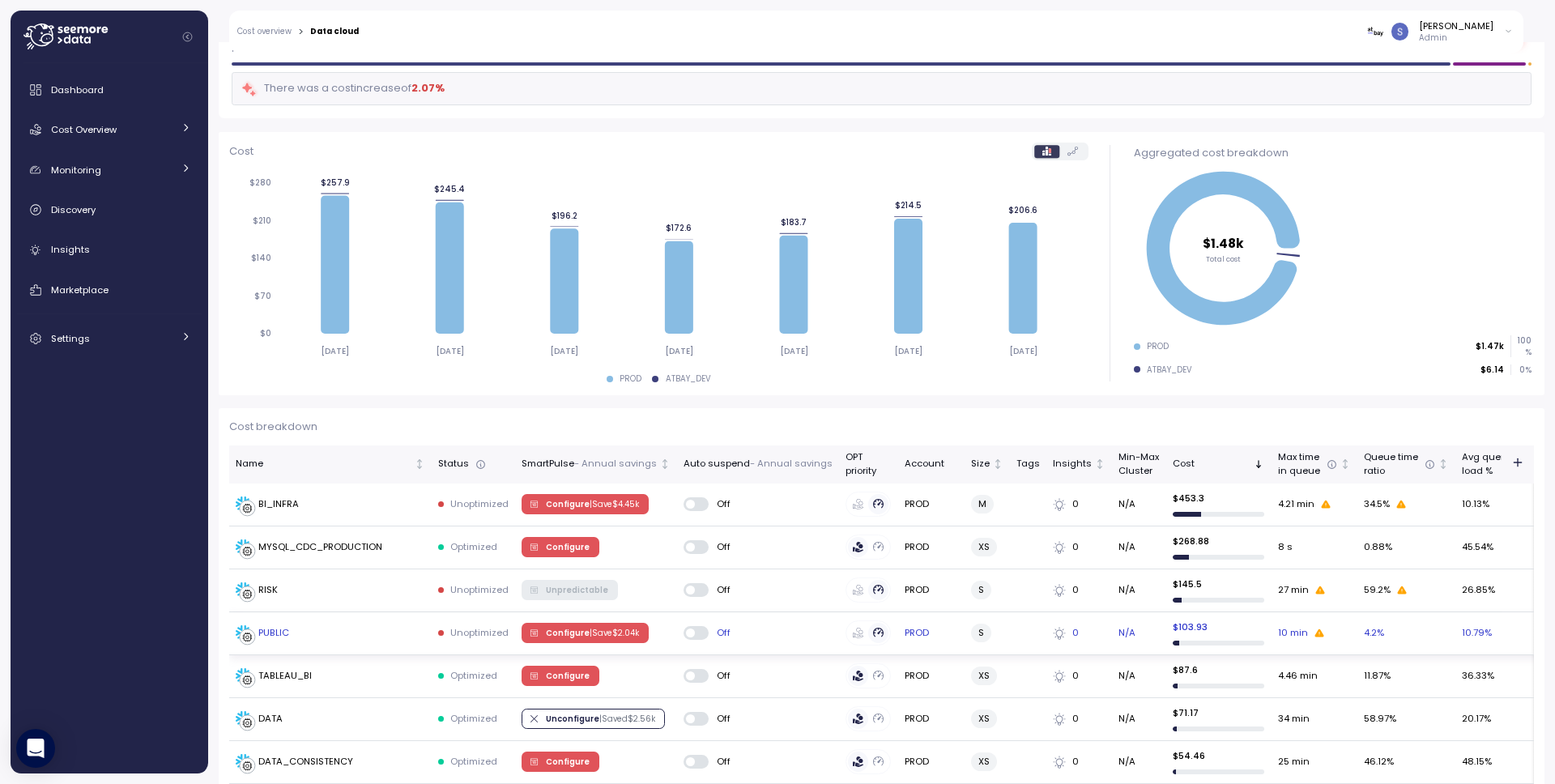
click at [606, 630] on p "| Save $ 2.04k" at bounding box center [614, 633] width 49 height 11
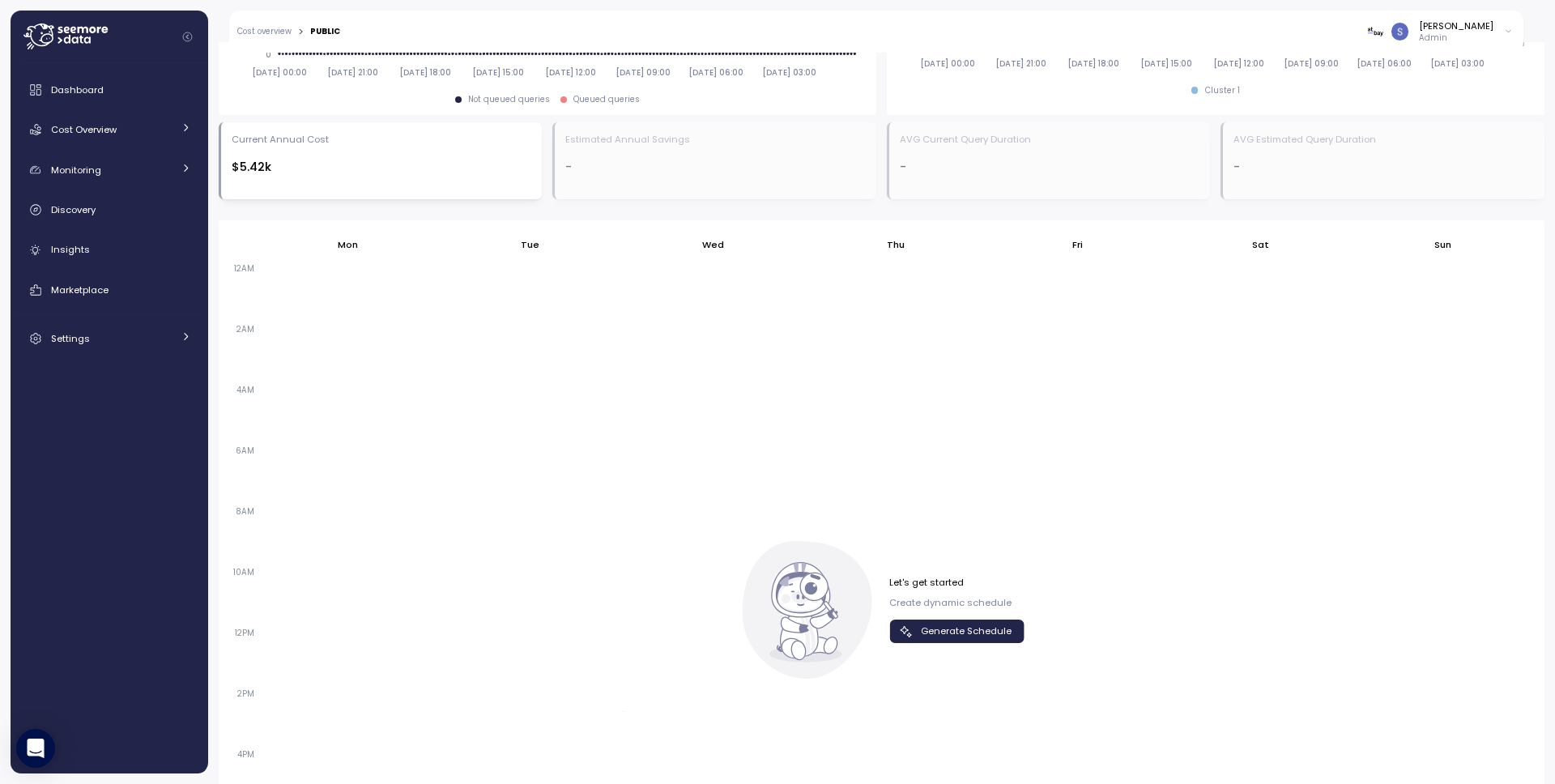
scroll to position [1043, 0]
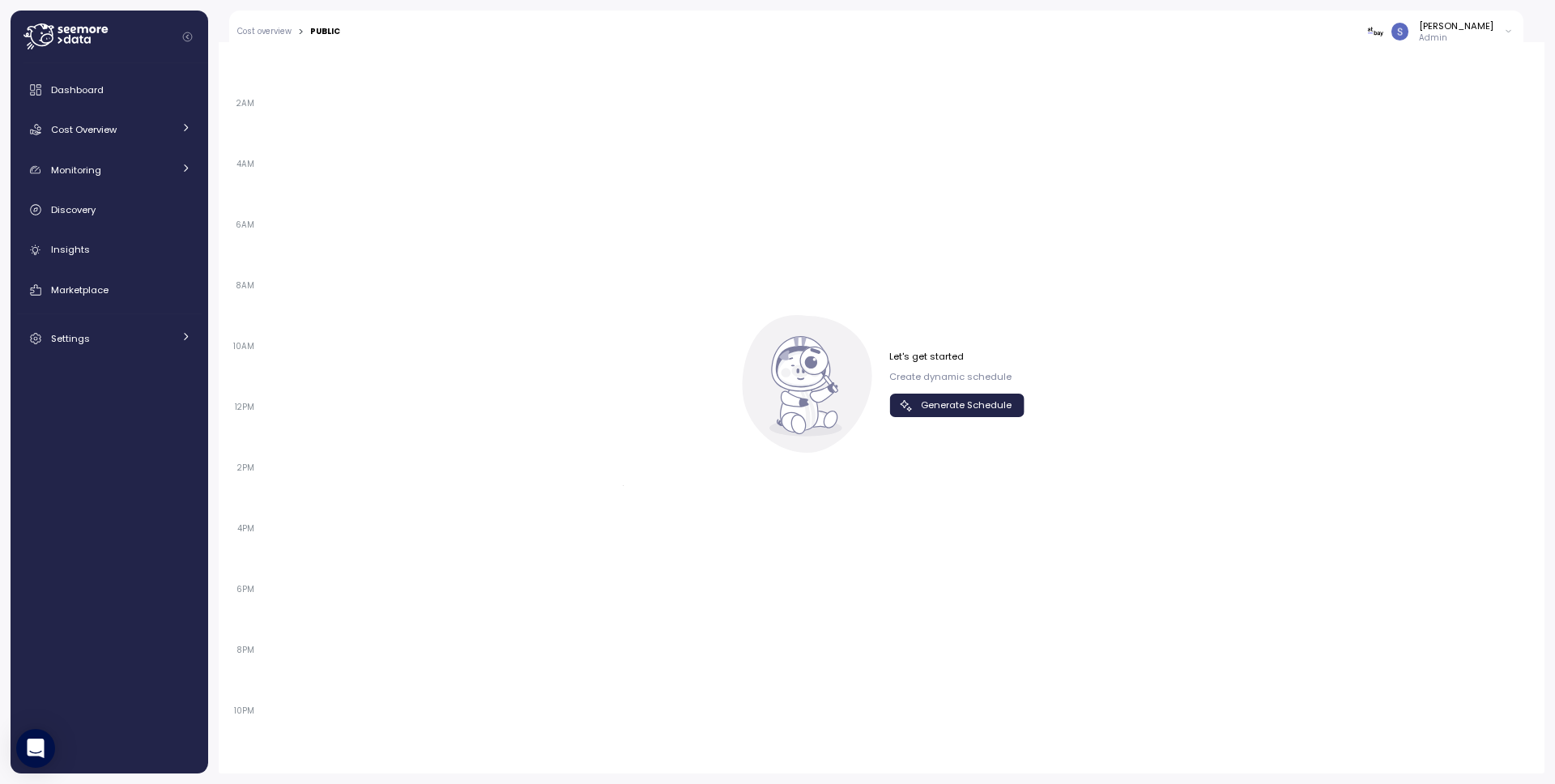
click at [958, 410] on span "Generate Schedule" at bounding box center [966, 405] width 91 height 22
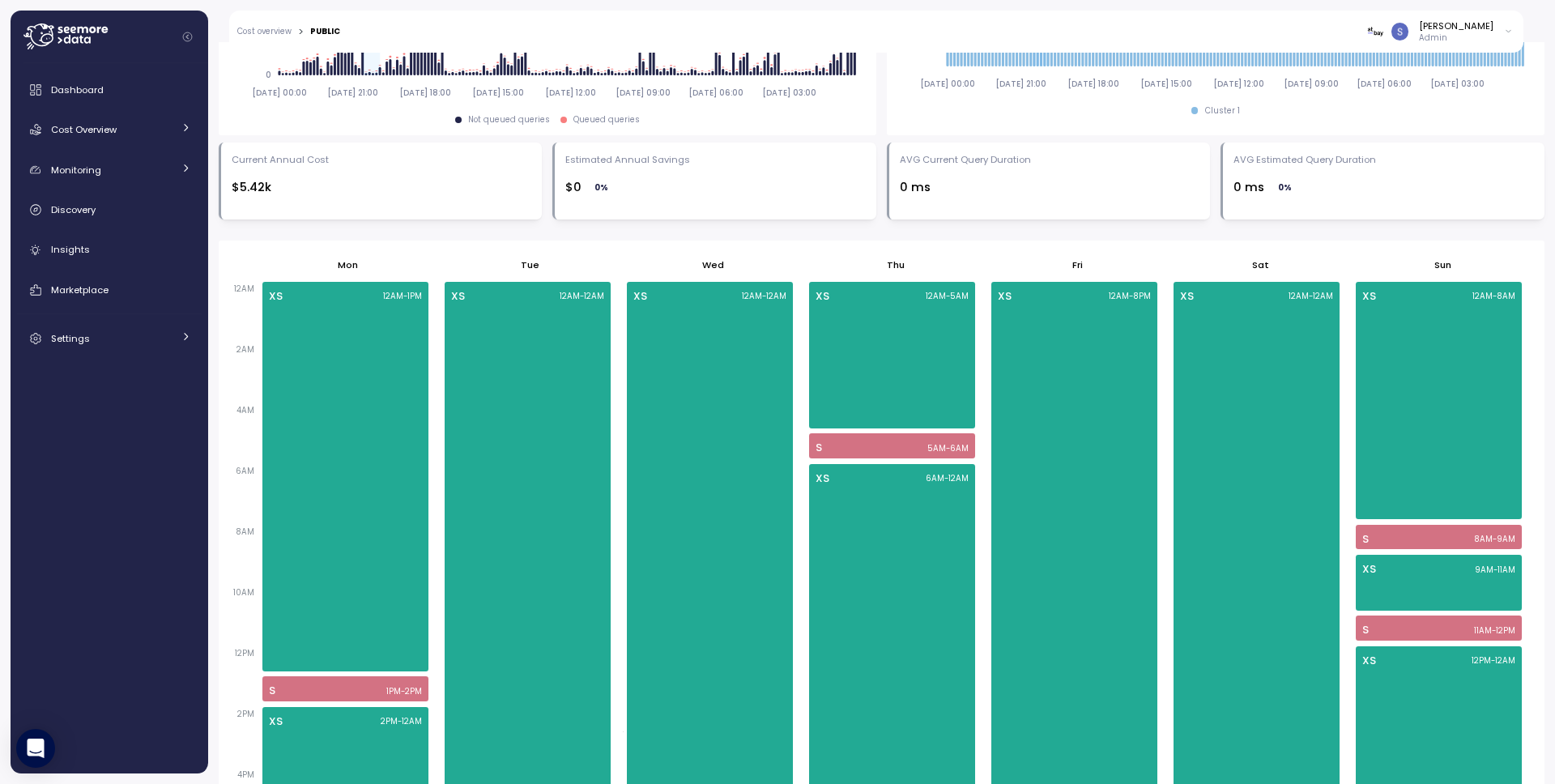
scroll to position [0, 0]
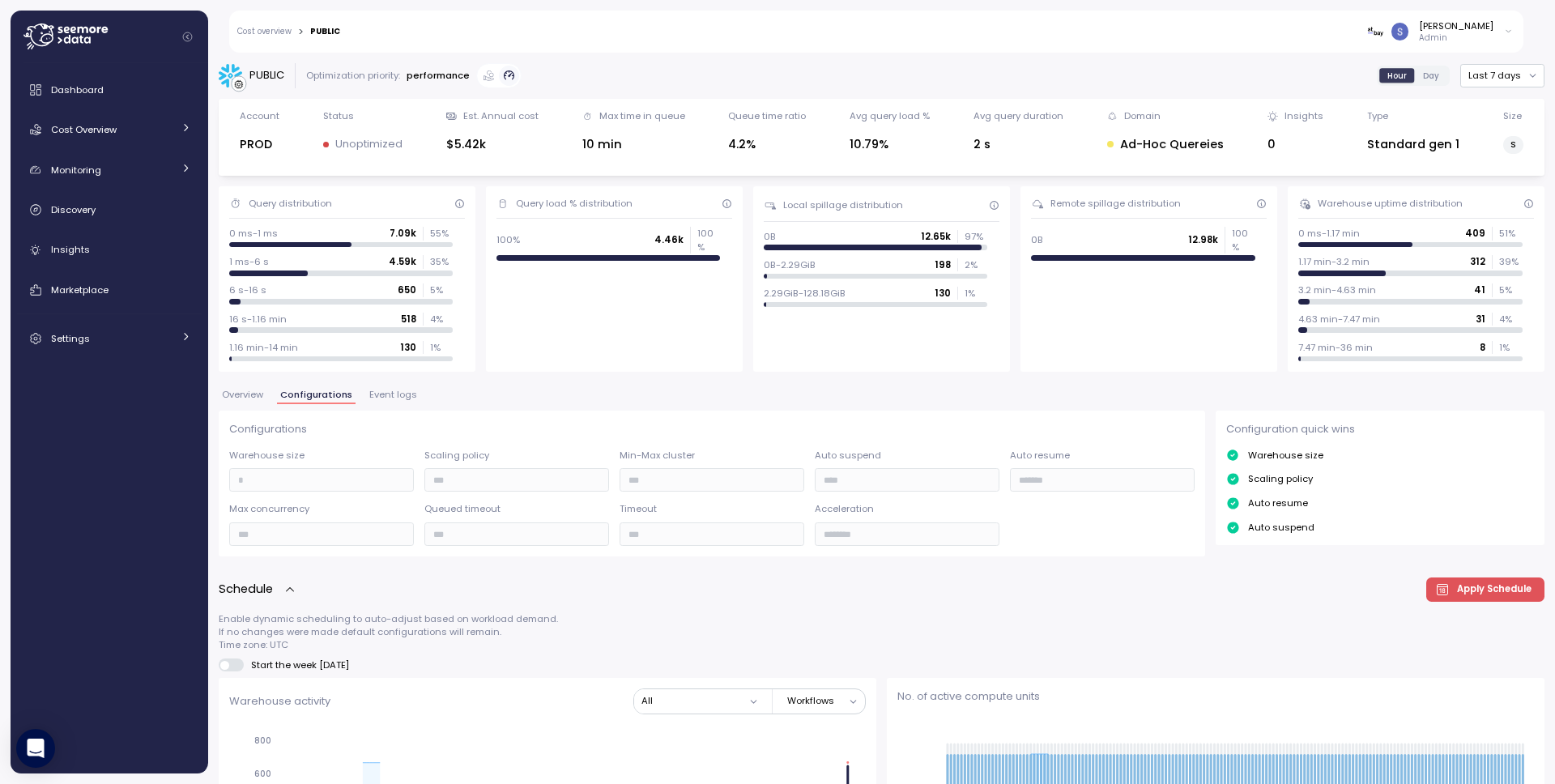
click at [326, 31] on div "PUBLIC" at bounding box center [325, 32] width 30 height 8
copy div "PUBLIC"
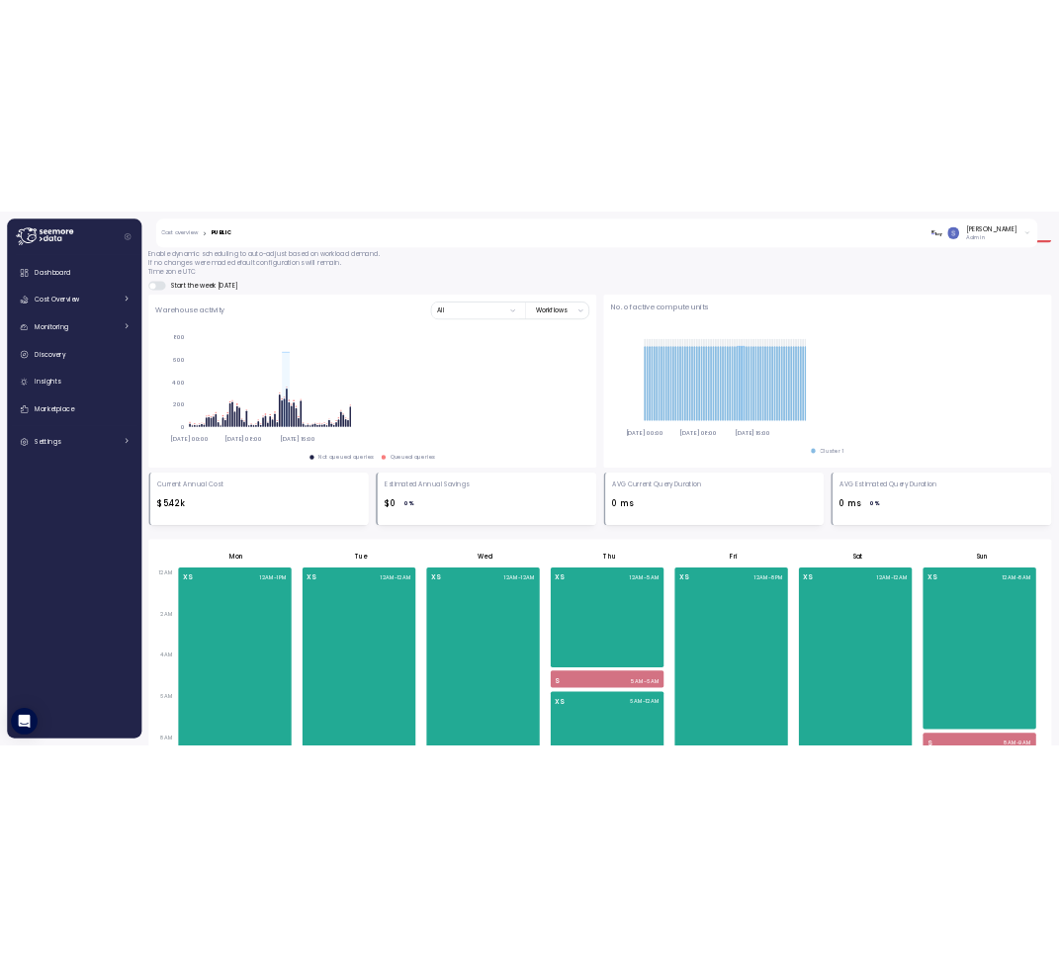
scroll to position [1370, 0]
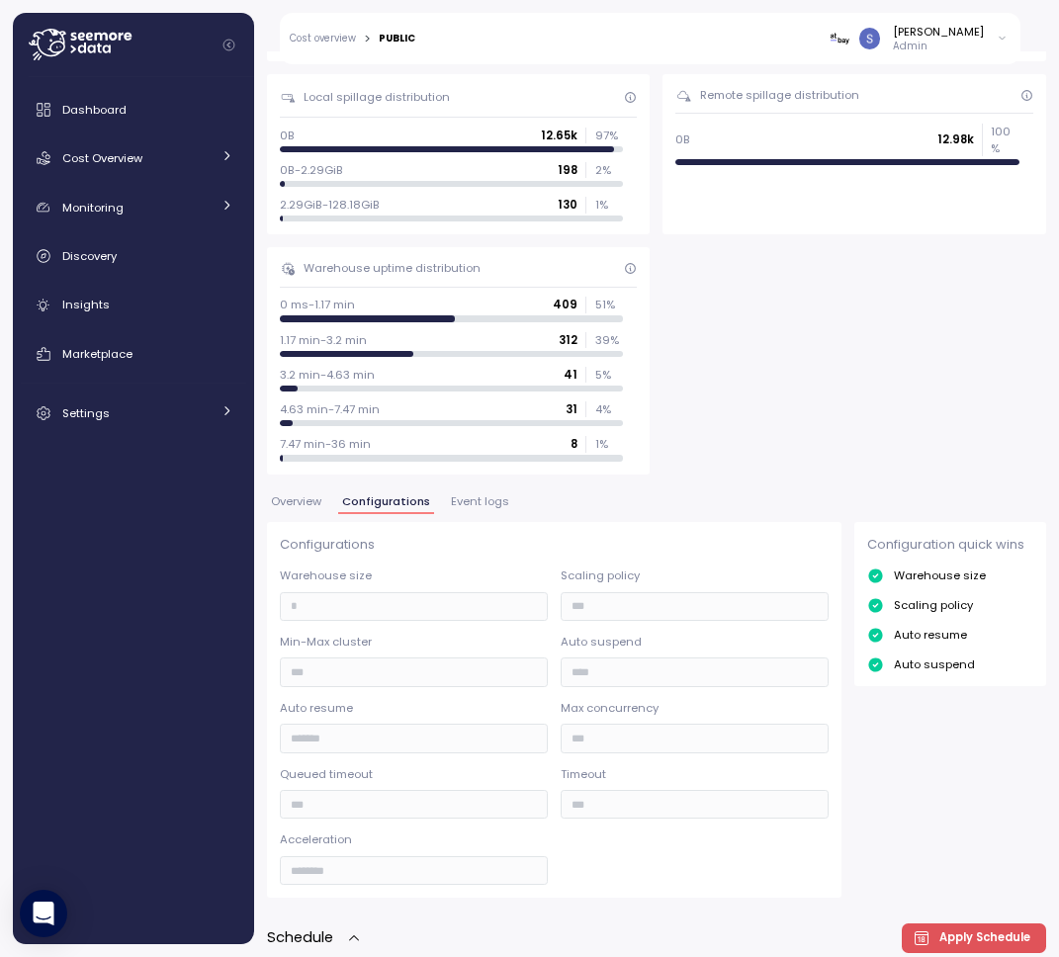
click at [488, 499] on span "Event logs" at bounding box center [480, 501] width 58 height 11
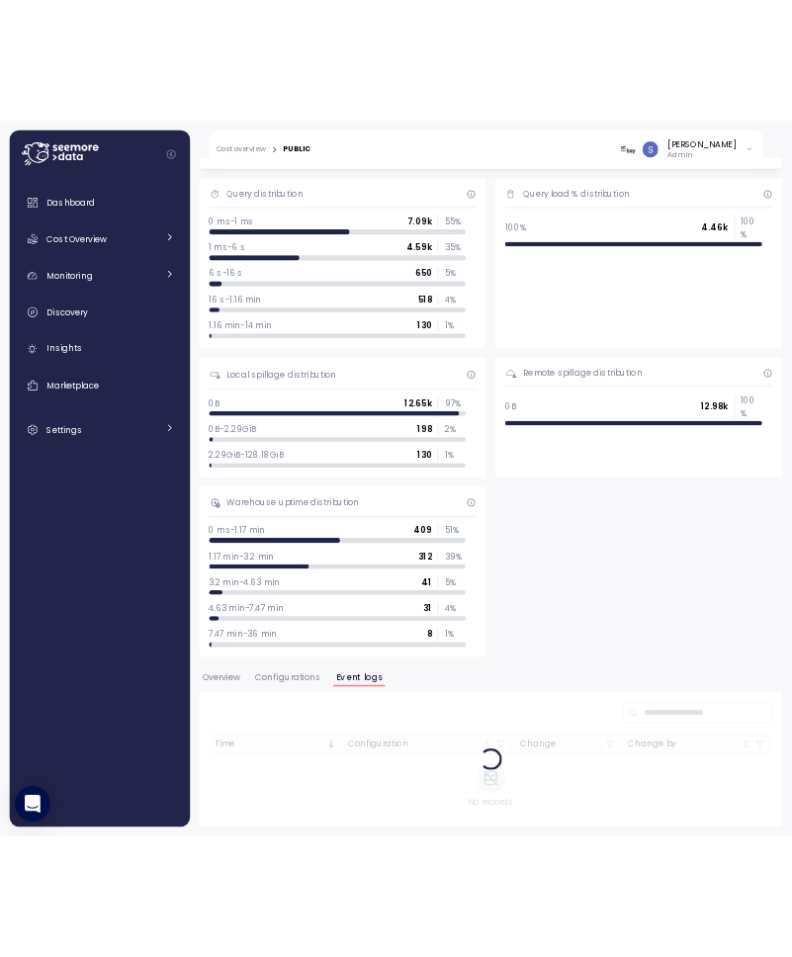
scroll to position [257, 0]
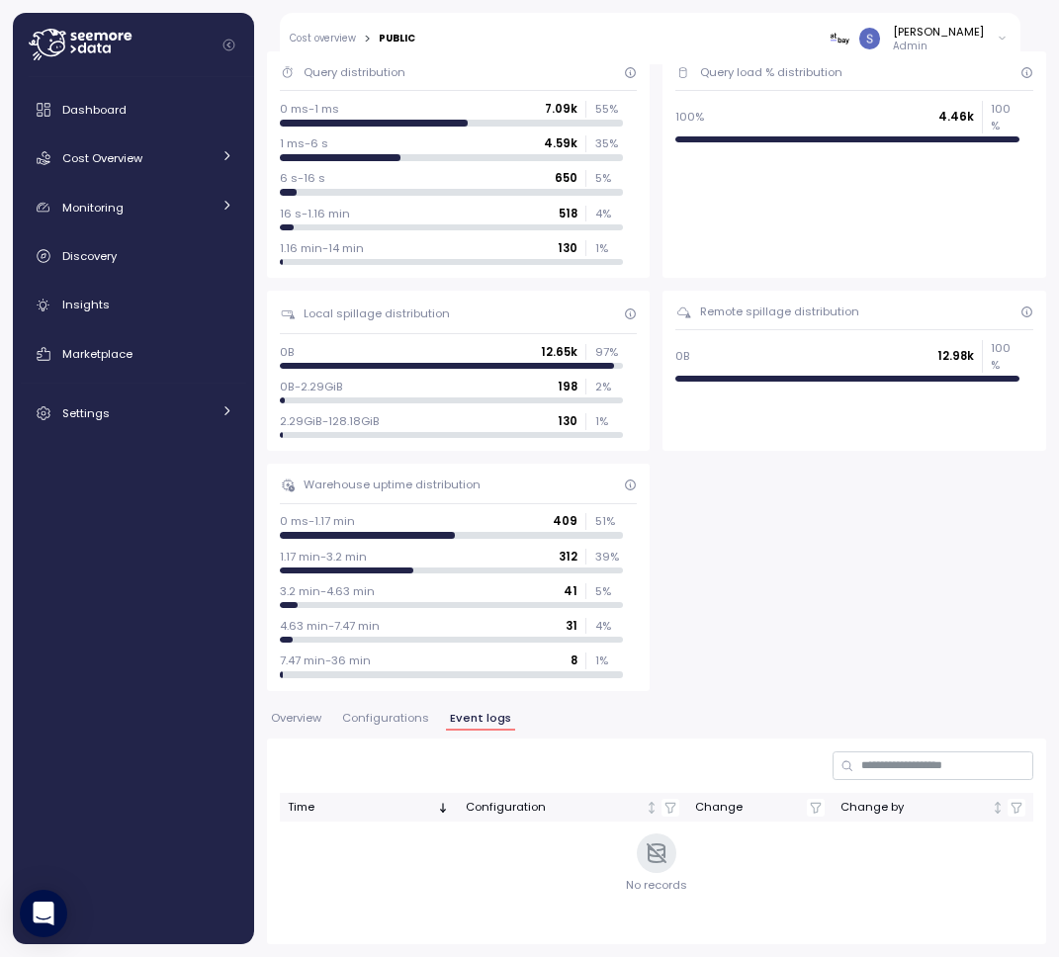
click at [390, 716] on span "Configurations" at bounding box center [385, 718] width 87 height 11
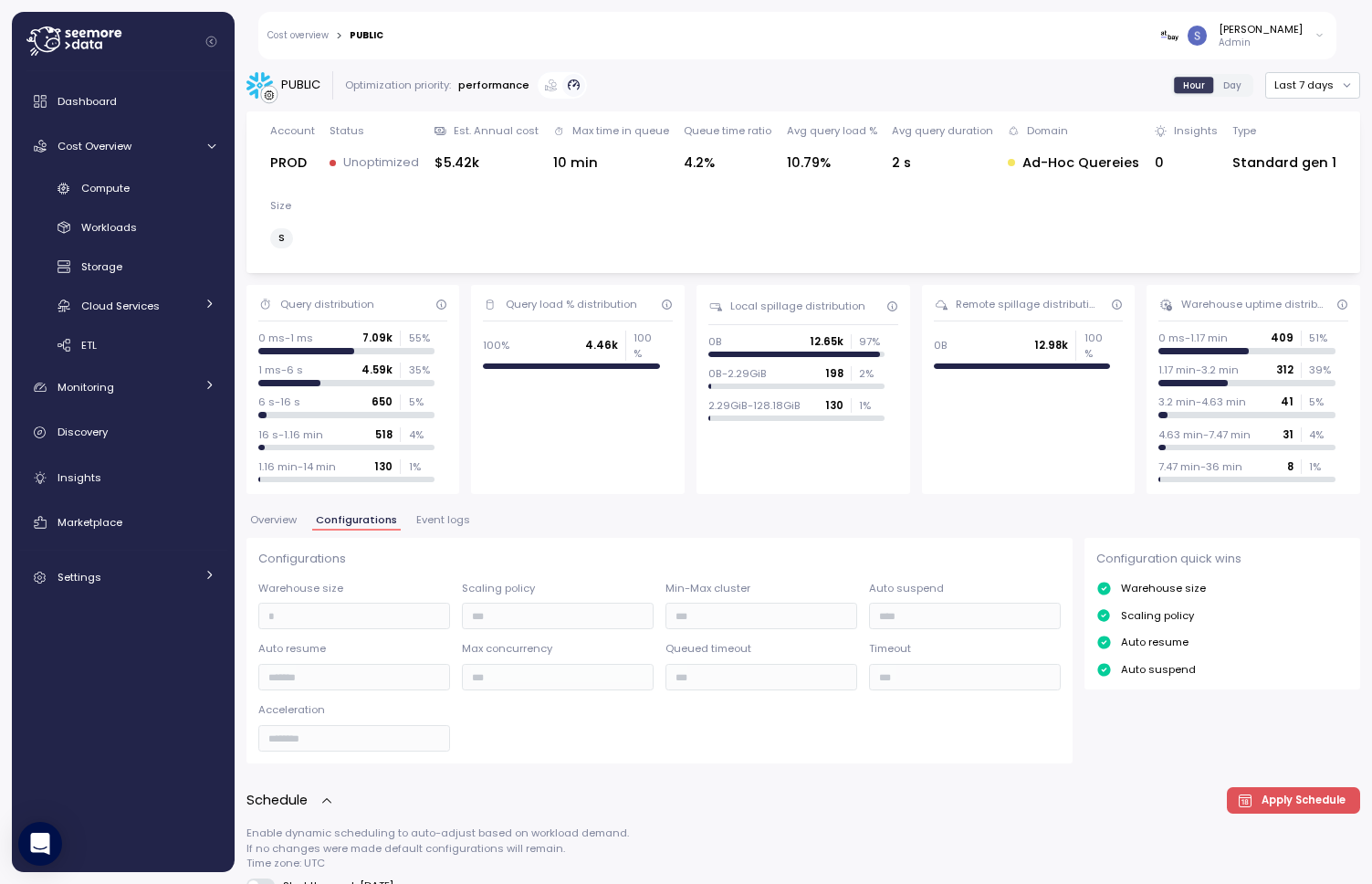
click at [837, 77] on div "PUBLIC Optimization priority: performance Hour Day Last 7 days" at bounding box center [803, 85] width 1113 height 29
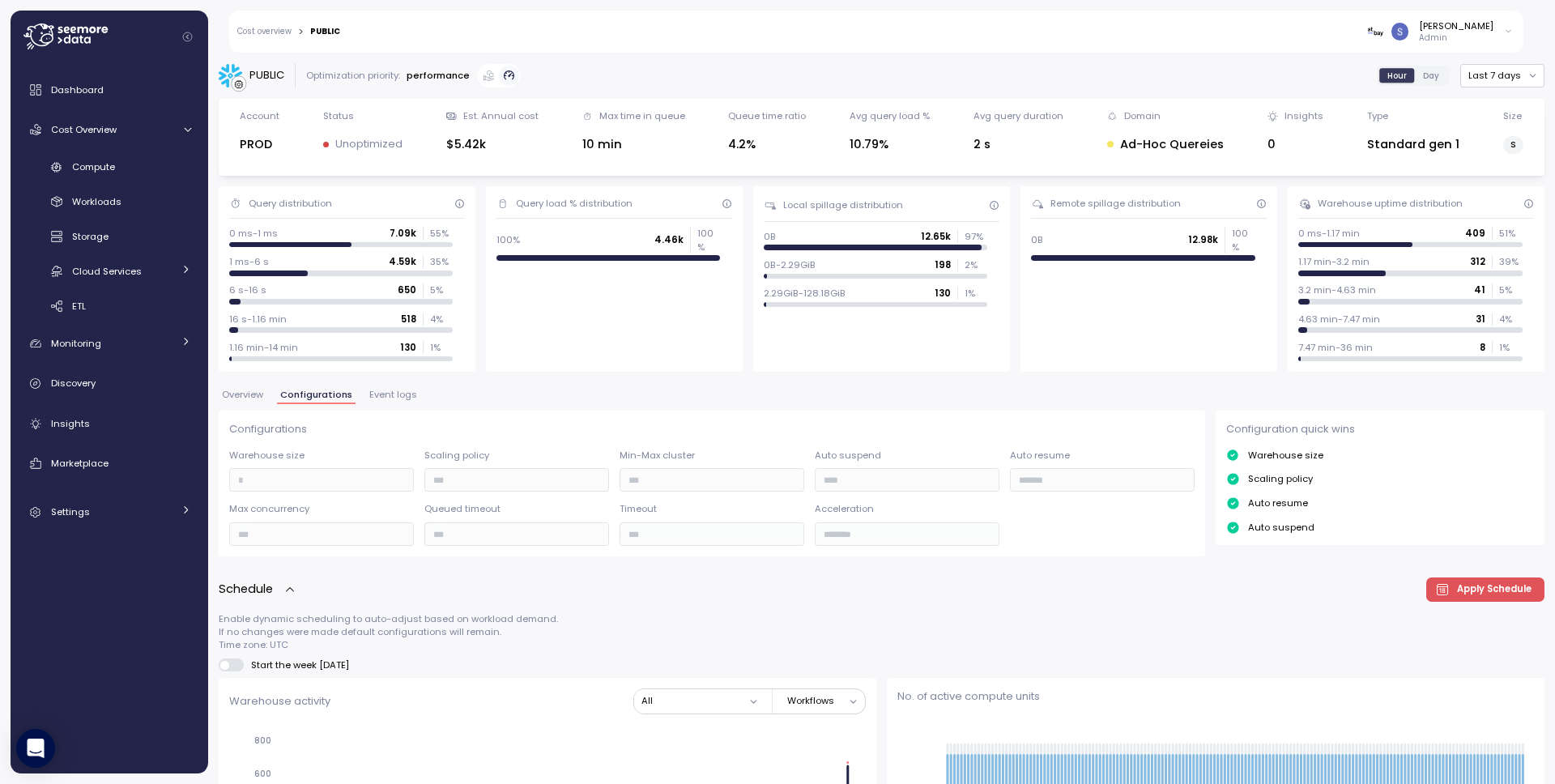
click at [374, 396] on span "Event logs" at bounding box center [393, 394] width 48 height 9
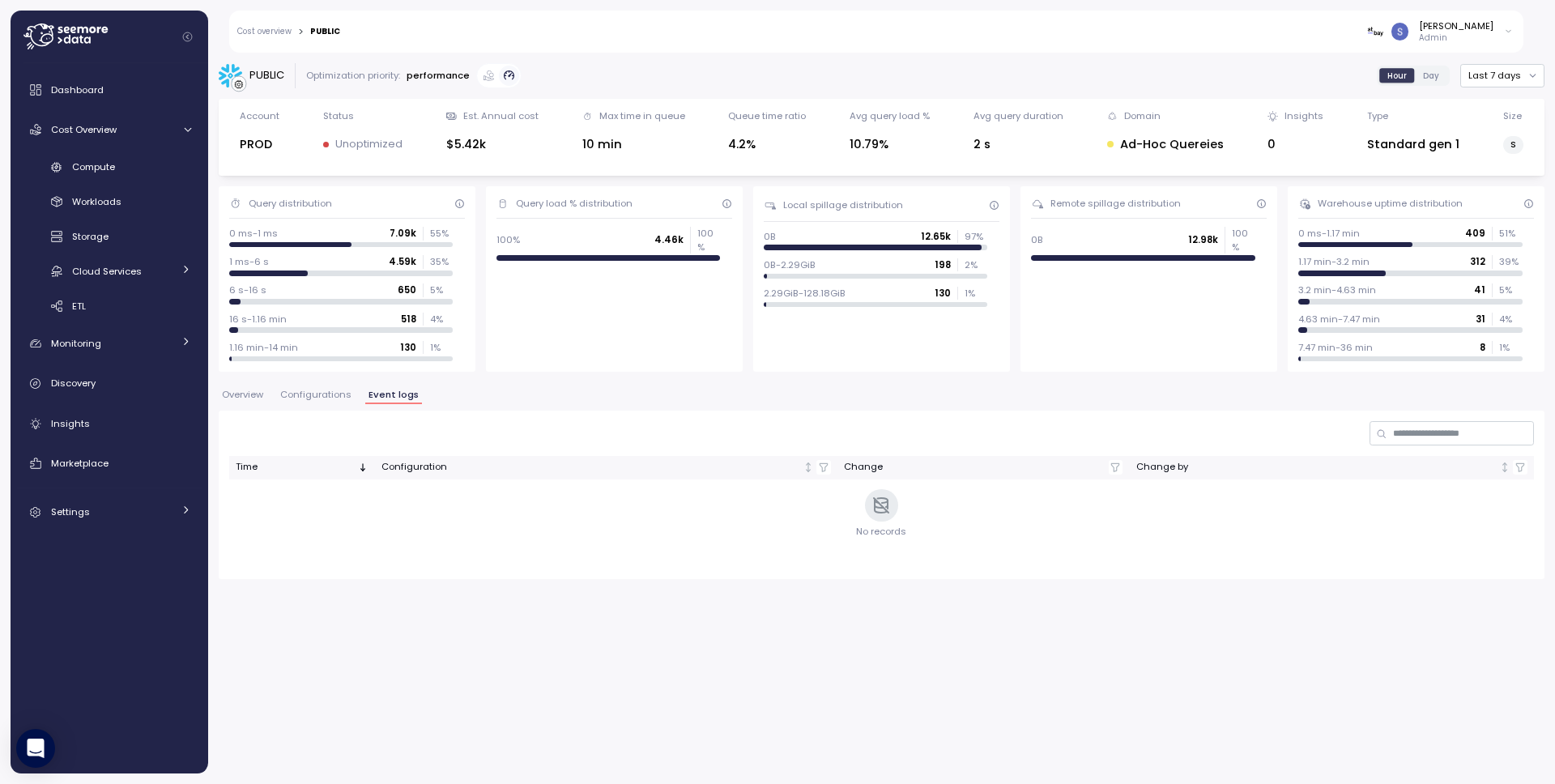
click at [318, 397] on span "Configurations" at bounding box center [315, 394] width 71 height 9
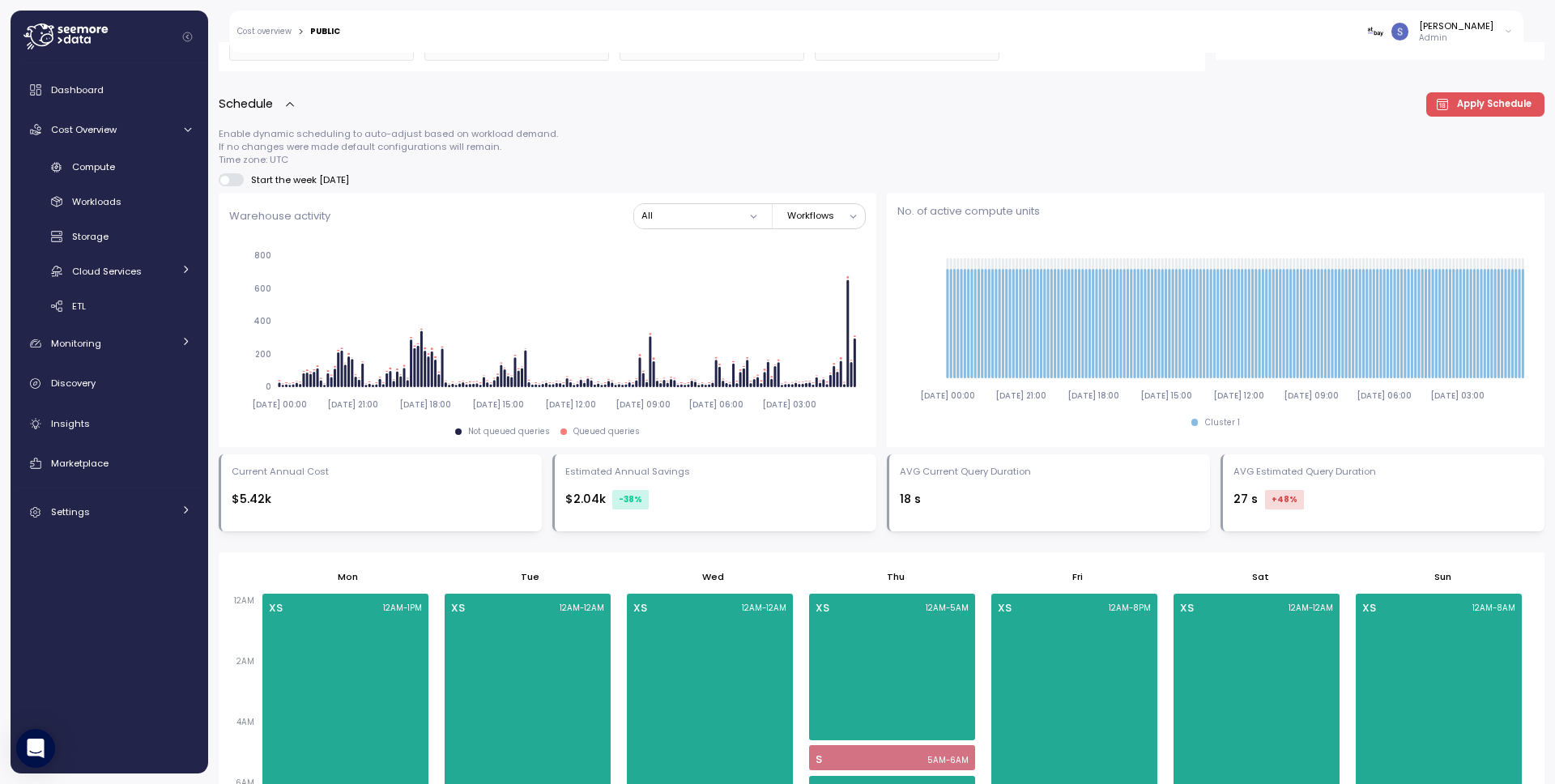
scroll to position [250, 0]
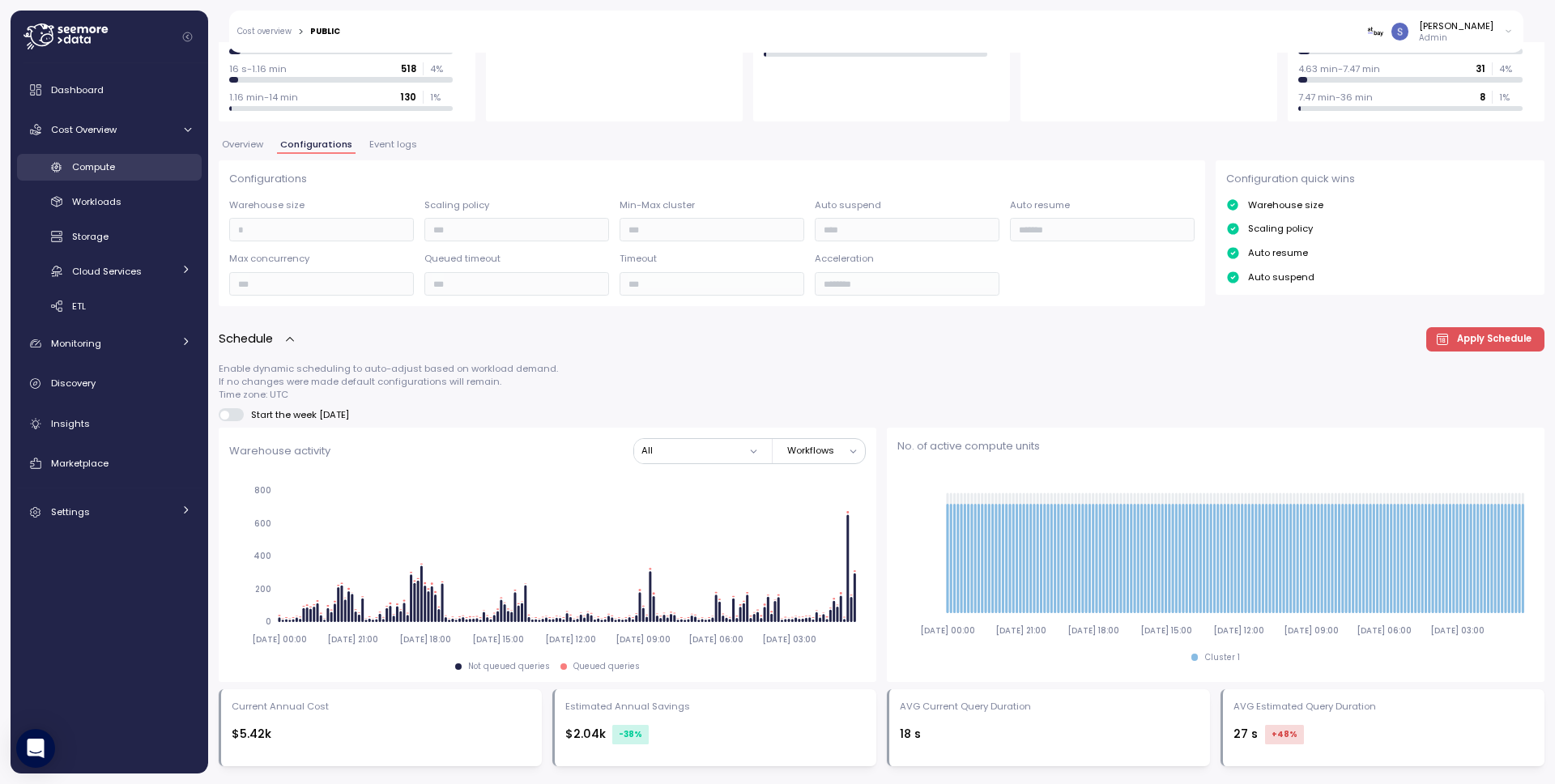
click at [88, 174] on div "Compute" at bounding box center [131, 167] width 119 height 16
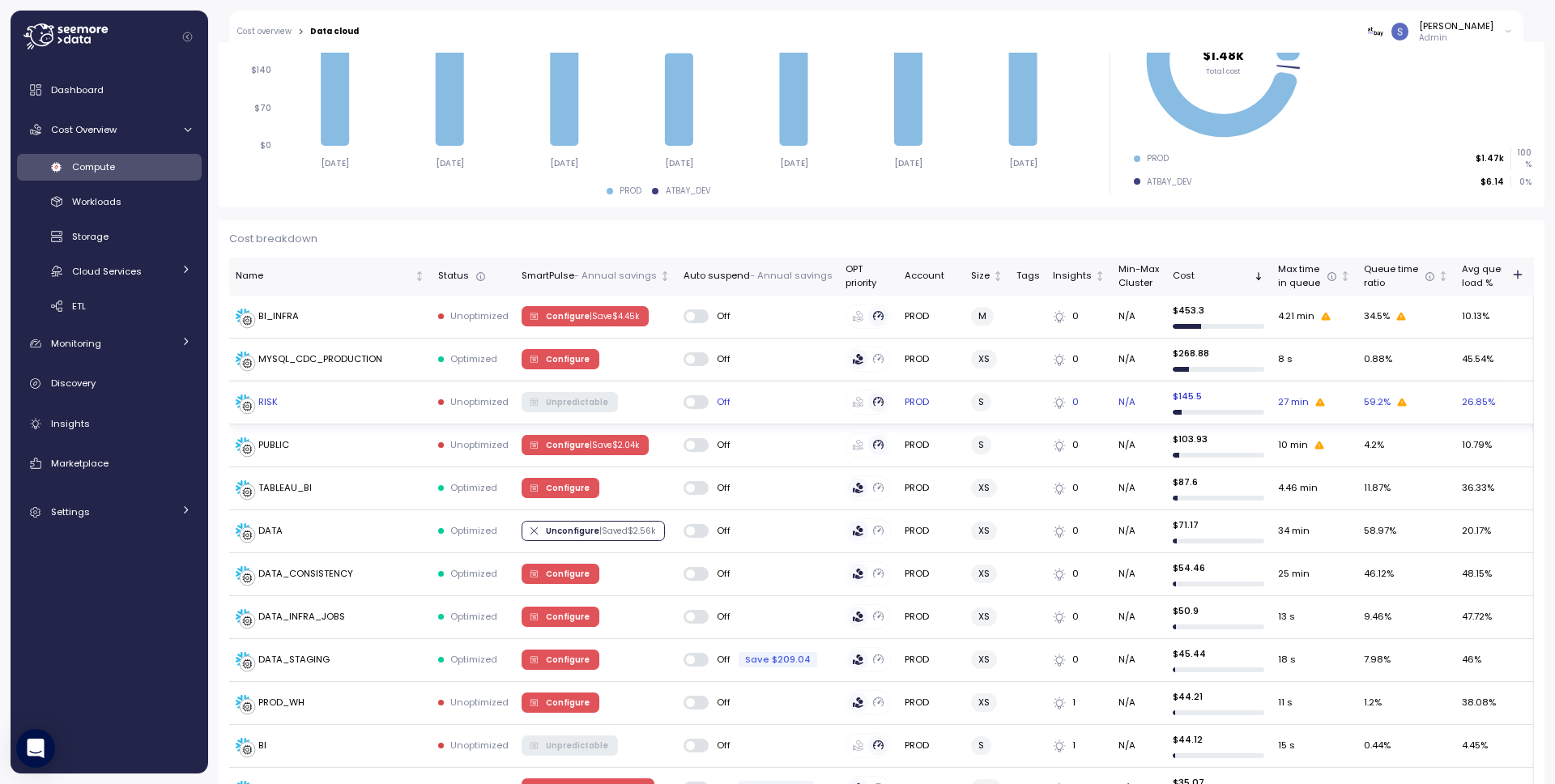
scroll to position [274, 0]
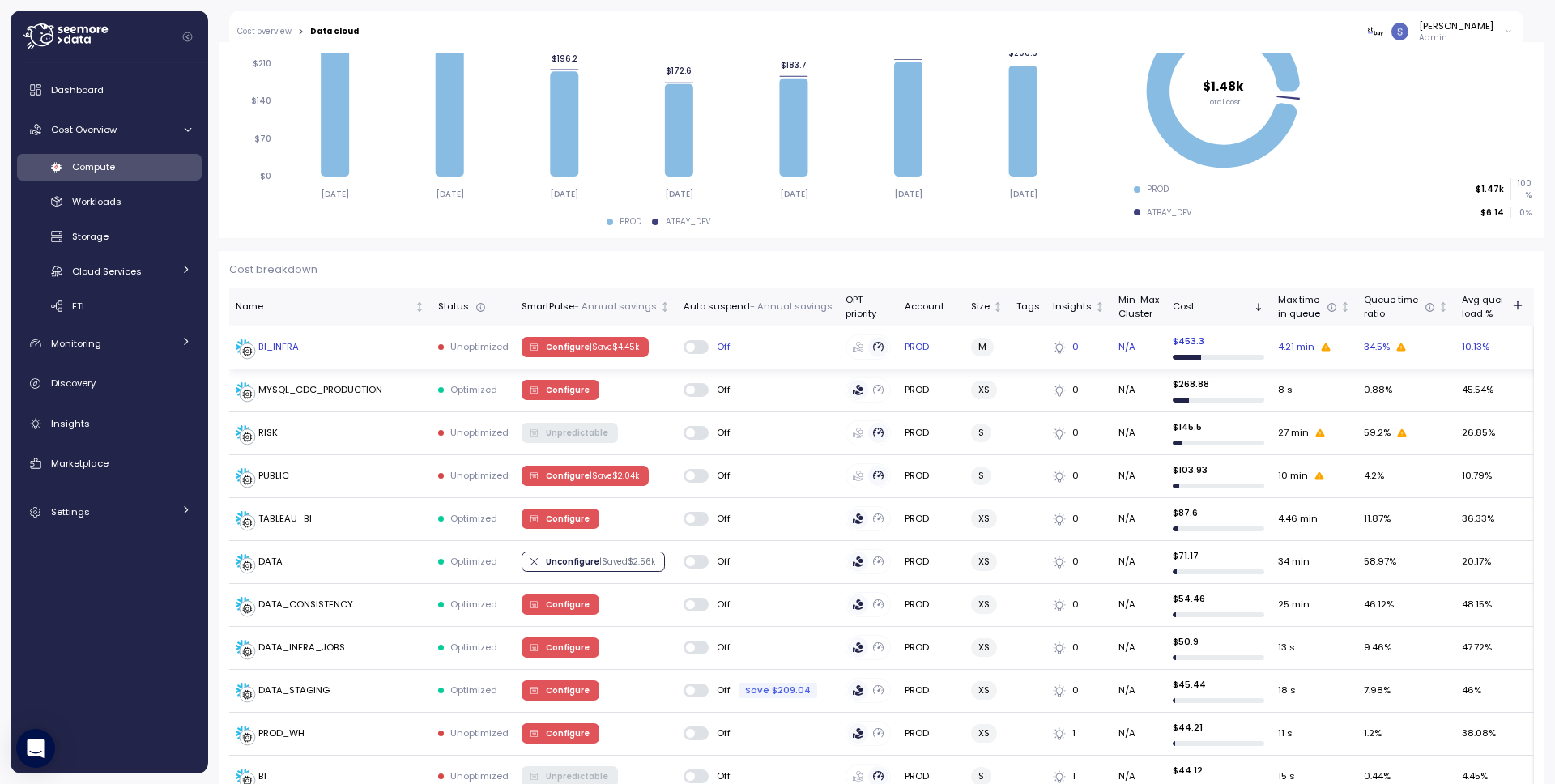
click at [290, 352] on div "BI_INFRA" at bounding box center [278, 347] width 40 height 15
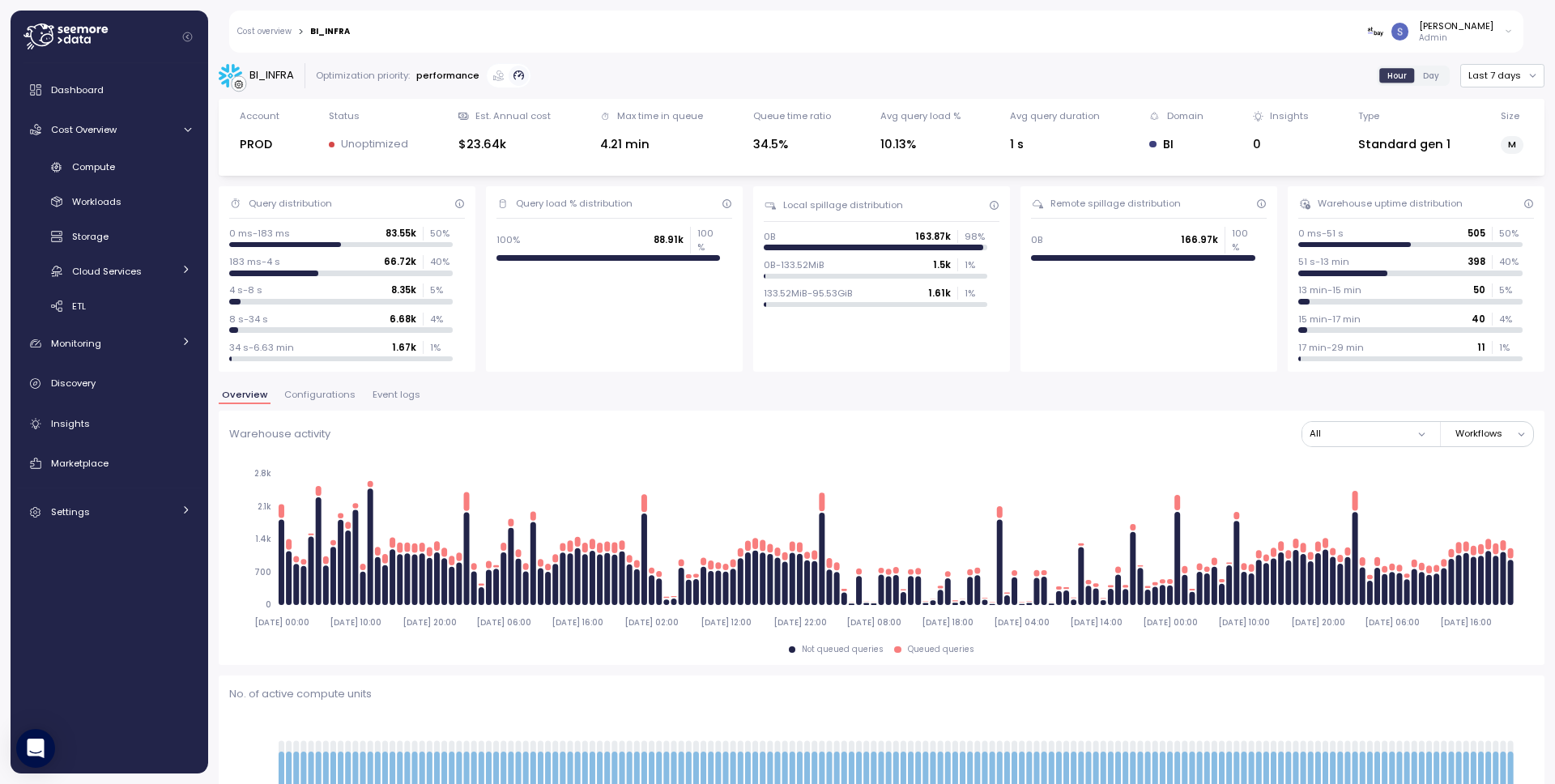
click at [330, 392] on span "Configurations" at bounding box center [320, 394] width 71 height 9
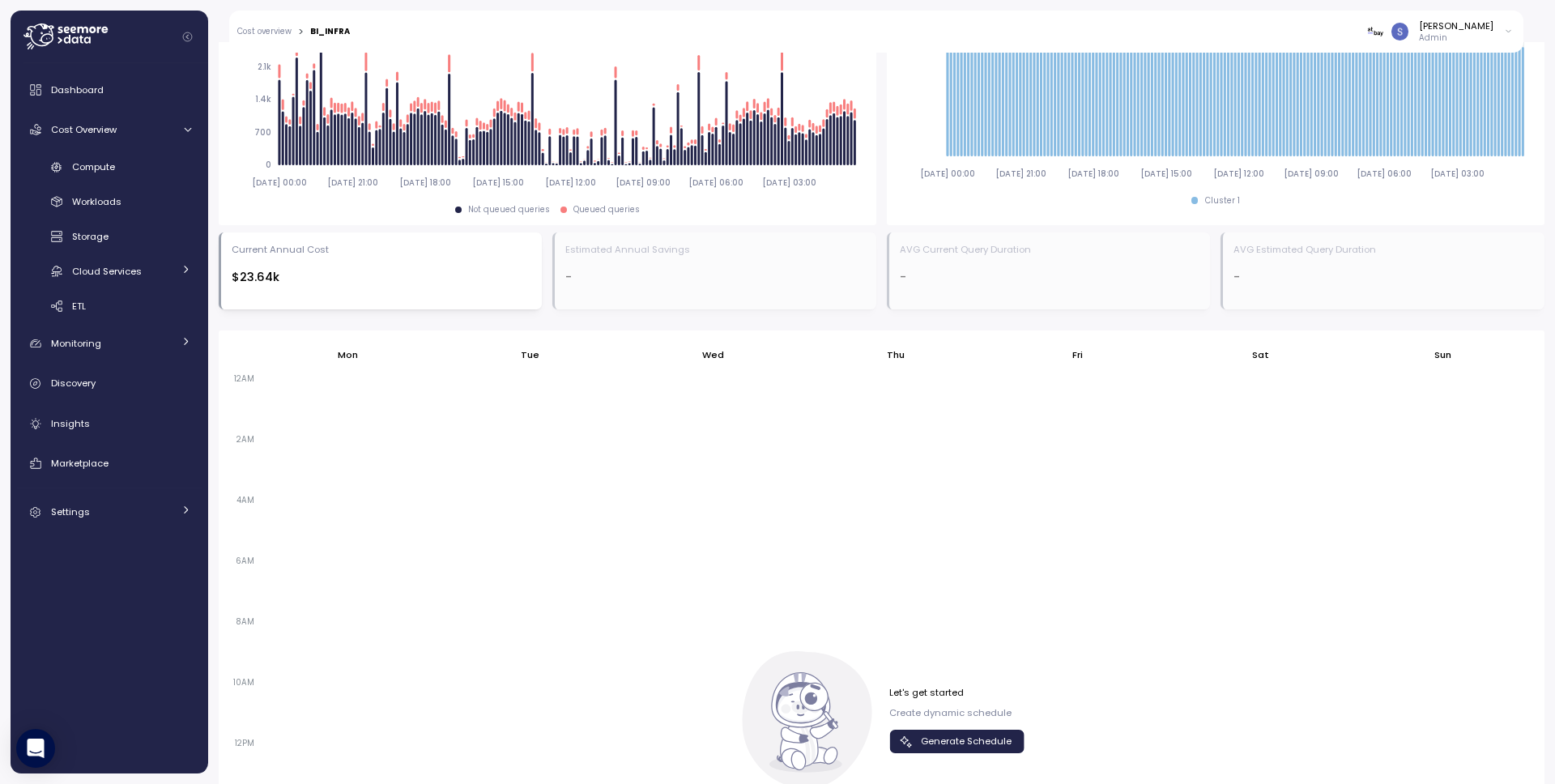
scroll to position [799, 0]
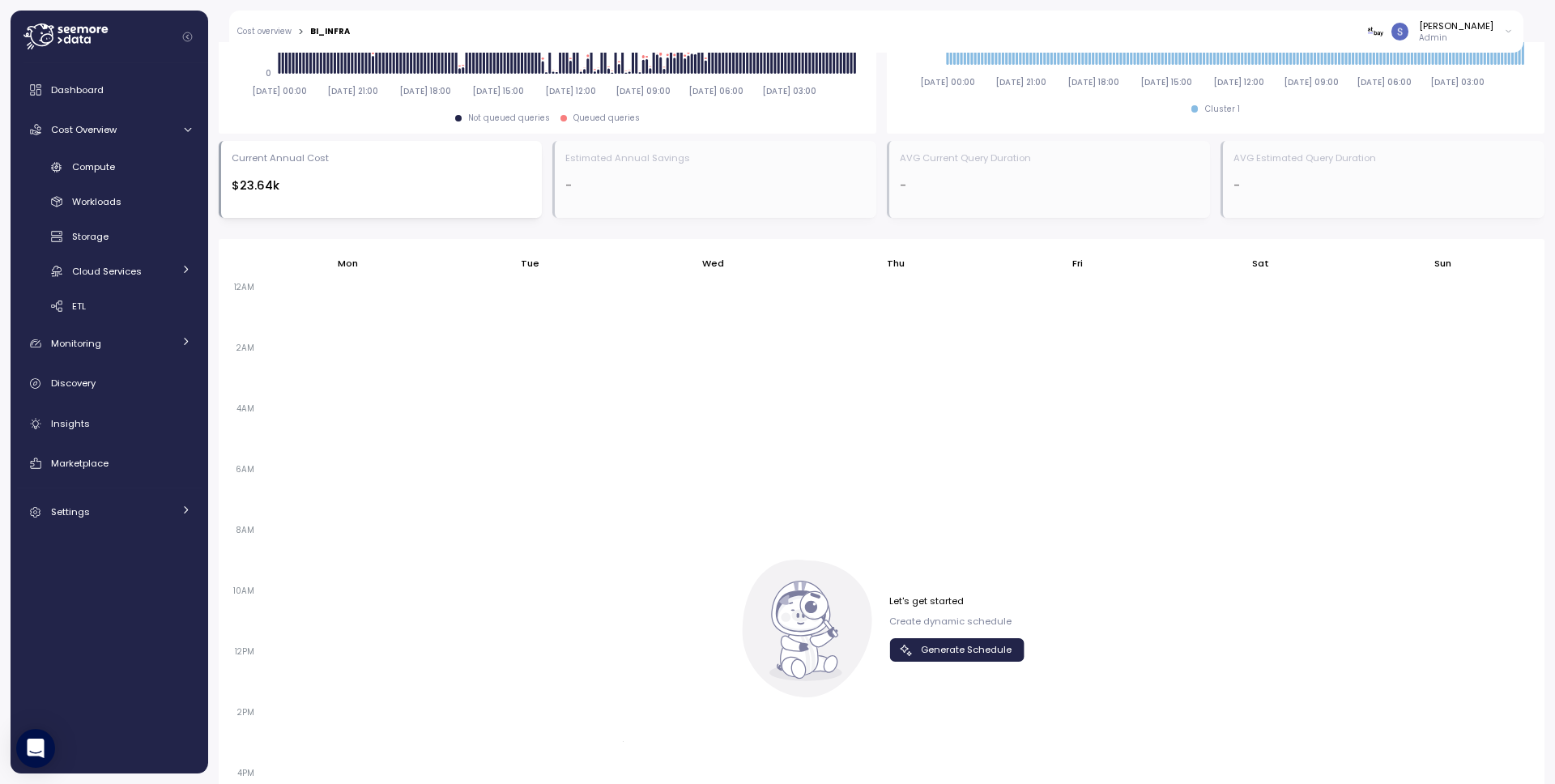
click at [922, 655] on span "Generate Schedule" at bounding box center [966, 650] width 91 height 22
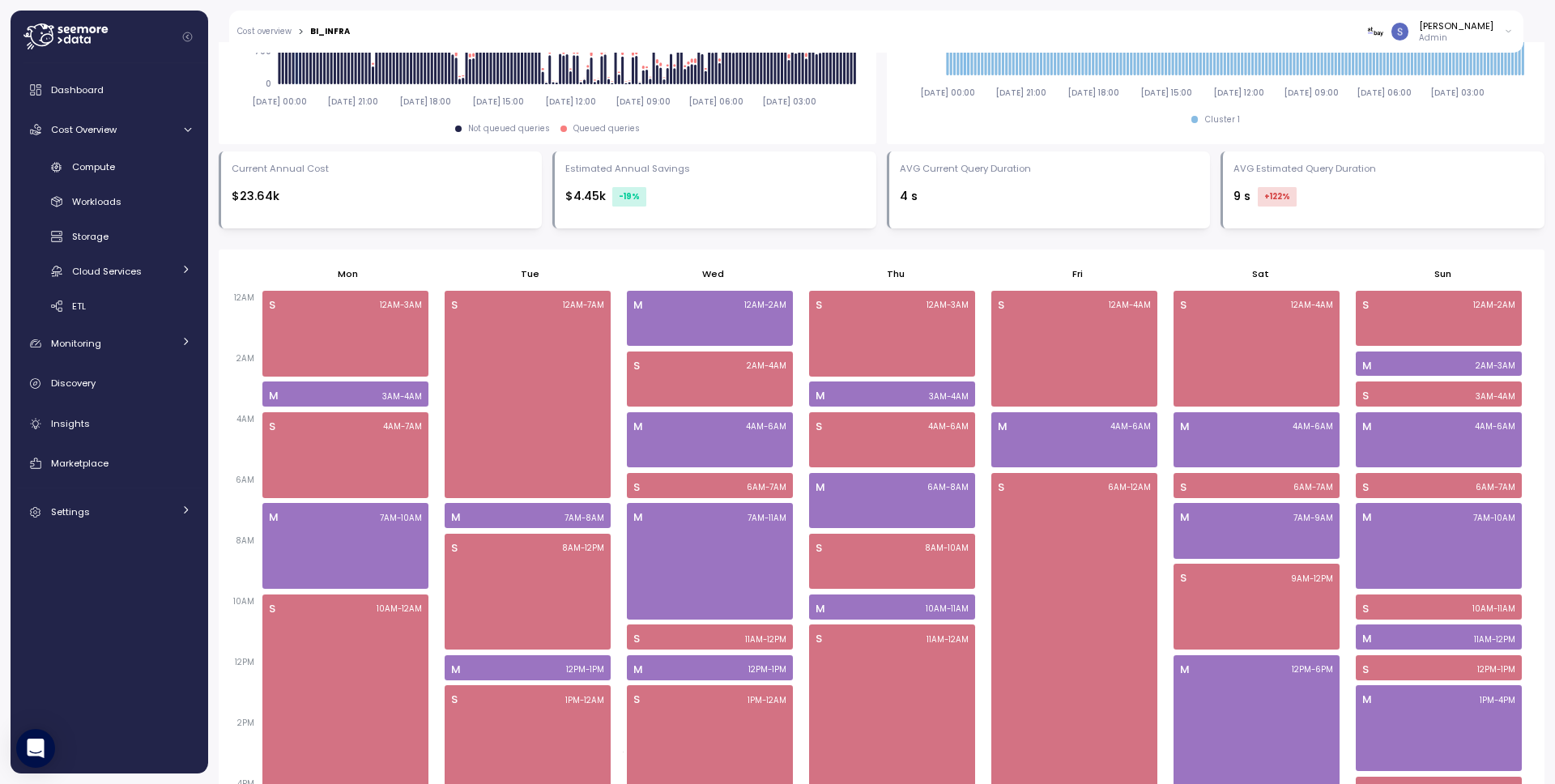
scroll to position [699, 0]
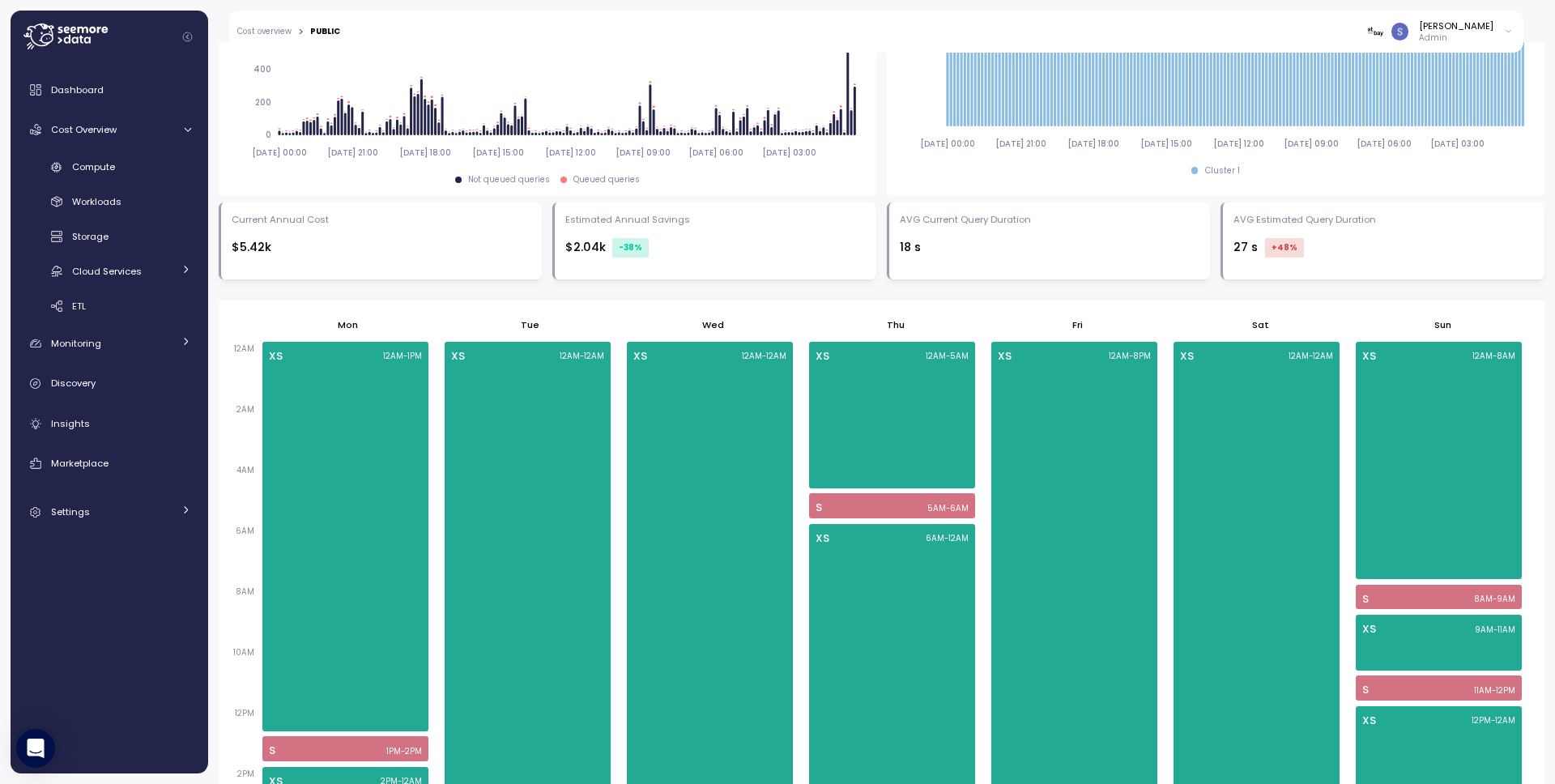
scroll to position [732, 0]
